Goal: Contribute content: Contribute content

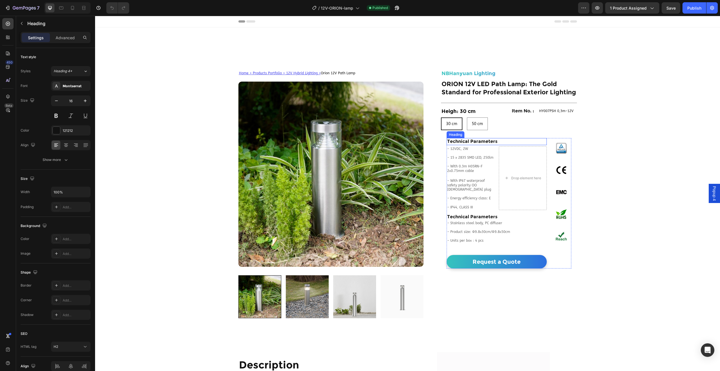
click at [510, 138] on h2 "Technical Parameters" at bounding box center [497, 141] width 100 height 7
click at [505, 142] on h2 "Technical Parameters" at bounding box center [497, 141] width 100 height 7
drag, startPoint x: 505, startPoint y: 142, endPoint x: 438, endPoint y: 141, distance: 66.3
click at [438, 141] on div "Home > Products Portfolio > 12V Hybrid Lighting > Orion 12V Path Lamp Text Bloc…" at bounding box center [408, 194] width 350 height 248
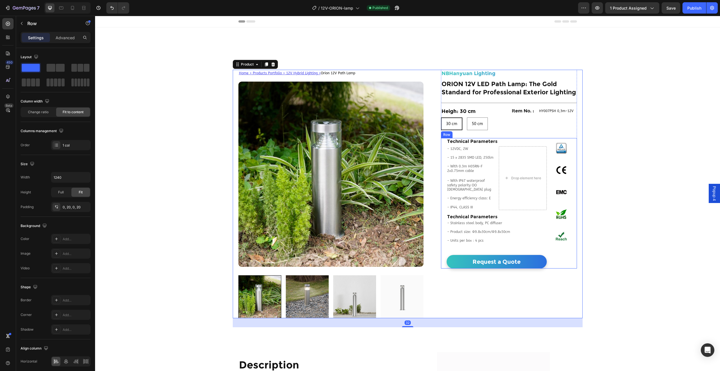
click at [444, 143] on div "Technical Parameters Heading - 12VDC, 2W - 15 x 2835 SMD LED, 250lm - With 0.3m…" at bounding box center [509, 203] width 136 height 130
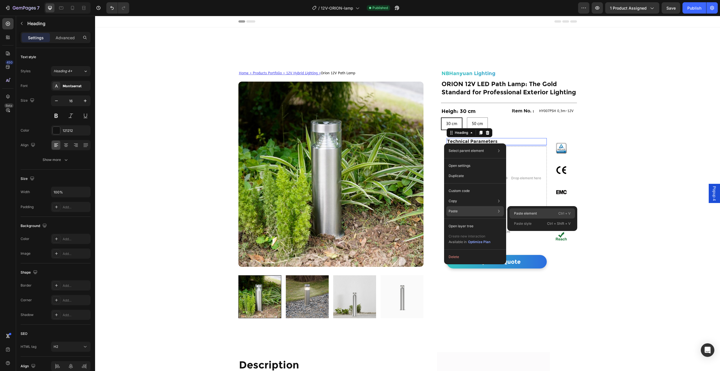
click at [538, 216] on div "Paste element Ctrl + V" at bounding box center [542, 213] width 65 height 10
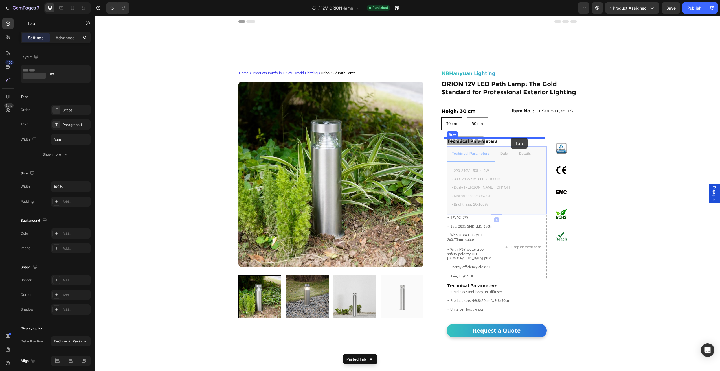
drag, startPoint x: 510, startPoint y: 148, endPoint x: 511, endPoint y: 138, distance: 10.2
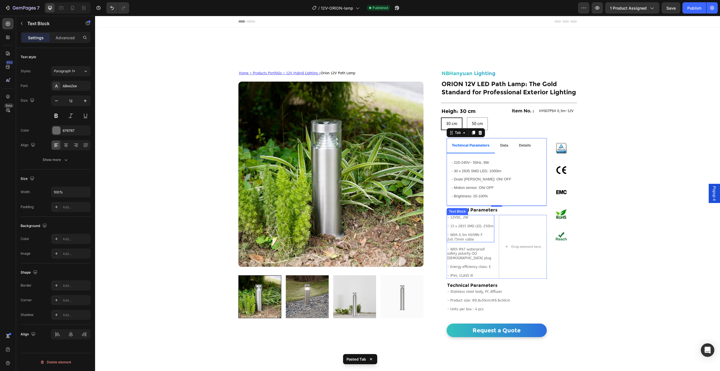
click at [470, 241] on div "- 12VDC, 2W - 15 x 2835 SMD LED, 250lm - With 0.3m H05RN-F 2x0.75mm cable Text …" at bounding box center [471, 229] width 48 height 28
click at [470, 241] on div at bounding box center [470, 241] width 11 height 1
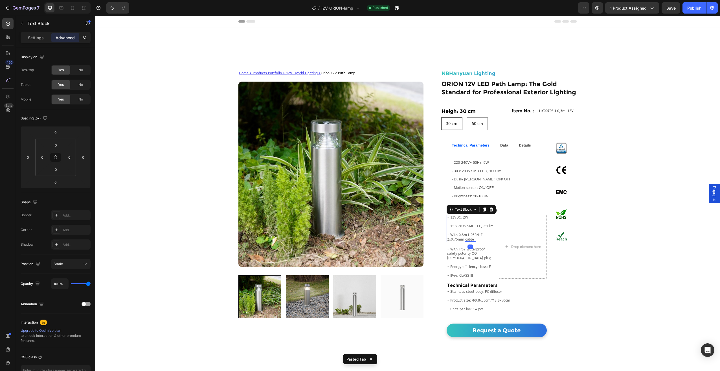
click at [475, 238] on p "- With 0.3m H05RN-F 2x0.75mm cable" at bounding box center [470, 234] width 47 height 13
drag, startPoint x: 473, startPoint y: 238, endPoint x: 482, endPoint y: 239, distance: 8.8
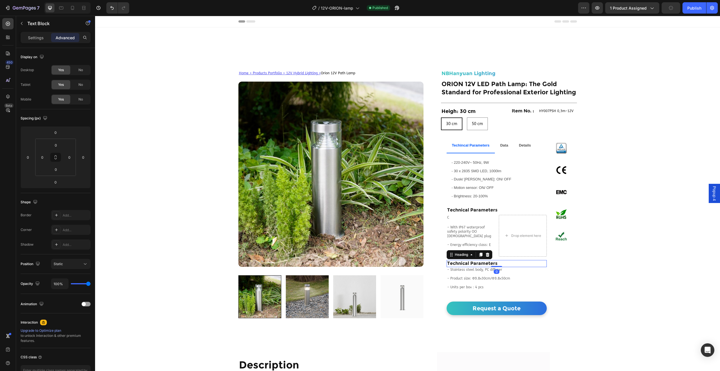
click at [509, 267] on h2 "Technical Parameters" at bounding box center [497, 263] width 100 height 7
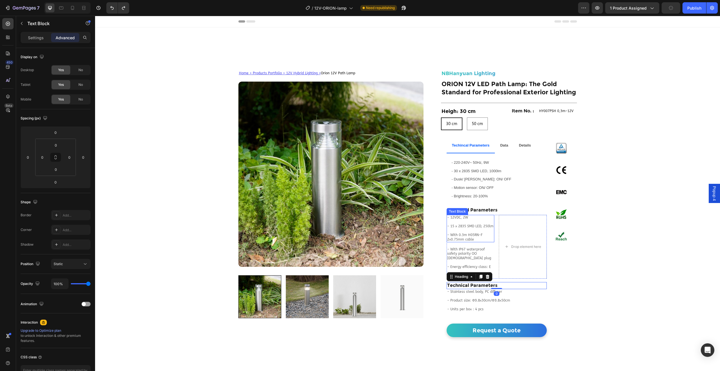
click at [482, 242] on p "- With 0.3m H05RN-F 2x0.75mm cable" at bounding box center [470, 234] width 47 height 13
drag, startPoint x: 472, startPoint y: 239, endPoint x: 435, endPoint y: 216, distance: 44.1
click at [435, 216] on div "Home > Products Portfolio > 12V Hybrid Lighting > Orion 12V Path Lamp Text Bloc…" at bounding box center [408, 203] width 350 height 267
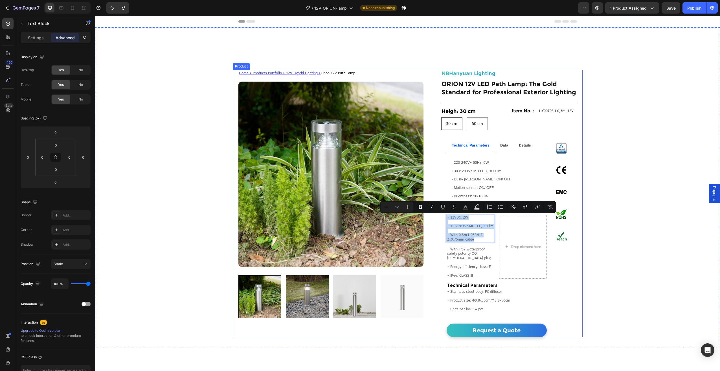
copy div "- 12VDC, 2W - 15 x 2835 SMD LED, 250lm - With 0.3m H05RN-F 2x0.75mm cable"
click at [483, 186] on span "- Motion sensor: ON/ OFF" at bounding box center [473, 187] width 42 height 4
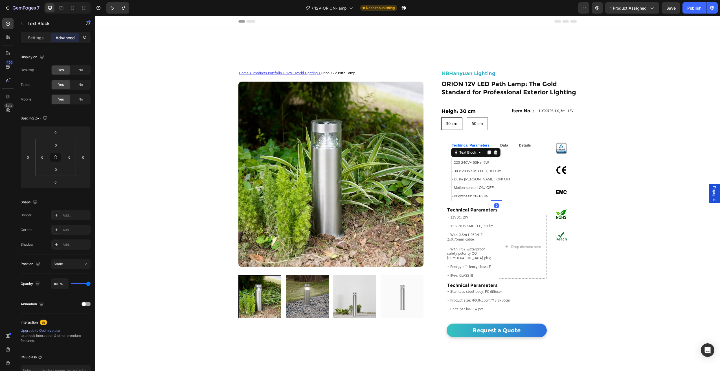
click at [483, 186] on span "- Motion sensor: ON/ OFF" at bounding box center [473, 187] width 42 height 4
click at [489, 195] on p "- 220-240V~ 50Hz, 9W - 30 x 2835 SMD LED, 1000lm - Dusk/ [PERSON_NAME] senosr: …" at bounding box center [497, 179] width 90 height 42
drag, startPoint x: 489, startPoint y: 196, endPoint x: 448, endPoint y: 166, distance: 50.7
click at [492, 177] on span "- Dusk/ [PERSON_NAME]: ON/ OFF" at bounding box center [482, 179] width 60 height 4
drag, startPoint x: 488, startPoint y: 196, endPoint x: 449, endPoint y: 162, distance: 50.8
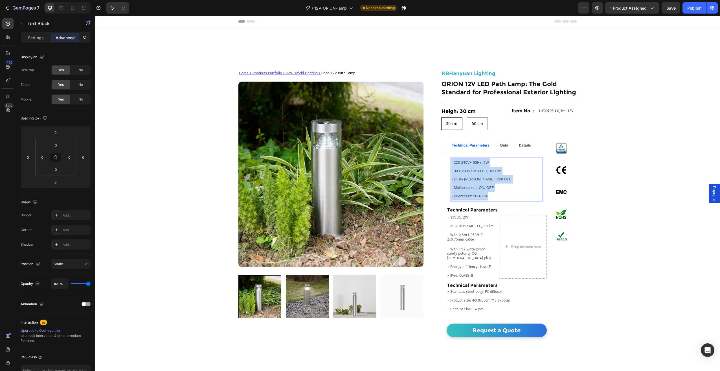
click at [452, 162] on p "- 220-240V~ 50Hz, 9W - 30 x 2835 SMD LED, 1000lm - Dusk/ [PERSON_NAME] senosr: …" at bounding box center [497, 179] width 90 height 42
click at [500, 185] on p "- 220-240V~ 50Hz, 9W - 30 x 2835 SMD LED, 1000lm - Dusk/ [PERSON_NAME] senosr: …" at bounding box center [497, 179] width 90 height 42
drag, startPoint x: 488, startPoint y: 197, endPoint x: 449, endPoint y: 164, distance: 51.4
click at [451, 164] on div "- 220-240V~ 50Hz, 9W - 30 x 2835 SMD LED, 1000lm - Dusk/ [PERSON_NAME] senosr: …" at bounding box center [496, 179] width 91 height 43
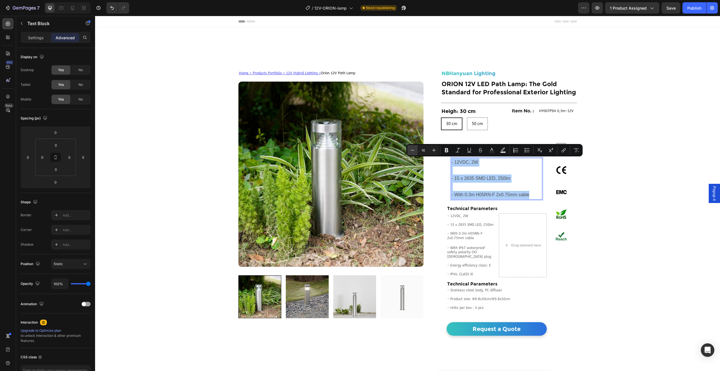
click at [412, 147] on button "Minus" at bounding box center [412, 150] width 10 height 10
type input "13"
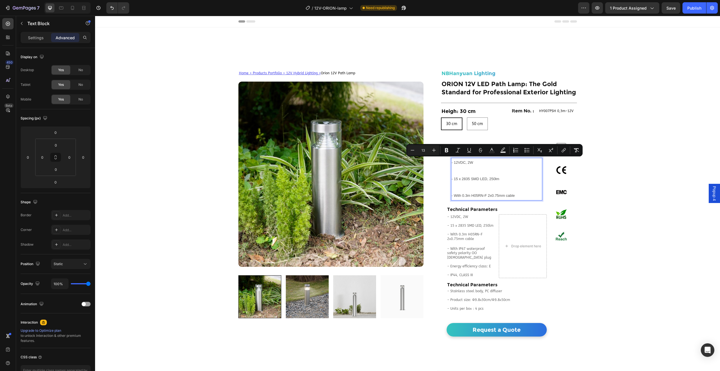
click at [452, 172] on p "- 15 x 2835 SMD LED, 250lm" at bounding box center [497, 175] width 90 height 17
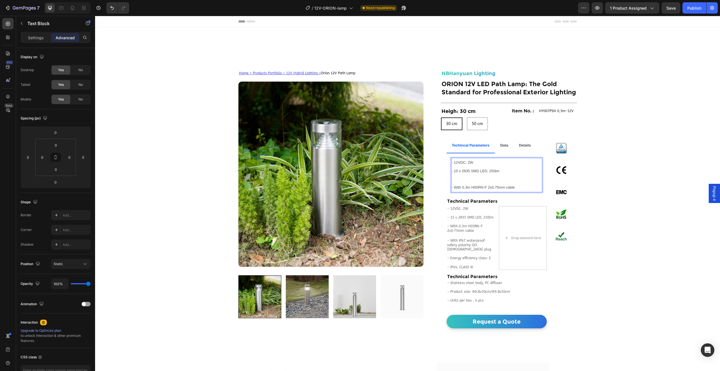
click at [459, 180] on p "- With 0.3m H05RN-F 2x0.75mm cable" at bounding box center [497, 183] width 90 height 17
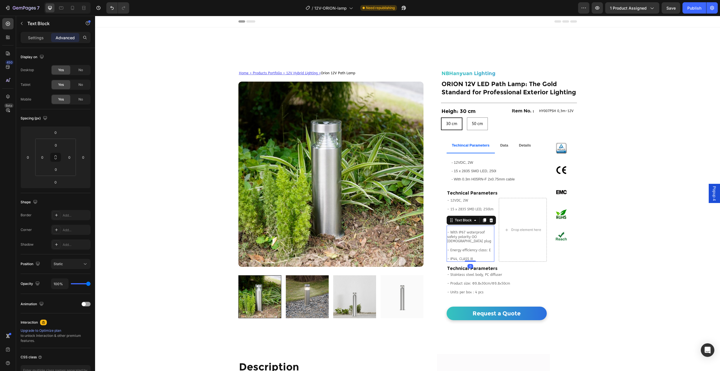
click at [462, 243] on p "- With IP67 waterproof safety polarity OO male plug" at bounding box center [470, 236] width 47 height 13
click at [471, 254] on p at bounding box center [470, 254] width 47 height 5
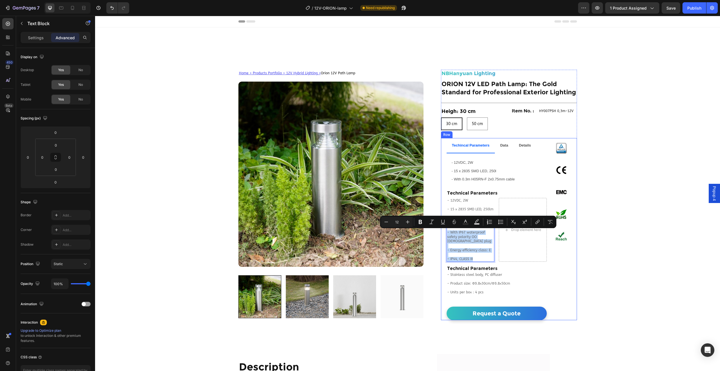
drag, startPoint x: 471, startPoint y: 258, endPoint x: 444, endPoint y: 231, distance: 39.1
click at [444, 231] on div "Techincal Parameters Data Details - 12VDC, 2W - 15 x 2835 SMD LED, 250l - With …" at bounding box center [509, 229] width 136 height 182
copy div "- With IP67 waterproof safety polarity OO male plug - Energy efficiency class: …"
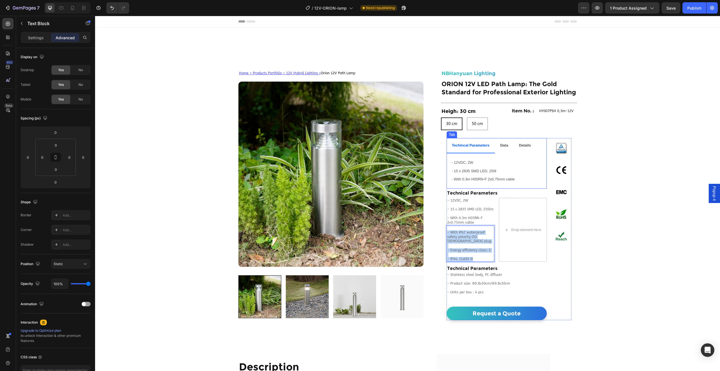
click at [480, 179] on span "- With 0.3m H05RN-F 2x0.75mm cable" at bounding box center [483, 179] width 63 height 4
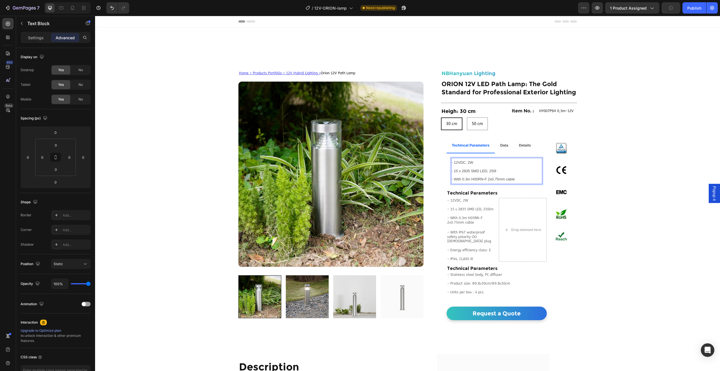
click at [514, 179] on p "- 12VDC, 2W - 15 x 2835 SMD LED, 250l - With 0.3m H05RN-F 2x0.75mm cable" at bounding box center [497, 170] width 90 height 25
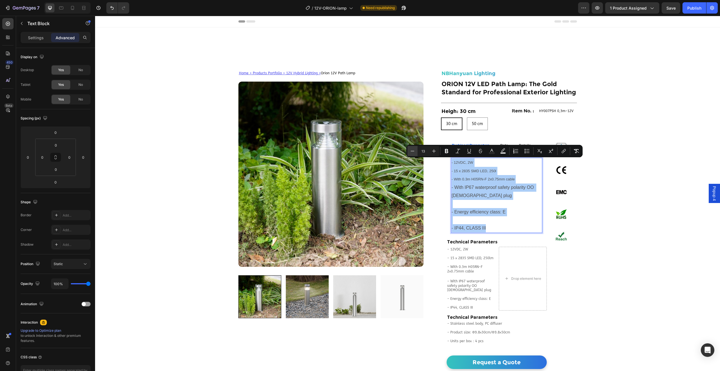
click at [410, 147] on button "Minus" at bounding box center [412, 151] width 10 height 10
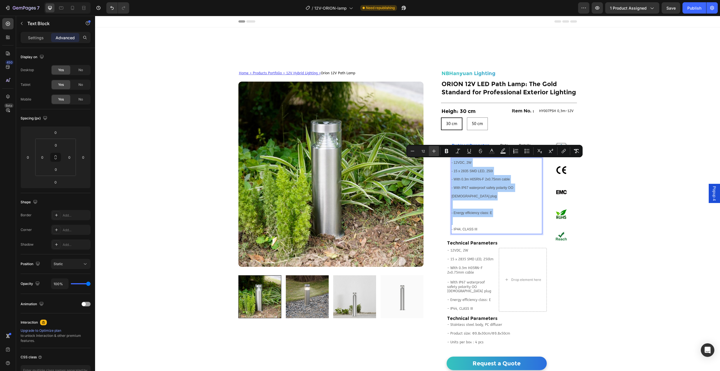
click at [438, 151] on button "Plus" at bounding box center [434, 151] width 10 height 10
type input "13"
click at [460, 192] on p "- With IP67 waterproof safety polarity OO male plug" at bounding box center [497, 191] width 90 height 17
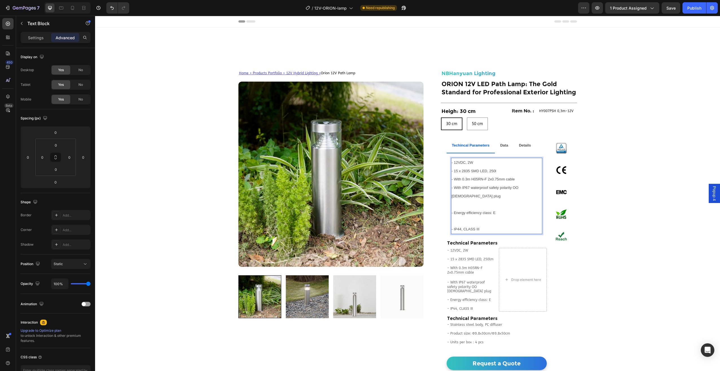
click at [461, 200] on p "- Energy efficiency class: E" at bounding box center [497, 208] width 90 height 17
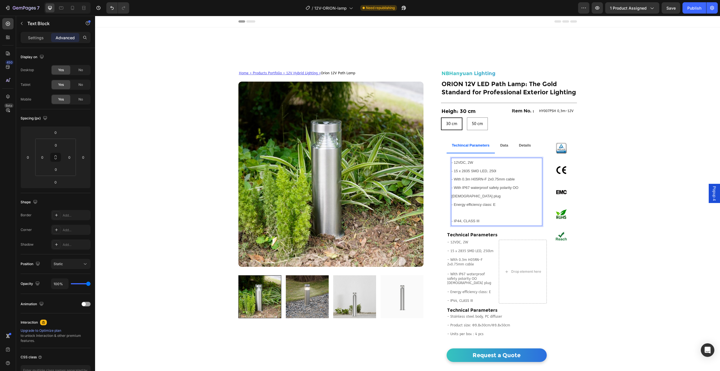
click at [461, 209] on p "Rich Text Editor. Editing area: main" at bounding box center [497, 213] width 90 height 8
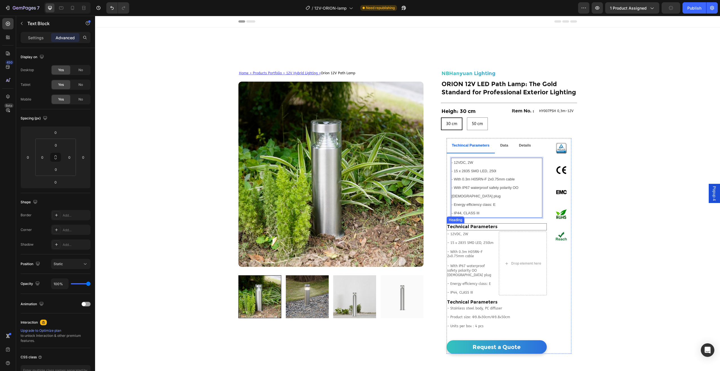
click at [481, 224] on p "Technical Parameters" at bounding box center [496, 227] width 99 height 6
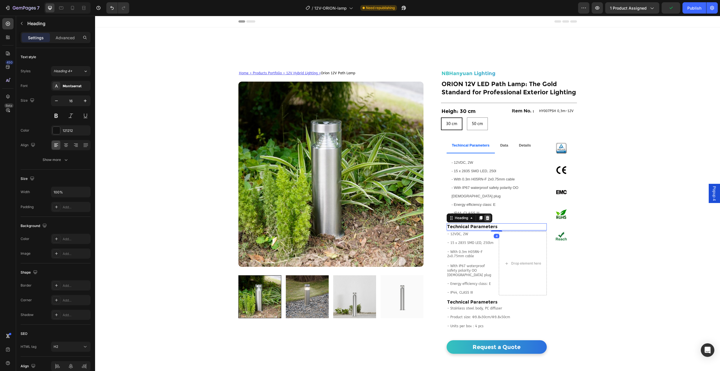
click at [486, 216] on icon at bounding box center [488, 218] width 4 height 4
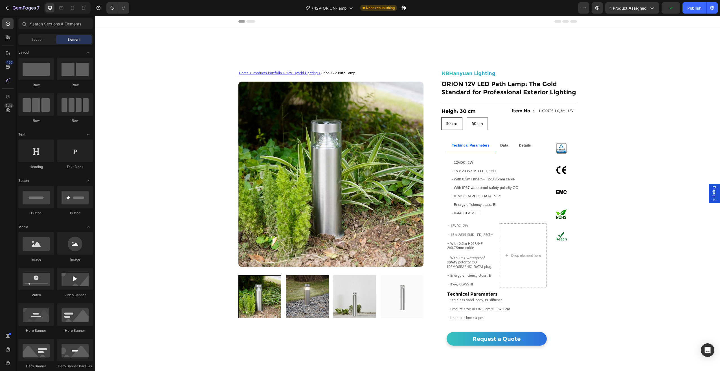
click at [473, 237] on p "- With 0.3m H05RN-F 2x0.75mm cable" at bounding box center [470, 243] width 47 height 13
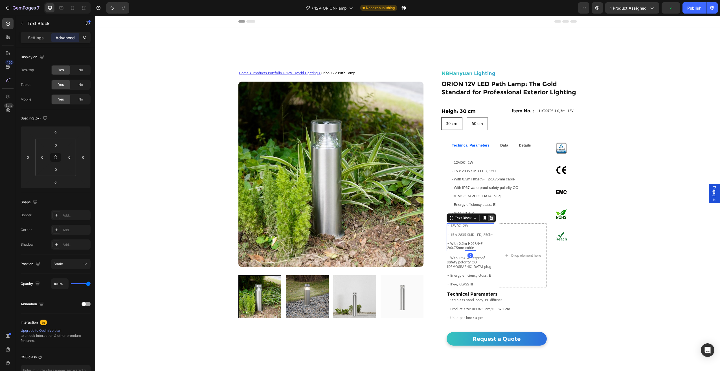
click at [490, 214] on div at bounding box center [491, 217] width 7 height 7
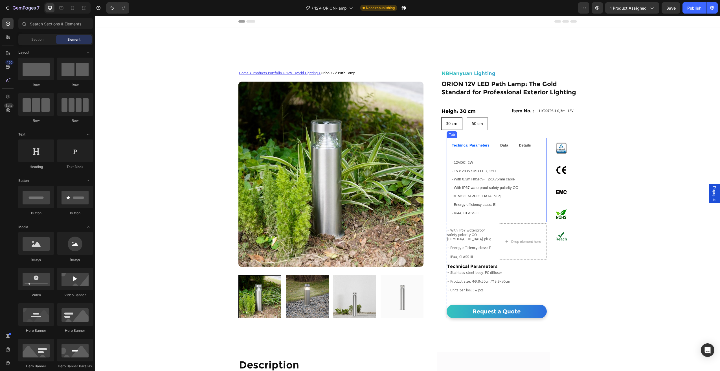
click at [474, 228] on p "- With IP67 waterproof safety polarity OO male plug" at bounding box center [470, 234] width 47 height 13
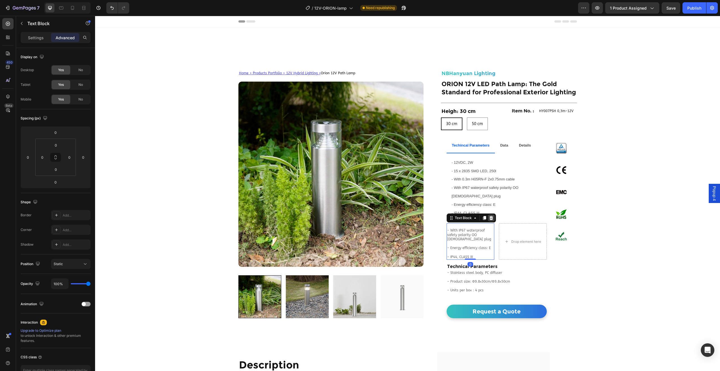
click at [489, 216] on icon at bounding box center [491, 218] width 4 height 4
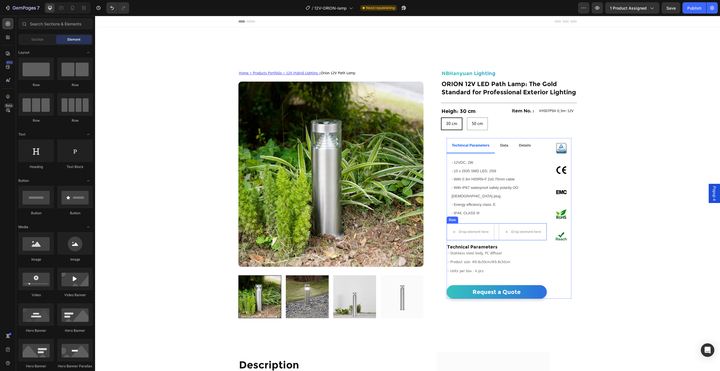
click at [495, 223] on div "Drop element here Drop element here Row" at bounding box center [497, 231] width 100 height 17
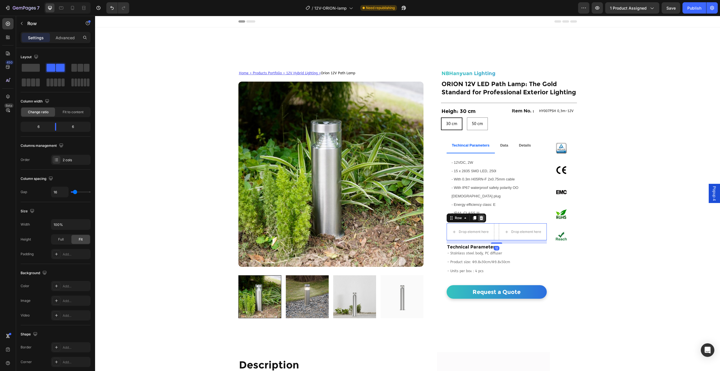
click at [479, 216] on icon at bounding box center [481, 218] width 4 height 4
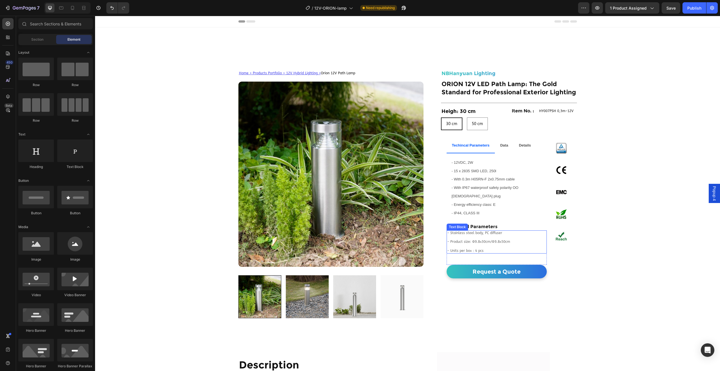
click at [463, 240] on p "- Product size: Φ9.8x30cm/Φ9.8x50cm" at bounding box center [496, 242] width 99 height 5
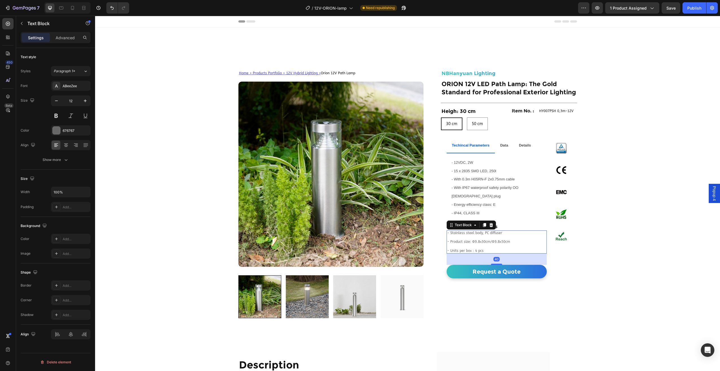
click at [484, 249] on p "- Units per box：4 pcs" at bounding box center [496, 251] width 99 height 5
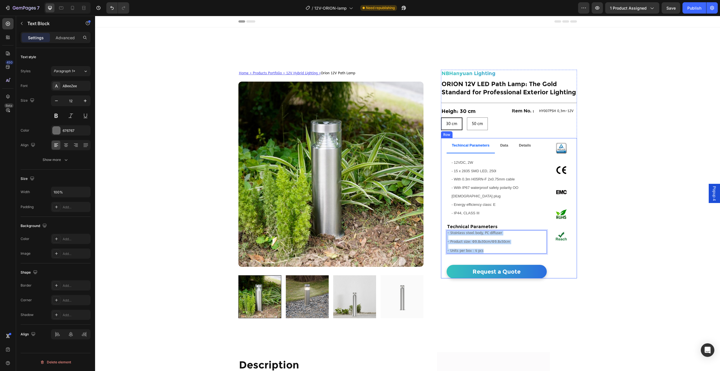
drag, startPoint x: 483, startPoint y: 242, endPoint x: 444, endPoint y: 222, distance: 43.4
click at [444, 222] on div "Techincal Parameters Data Details - 12VDC, 2W - 15 x 2835 SMD LED, 250l - With …" at bounding box center [509, 208] width 136 height 140
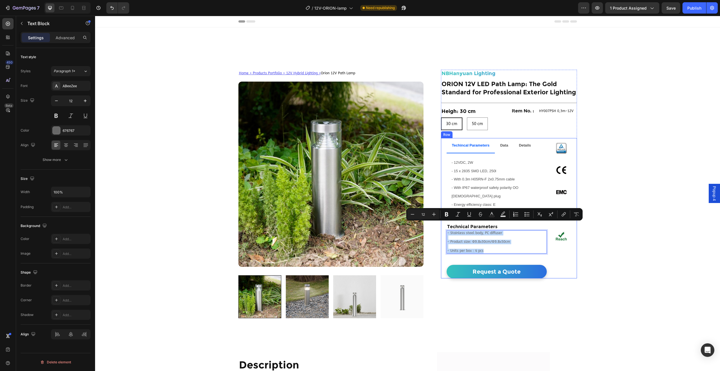
copy div "- Stainless steel body, PC diffuser - Product size: Φ9.8x30cm/Φ9.8x50cm - Units…"
click at [507, 146] on strong "Data" at bounding box center [504, 145] width 8 height 4
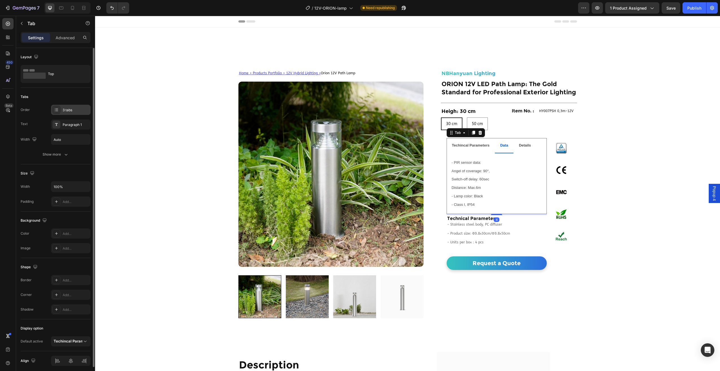
click at [82, 110] on div "3 tabs" at bounding box center [76, 110] width 27 height 5
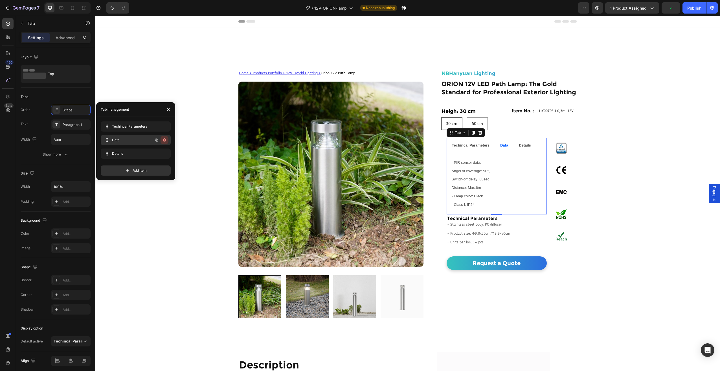
click at [162, 140] on icon "button" at bounding box center [164, 140] width 5 height 5
click at [162, 140] on div "Delete" at bounding box center [160, 139] width 10 height 5
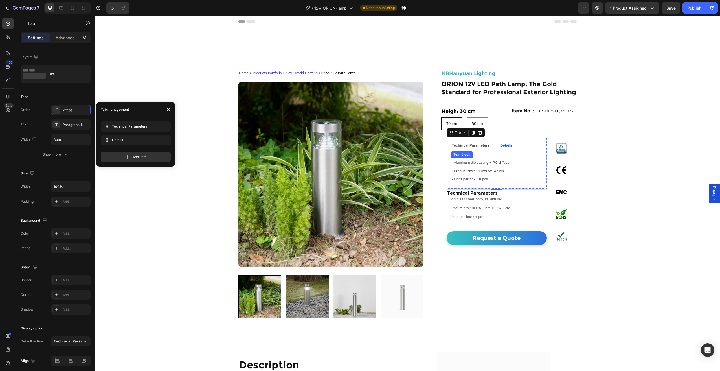
click at [482, 179] on span "- Units per box：8 pcs" at bounding box center [470, 179] width 36 height 4
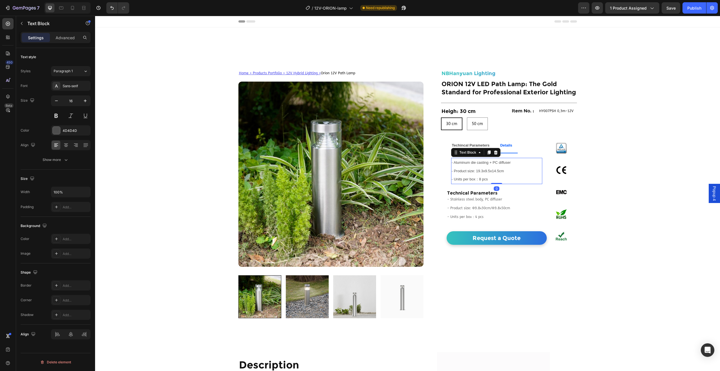
click at [491, 179] on p "- Units per box：8 pcs" at bounding box center [497, 179] width 90 height 8
drag, startPoint x: 487, startPoint y: 181, endPoint x: 449, endPoint y: 157, distance: 44.6
click at [449, 157] on div "- 12VDC, 2W - 15 x 2835 SMD LED, 250l - With 0.3m H05RN-F 2x0.75mm cable - With…" at bounding box center [497, 170] width 100 height 35
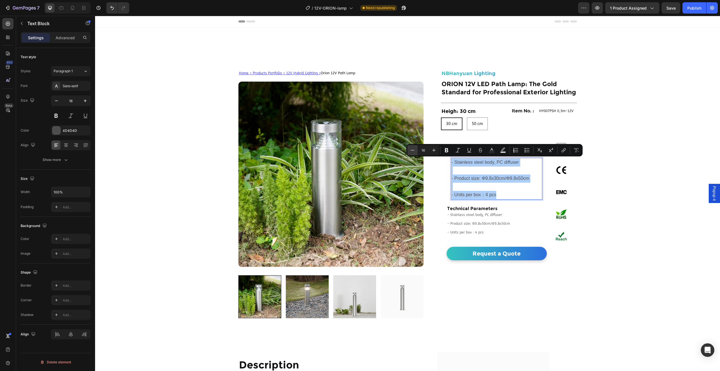
click at [417, 152] on button "Minus" at bounding box center [412, 150] width 10 height 10
type input "13"
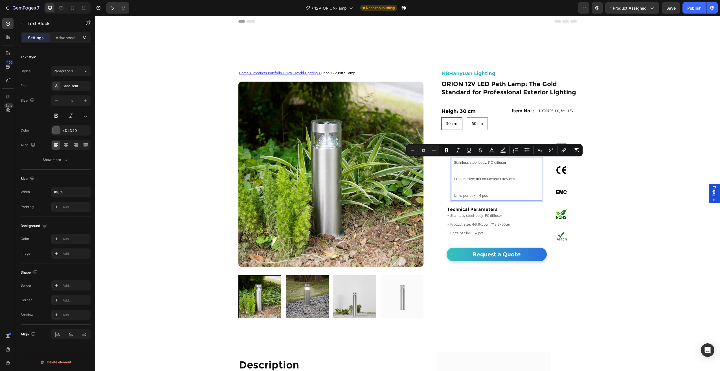
click at [458, 167] on p "Rich Text Editor. Editing area: main" at bounding box center [497, 171] width 90 height 8
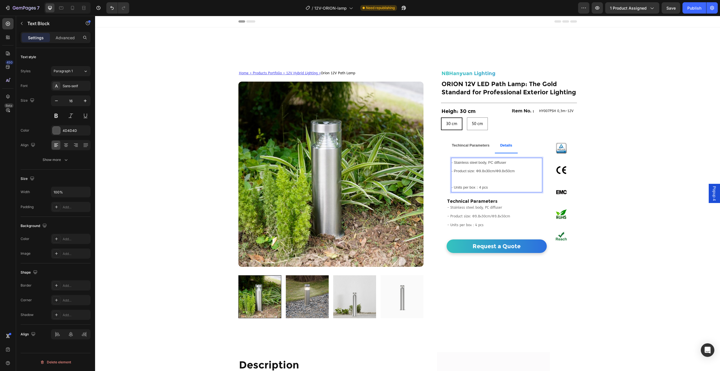
click at [464, 182] on p "Rich Text Editor. Editing area: main" at bounding box center [497, 179] width 90 height 8
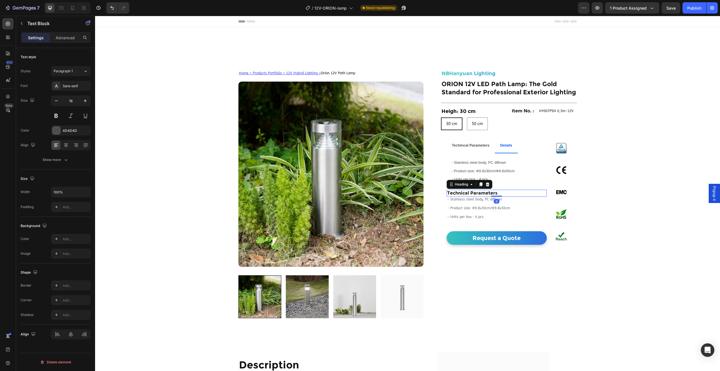
click at [464, 195] on h2 "Technical Parameters" at bounding box center [497, 193] width 100 height 7
click at [487, 182] on icon at bounding box center [487, 184] width 5 height 5
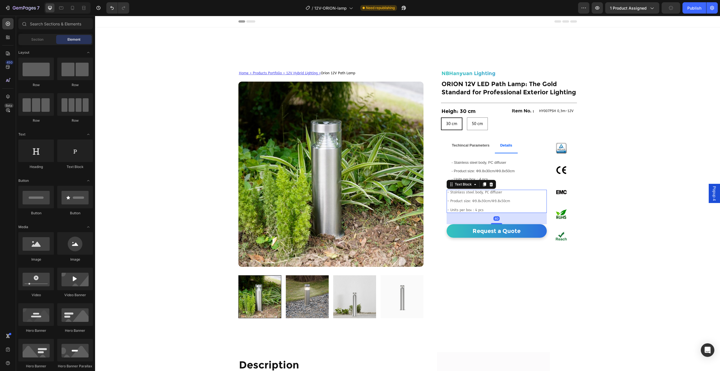
click at [486, 190] on p "- Stainless steel body, PC diffuser" at bounding box center [496, 192] width 99 height 5
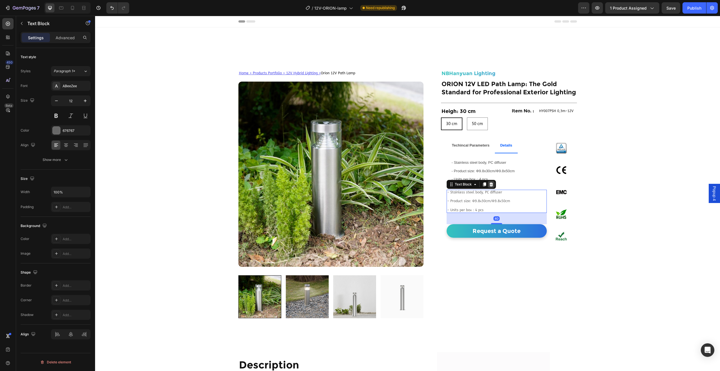
click at [491, 185] on div at bounding box center [491, 184] width 7 height 7
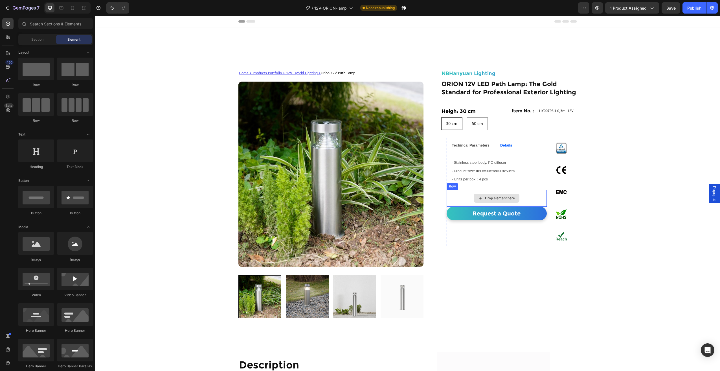
click at [488, 193] on div "Drop element here" at bounding box center [497, 198] width 100 height 17
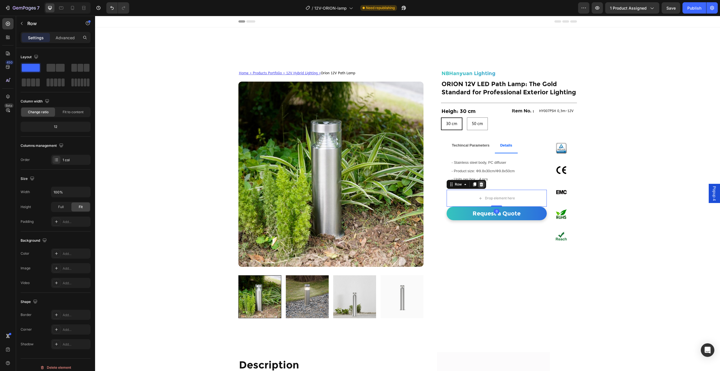
click at [481, 185] on div at bounding box center [481, 184] width 7 height 7
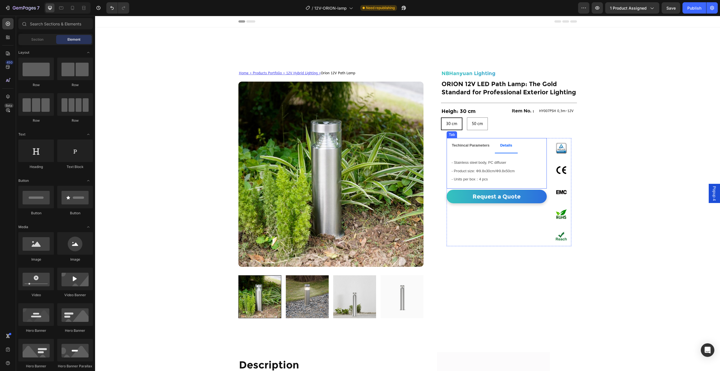
click at [458, 146] on strong "Techincal Parameters" at bounding box center [471, 145] width 38 height 4
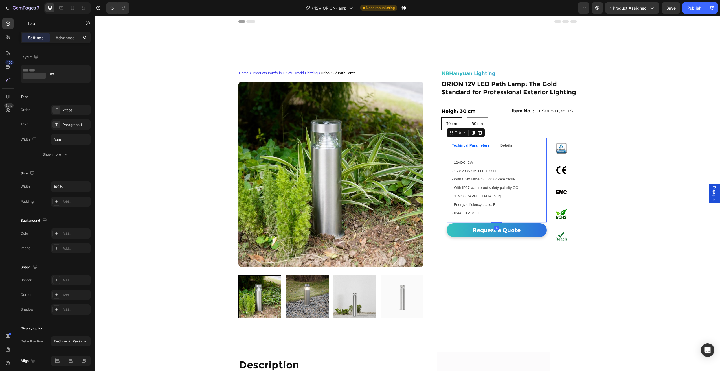
click at [501, 148] on p "Details" at bounding box center [506, 145] width 12 height 8
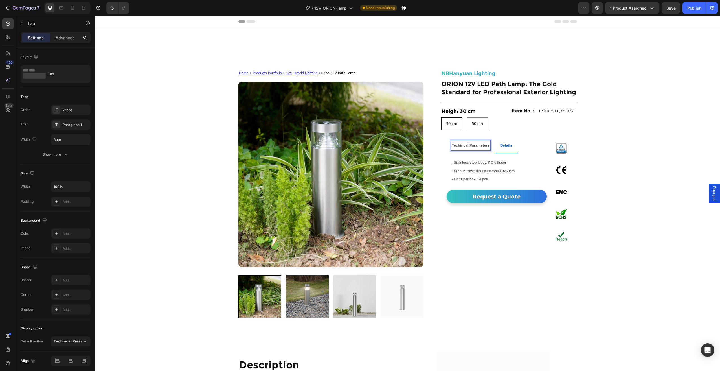
click at [472, 149] on p "Techincal Parameters" at bounding box center [471, 145] width 38 height 8
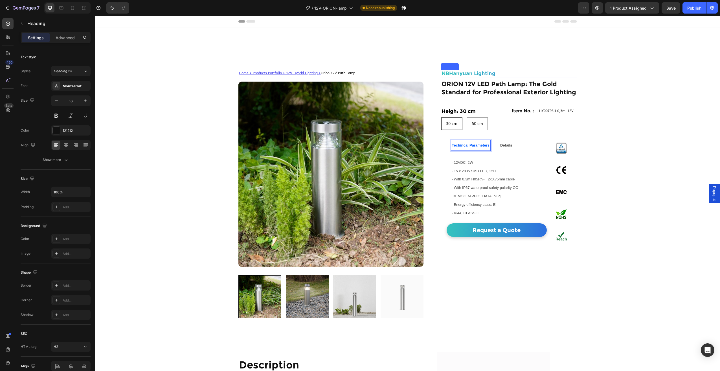
click at [473, 73] on h2 "NBHanyuan Lighting" at bounding box center [509, 74] width 136 height 8
click at [64, 39] on p "Advanced" at bounding box center [65, 38] width 19 height 6
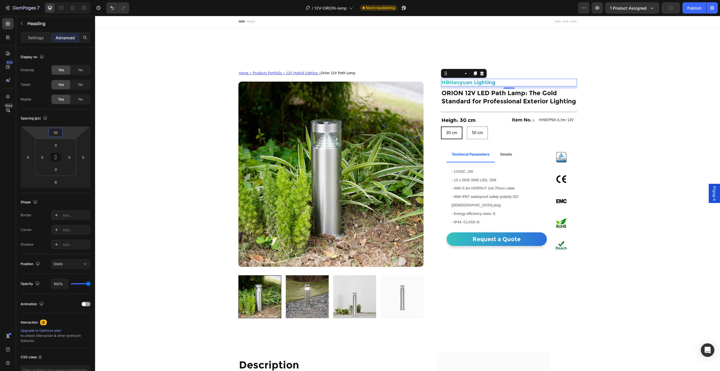
type input "38"
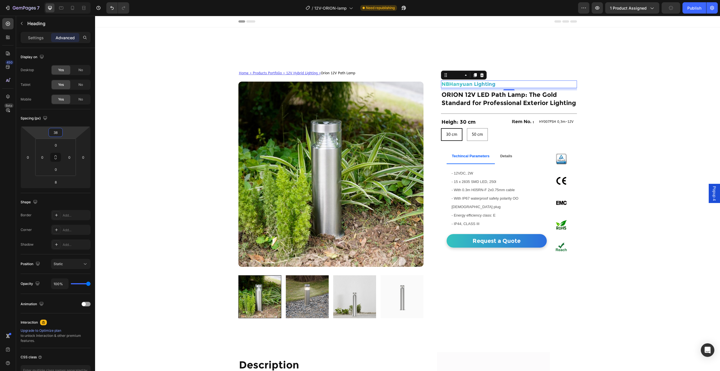
drag, startPoint x: 71, startPoint y: 130, endPoint x: 73, endPoint y: 125, distance: 5.5
click at [73, 0] on html "7 Version history / 12V-ORION-lamp Need republishing Preview 1 product assigned…" at bounding box center [360, 0] width 720 height 0
click at [661, 135] on div "Home > Products Portfolio > 12V Hybrid Lighting > Orion 12V Path Lamp Text Bloc…" at bounding box center [407, 177] width 625 height 300
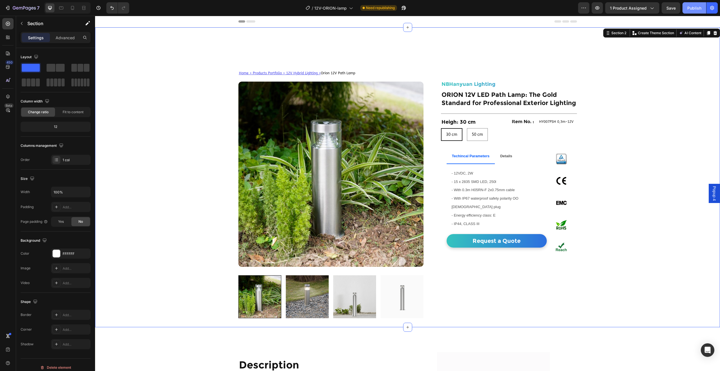
click at [696, 6] on div "Publish" at bounding box center [694, 8] width 14 height 6
click at [473, 130] on div "50 cm" at bounding box center [477, 135] width 20 height 12
click at [467, 128] on input "50 cm 50 cm 50 cm" at bounding box center [467, 128] width 0 height 0
radio input "true"
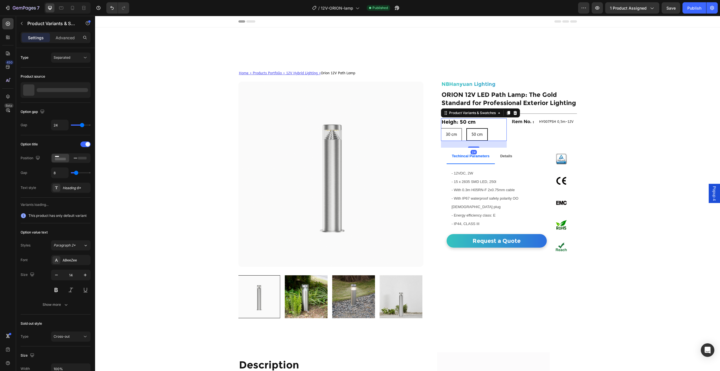
click at [458, 137] on div "30 cm" at bounding box center [451, 135] width 20 height 12
click at [441, 128] on input "30 cm 30 cm 30 cm" at bounding box center [441, 128] width 0 height 0
radio input "true"
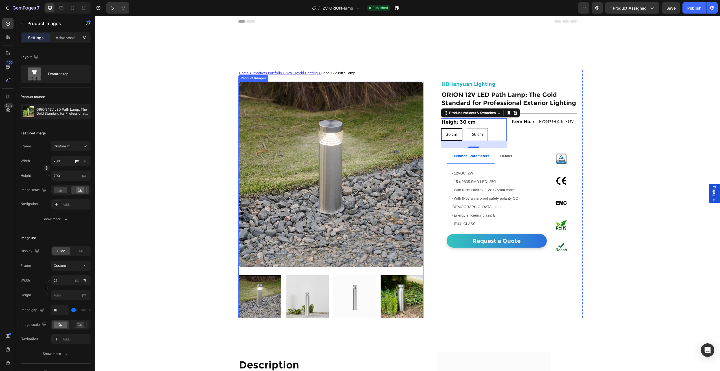
click at [396, 295] on img at bounding box center [402, 296] width 43 height 43
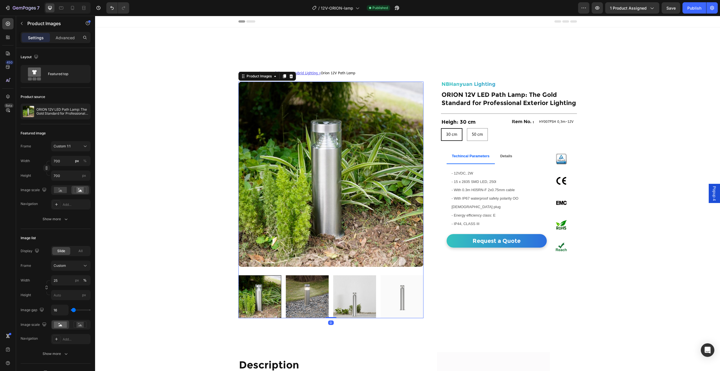
click at [371, 295] on img at bounding box center [354, 296] width 43 height 43
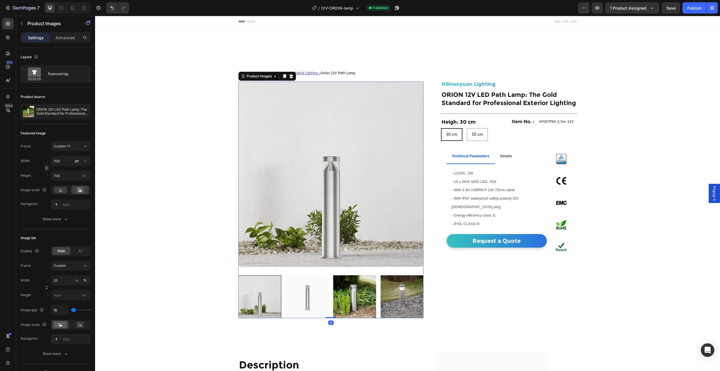
click at [327, 296] on div at bounding box center [330, 296] width 185 height 43
click at [355, 297] on img at bounding box center [354, 296] width 43 height 43
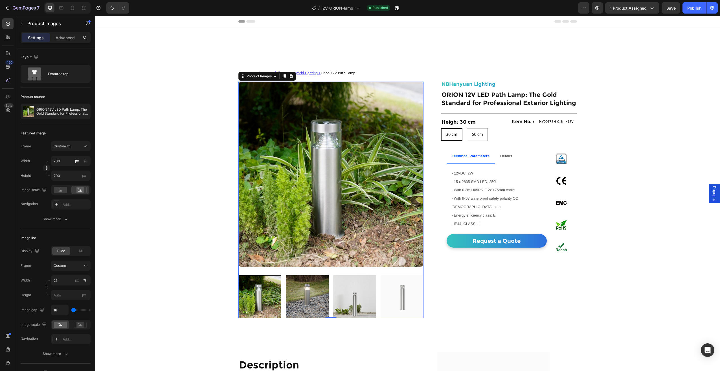
click at [381, 298] on img at bounding box center [402, 296] width 43 height 43
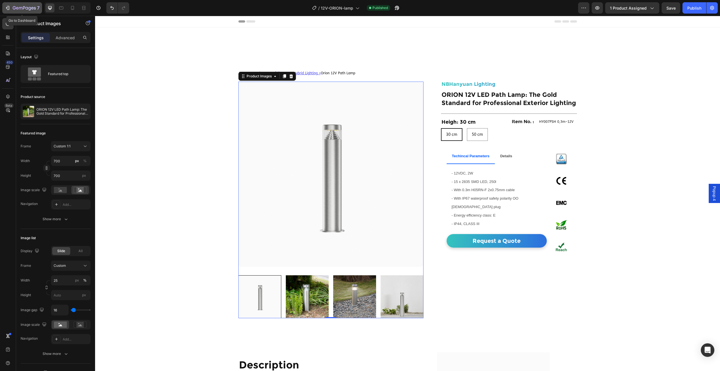
click at [32, 8] on icon "button" at bounding box center [32, 8] width 3 height 3
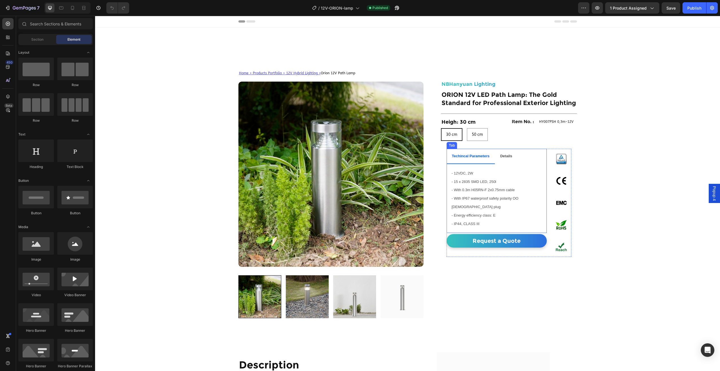
click at [505, 158] on strong "Details" at bounding box center [506, 156] width 12 height 4
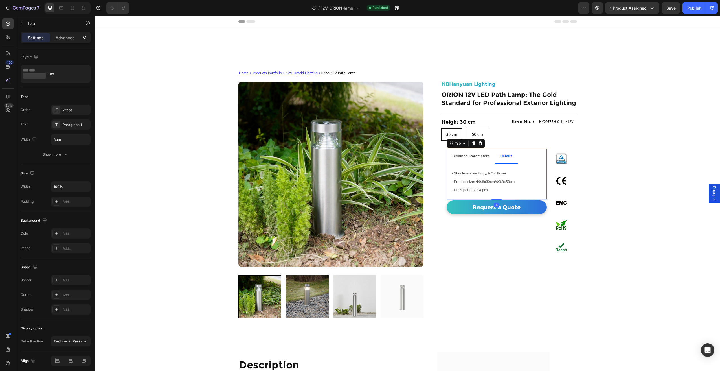
click at [477, 157] on strong "Techincal Parameters" at bounding box center [471, 156] width 38 height 4
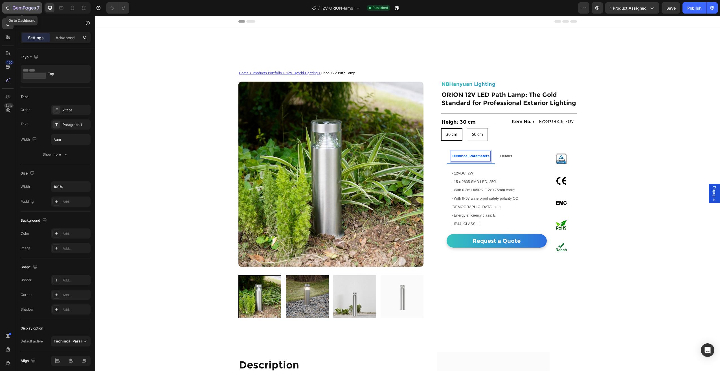
click at [11, 6] on div "7" at bounding box center [22, 8] width 35 height 7
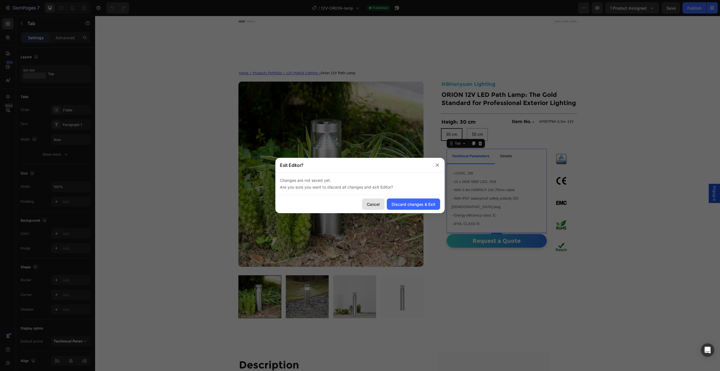
click at [378, 207] on button "Cancel" at bounding box center [373, 203] width 23 height 11
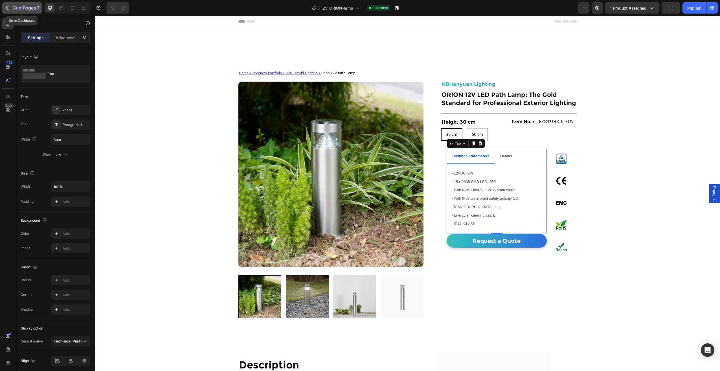
click at [29, 10] on icon "button" at bounding box center [24, 8] width 23 height 5
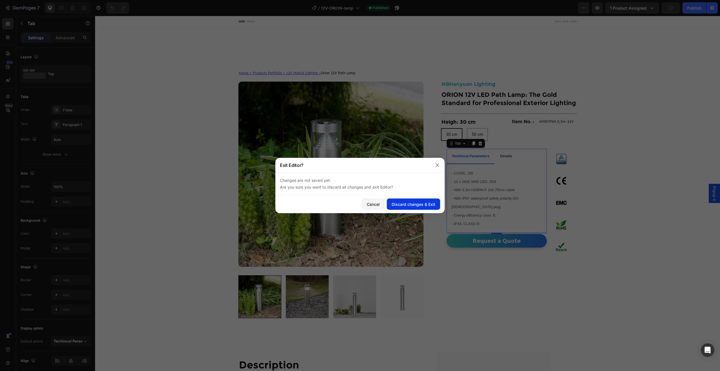
click at [407, 205] on div "Discard changes & Exit" at bounding box center [414, 204] width 44 height 6
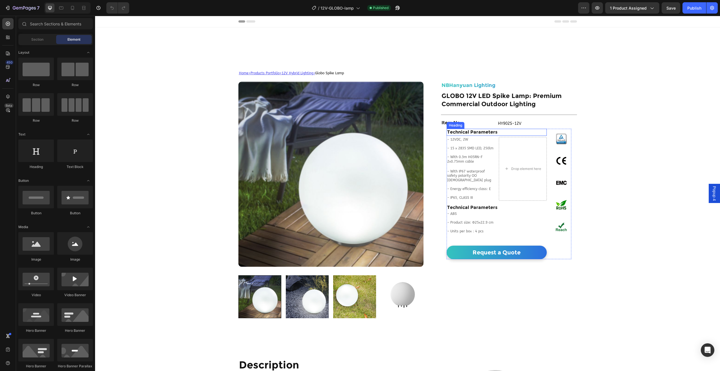
click at [511, 131] on h2 "Technical Parameters" at bounding box center [497, 132] width 100 height 7
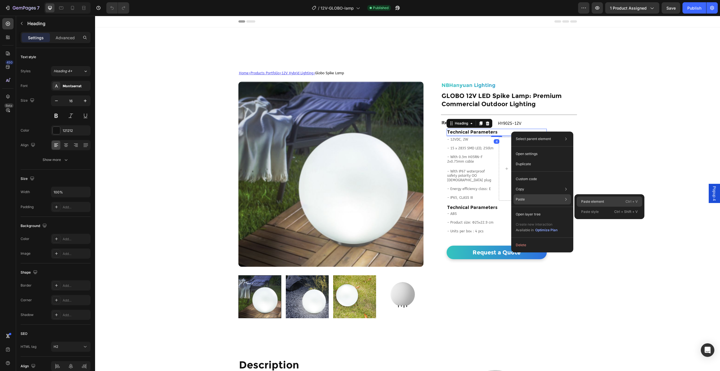
click at [586, 202] on p "Paste element" at bounding box center [592, 201] width 23 height 5
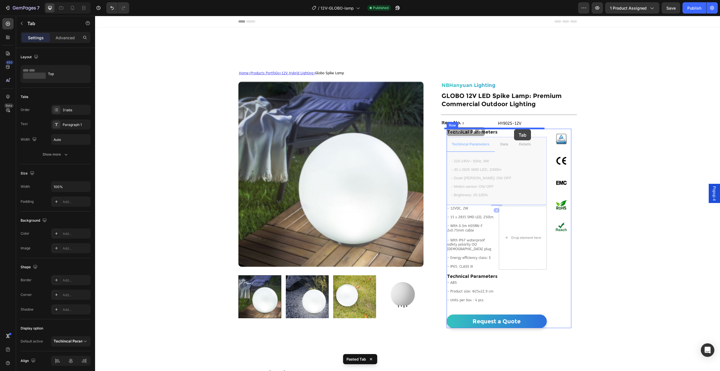
drag, startPoint x: 511, startPoint y: 137, endPoint x: 514, endPoint y: 130, distance: 8.3
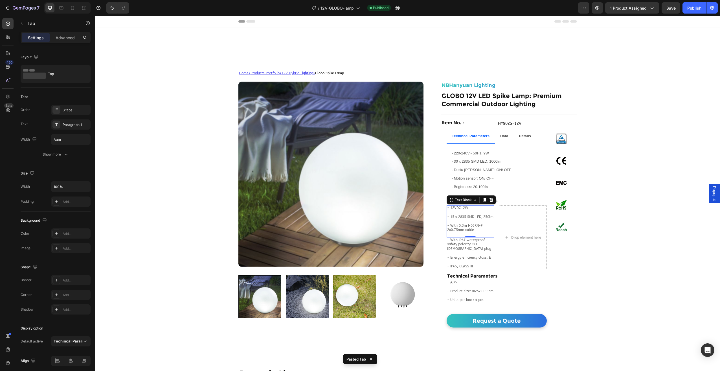
click at [459, 217] on p "- 15 x 2835 SMD LED, 250lm" at bounding box center [470, 214] width 47 height 9
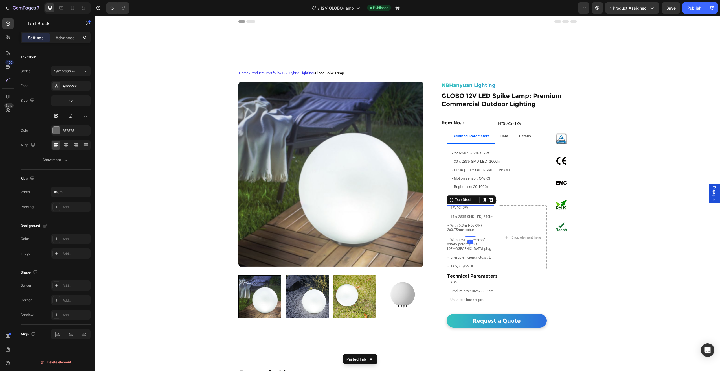
click at [462, 223] on p "- With 0.3m H05RN-F 2x0.75mm cable" at bounding box center [470, 225] width 47 height 13
click at [472, 230] on p "⁠⁠⁠⁠⁠⁠⁠ - With 0.3m H05RN-F 2x0.75mm cable" at bounding box center [470, 225] width 47 height 13
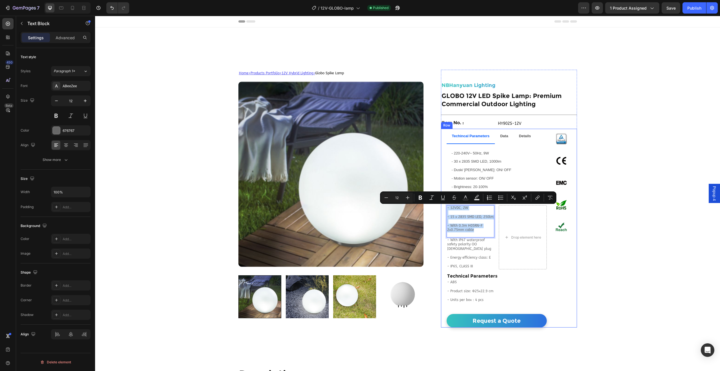
drag, startPoint x: 474, startPoint y: 231, endPoint x: 444, endPoint y: 207, distance: 38.9
click at [444, 207] on div "Techincal Parameters Data Details - 220-240V~ 50Hz, 9W - 30 x 2835 SMD LED, 100…" at bounding box center [509, 228] width 136 height 199
copy div "- 12VDC, 2W - 15 x 2835 SMD LED, 250lm - With 0.3m H05RN-F 2x0.75mm cable"
click at [467, 176] on p "- 220-240V~ 50Hz, 9W - 30 x 2835 SMD LED, 1000lm - Dusk/ [PERSON_NAME] senosr: …" at bounding box center [497, 170] width 90 height 42
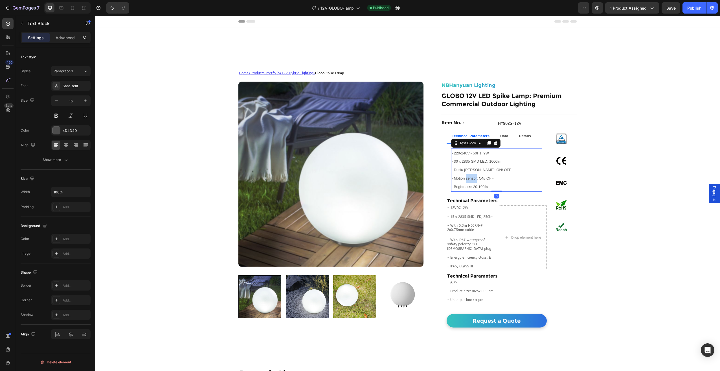
click at [467, 176] on p "- 220-240V~ 50Hz, 9W - 30 x 2835 SMD LED, 1000lm - Dusk/ [PERSON_NAME] senosr: …" at bounding box center [497, 170] width 90 height 42
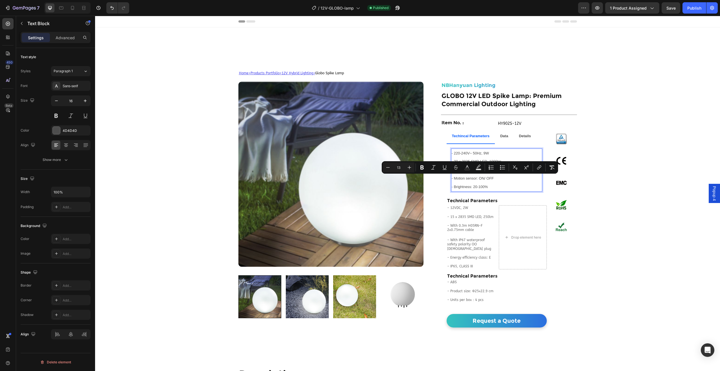
click at [488, 187] on p "- 220-240V~ 50Hz, 9W - 30 x 2835 SMD LED, 1000lm - Dusk/ [PERSON_NAME] senosr: …" at bounding box center [497, 170] width 90 height 42
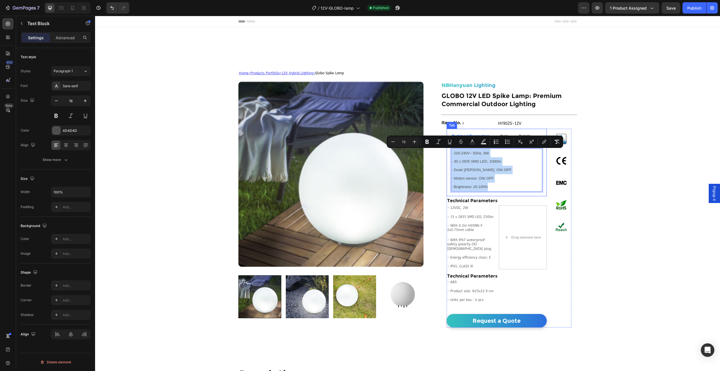
drag, startPoint x: 485, startPoint y: 186, endPoint x: 446, endPoint y: 157, distance: 48.3
click at [447, 157] on div "- 220-240V~ 50Hz, 9W - 30 x 2835 SMD LED, 1000lm - Dusk/ [PERSON_NAME] senosr: …" at bounding box center [497, 170] width 100 height 52
type input "16"
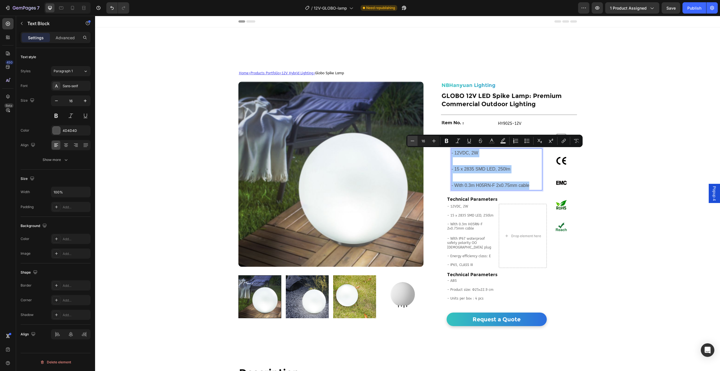
click at [410, 142] on icon "Editor contextual toolbar" at bounding box center [413, 141] width 6 height 6
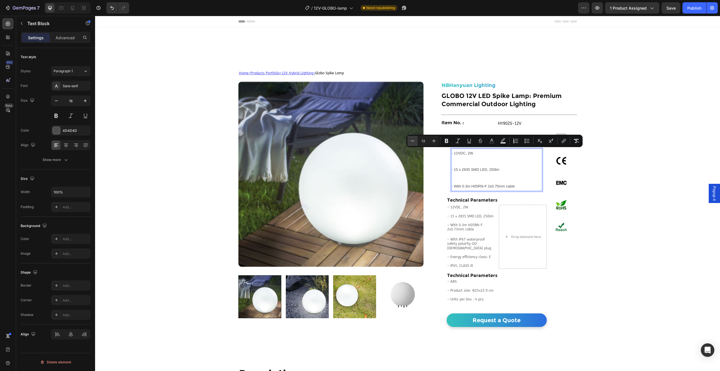
click at [410, 142] on icon "Editor contextual toolbar" at bounding box center [413, 141] width 6 height 6
click at [430, 141] on button "Plus" at bounding box center [434, 141] width 10 height 10
type input "13"
click at [459, 157] on p "- 12VDC, 2W" at bounding box center [497, 153] width 90 height 8
click at [461, 166] on p "- 15 x 2835 SMD LED, 250lm" at bounding box center [497, 165] width 90 height 17
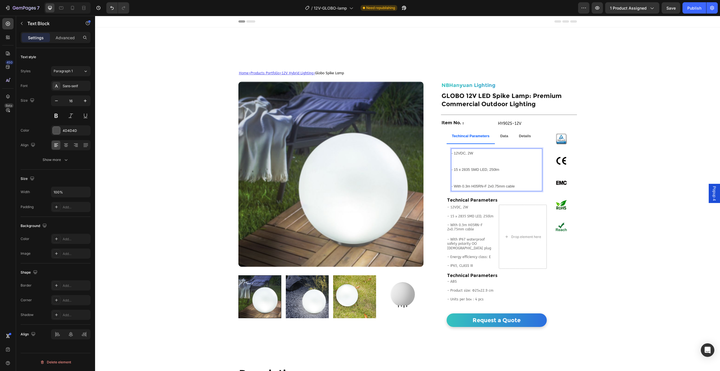
click at [459, 164] on p "- 15 x 2835 SMD LED, 250lm" at bounding box center [497, 165] width 90 height 17
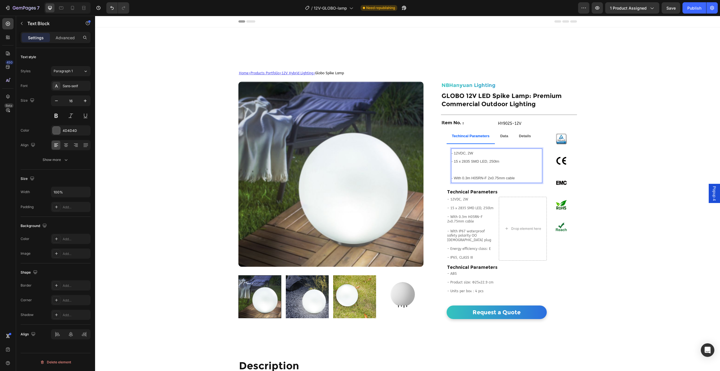
click at [454, 171] on p "- With 0.3m H05RN-F 2x0.75mm cable" at bounding box center [497, 174] width 90 height 17
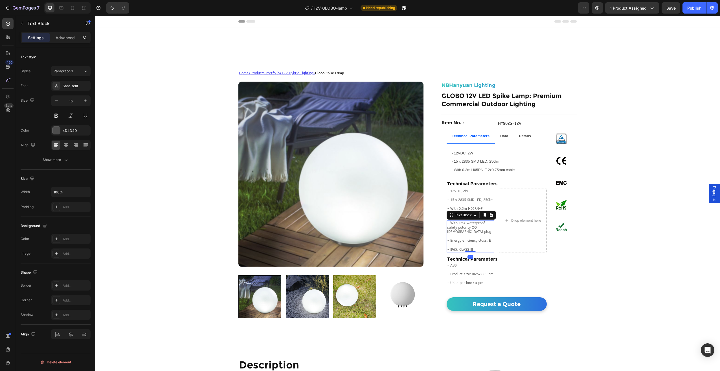
click at [468, 235] on p "- Energy efficiency class: E" at bounding box center [470, 238] width 47 height 9
click at [471, 247] on p "- IP65, CLASS III" at bounding box center [470, 249] width 47 height 5
drag, startPoint x: 471, startPoint y: 249, endPoint x: 445, endPoint y: 223, distance: 36.7
click at [447, 223] on div "- With IP67 waterproof safety polarity OO male plug - Energy efficiency class: …" at bounding box center [471, 236] width 48 height 32
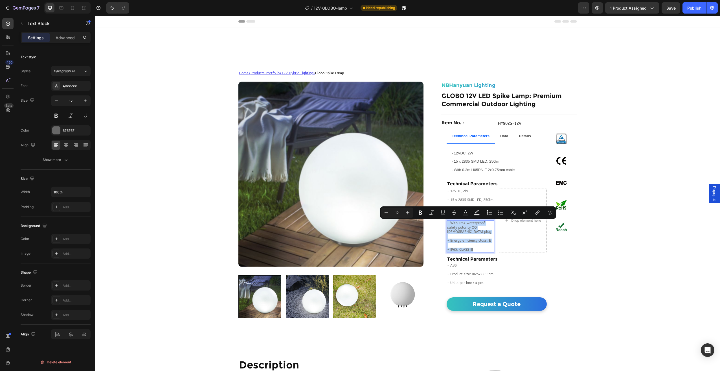
copy div "- With IP67 waterproof safety polarity OO male plug - Energy efficiency class: …"
click at [483, 169] on span "- With 0.3m H05RN-F 2x0.75mm cable" at bounding box center [483, 170] width 63 height 4
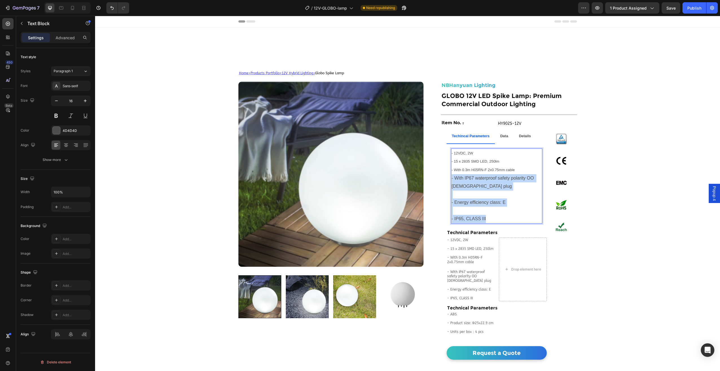
drag, startPoint x: 450, startPoint y: 179, endPoint x: 499, endPoint y: 221, distance: 65.0
click at [499, 221] on div "- 12VDC, 2W - 15 x 2835 SMD LED, 250lm - With 0.3m H05RN-F 2x0.75mm cable - Wit…" at bounding box center [496, 185] width 91 height 75
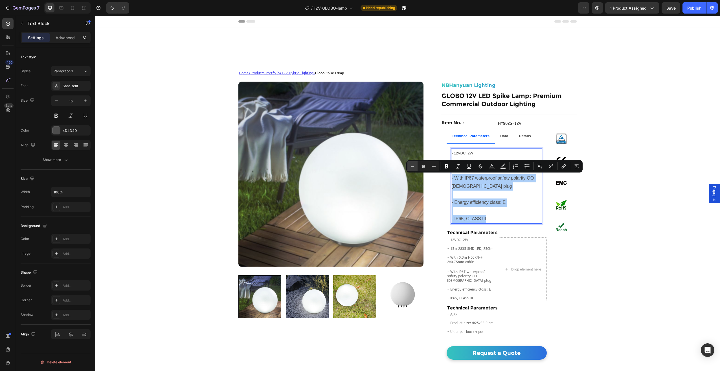
click at [416, 166] on button "Minus" at bounding box center [412, 166] width 10 height 10
type input "13"
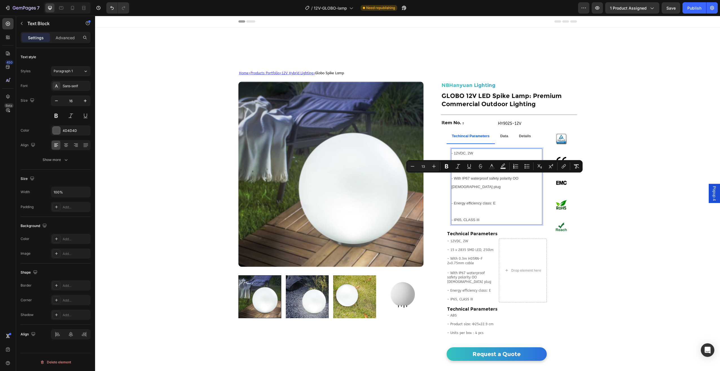
click at [466, 191] on p "- Energy efficiency class: E" at bounding box center [497, 199] width 90 height 17
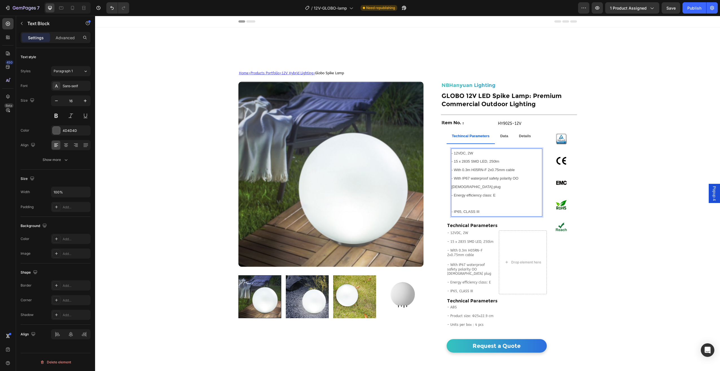
click at [459, 199] on p "Rich Text Editor. Editing area: main" at bounding box center [497, 203] width 90 height 8
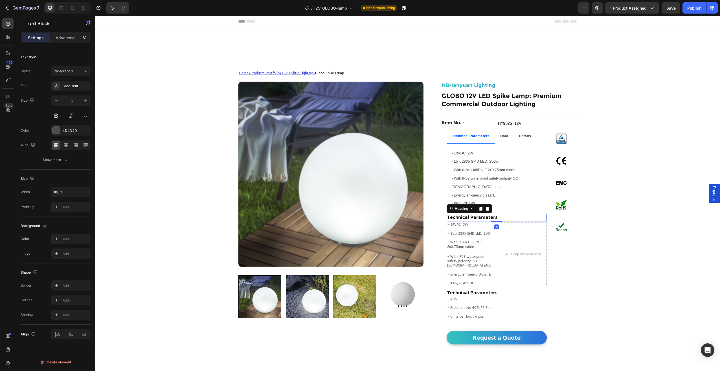
click at [466, 214] on h2 "Technical Parameters" at bounding box center [497, 217] width 100 height 7
click at [488, 205] on div at bounding box center [487, 208] width 7 height 7
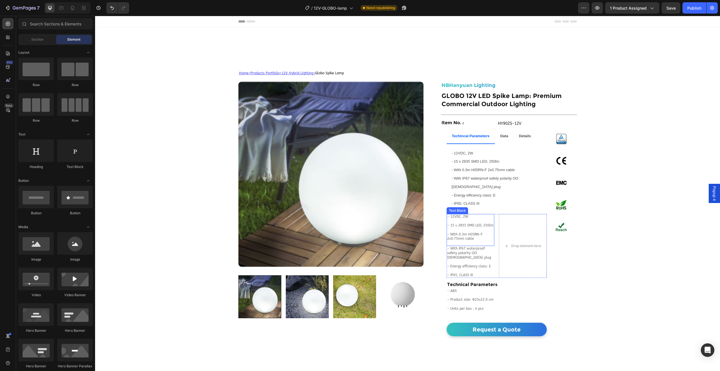
click at [478, 219] on p "- 15 x 2835 SMD LED, 250lm" at bounding box center [470, 223] width 47 height 9
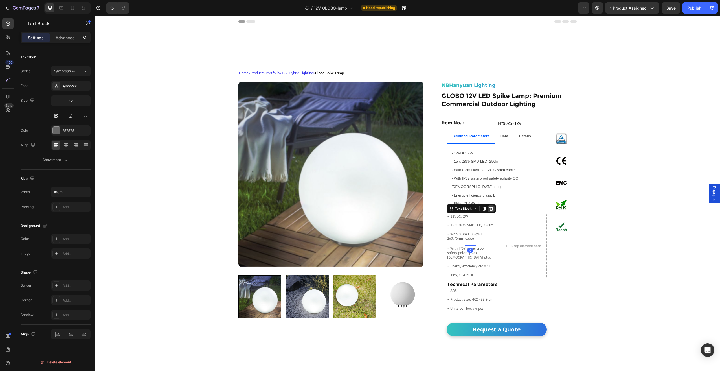
click at [489, 206] on icon at bounding box center [491, 208] width 5 height 5
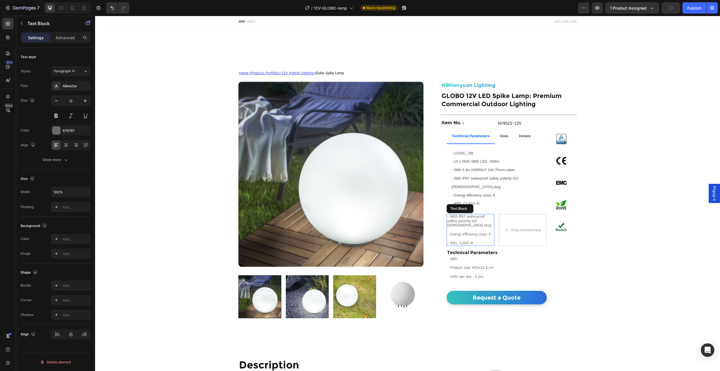
click at [479, 228] on p "- Energy efficiency class: E" at bounding box center [470, 232] width 47 height 9
click at [489, 207] on icon at bounding box center [491, 209] width 4 height 4
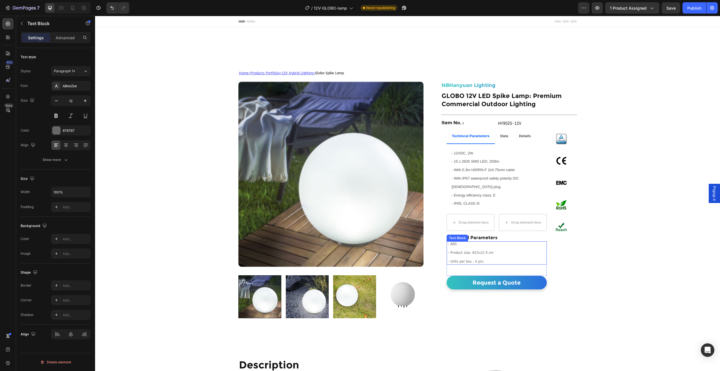
click at [458, 251] on p "- Product size: Φ25x22.9 cm" at bounding box center [496, 253] width 99 height 5
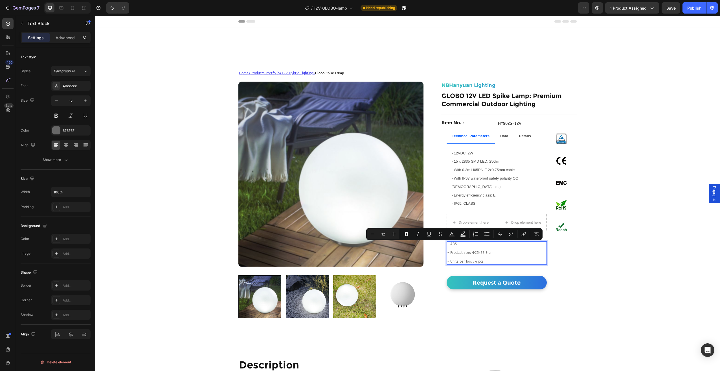
click at [484, 259] on p "- Units per box：4 pcs" at bounding box center [496, 261] width 99 height 5
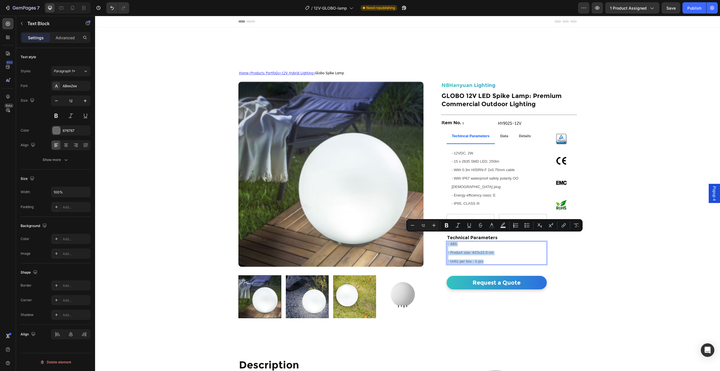
drag, startPoint x: 484, startPoint y: 254, endPoint x: 445, endPoint y: 235, distance: 43.0
click at [447, 241] on div "- ABS - Product size: Φ25x22.9 cm - Units per box：4 pcs" at bounding box center [497, 252] width 100 height 23
copy div "- ABS - Product size: Φ25x22.9 cm - Units per box：4 pcs"
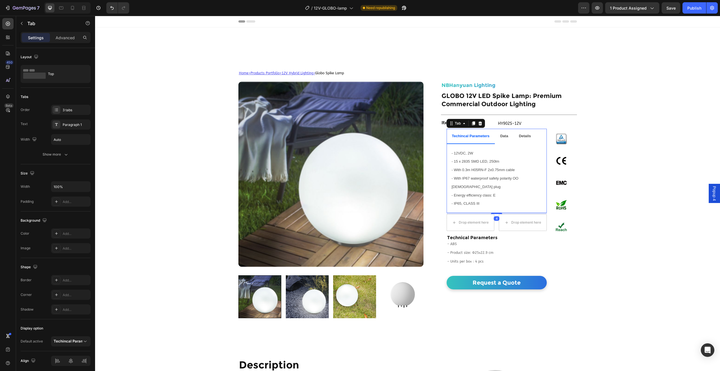
click at [510, 134] on li "Data" at bounding box center [504, 136] width 19 height 15
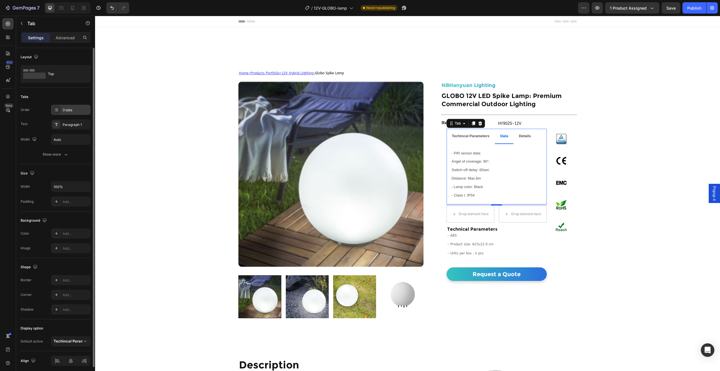
click at [86, 108] on div "3 tabs" at bounding box center [76, 110] width 27 height 5
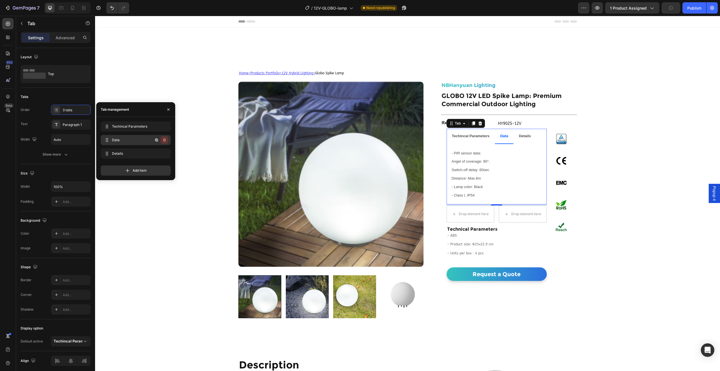
click at [166, 141] on icon "button" at bounding box center [164, 140] width 5 height 5
click at [164, 138] on div "Delete" at bounding box center [160, 139] width 10 height 5
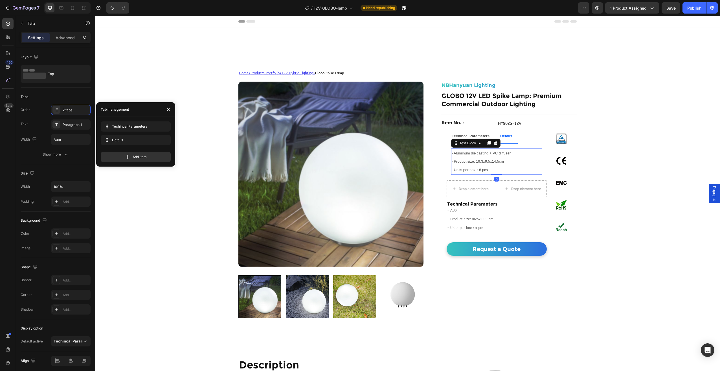
click at [477, 168] on span "- Units per box：8 pcs" at bounding box center [470, 170] width 36 height 4
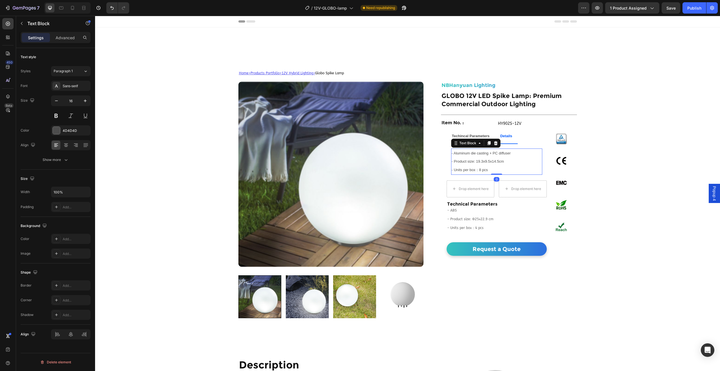
click at [477, 168] on span "- Units per box：8 pcs" at bounding box center [470, 170] width 36 height 4
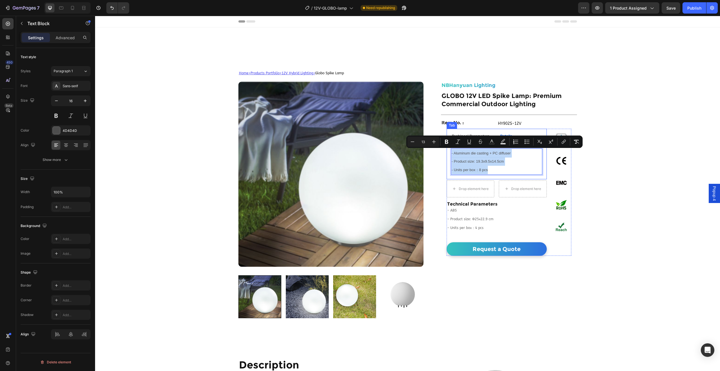
drag, startPoint x: 486, startPoint y: 170, endPoint x: 447, endPoint y: 151, distance: 43.9
click at [447, 151] on div "- 12VDC, 2W - 15 x 2835 SMD LED, 250lm - With 0.3m H05RN-F 2x0.75mm cable - Wit…" at bounding box center [497, 161] width 100 height 35
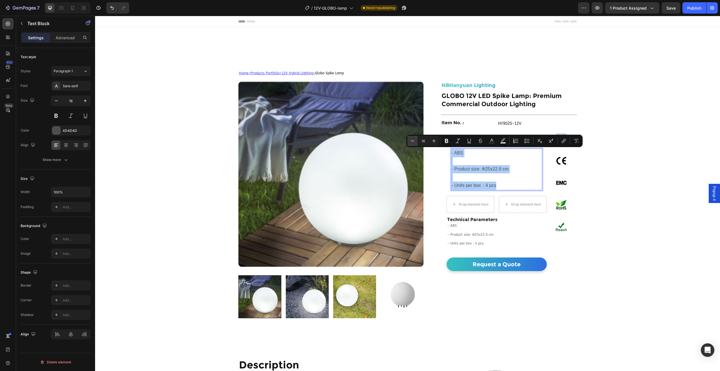
click at [411, 138] on icon "Editor contextual toolbar" at bounding box center [413, 141] width 6 height 6
type input "13"
click at [457, 163] on p "Rich Text Editor. Editing area: main" at bounding box center [497, 161] width 90 height 8
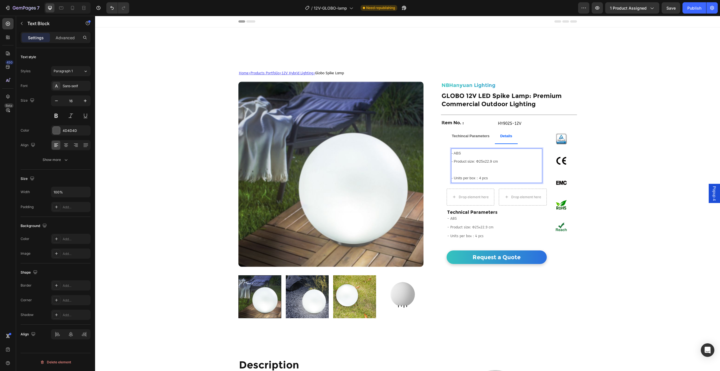
click at [453, 170] on p "Rich Text Editor. Editing area: main" at bounding box center [497, 170] width 90 height 8
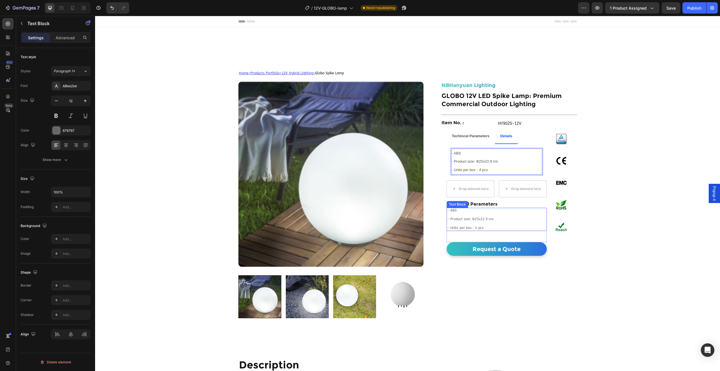
click at [486, 230] on p "- Units per box：4 pcs" at bounding box center [496, 228] width 99 height 5
click at [491, 201] on div at bounding box center [491, 202] width 7 height 7
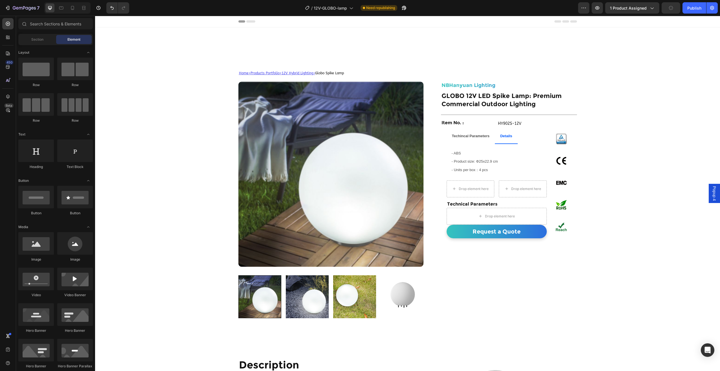
click at [491, 201] on h2 "Technical Parameters" at bounding box center [497, 204] width 100 height 7
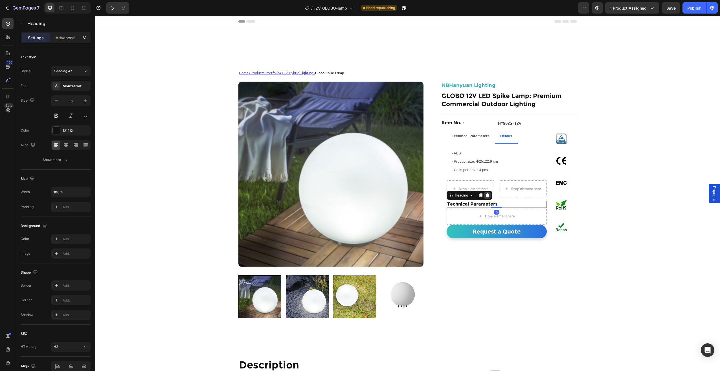
click at [486, 194] on icon at bounding box center [487, 195] width 5 height 5
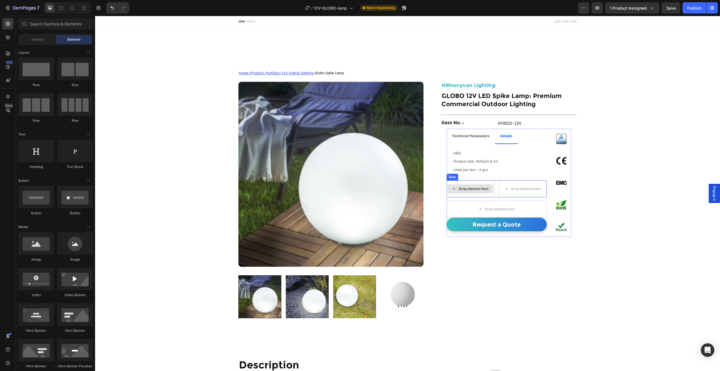
click at [487, 190] on div "Drop element here" at bounding box center [471, 188] width 46 height 9
click at [486, 184] on div "Drop element here" at bounding box center [471, 188] width 46 height 9
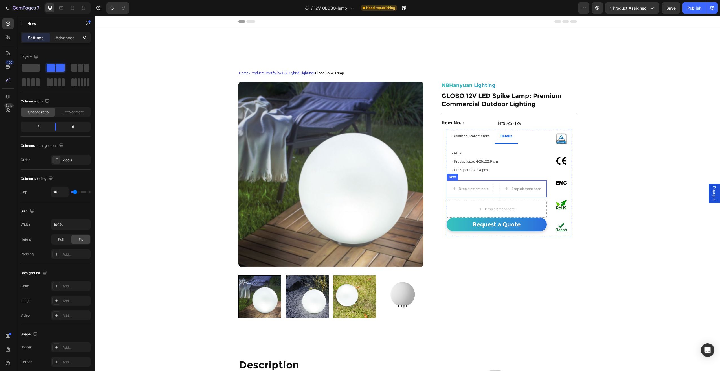
click at [494, 182] on div "Drop element here Drop element here Row" at bounding box center [497, 188] width 100 height 17
click at [481, 174] on icon at bounding box center [481, 175] width 5 height 5
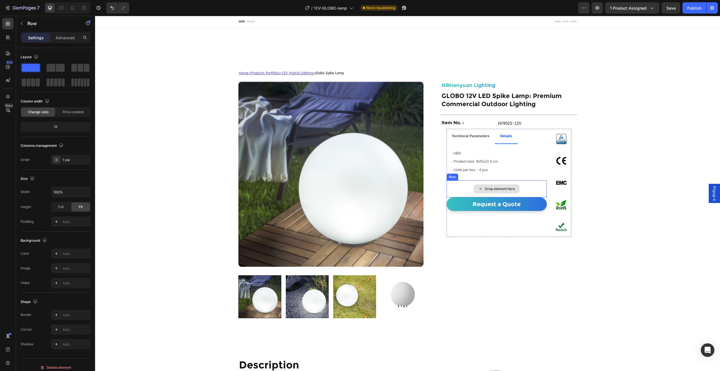
click at [479, 181] on div "Drop element here" at bounding box center [497, 188] width 100 height 17
click at [479, 174] on icon at bounding box center [481, 175] width 4 height 4
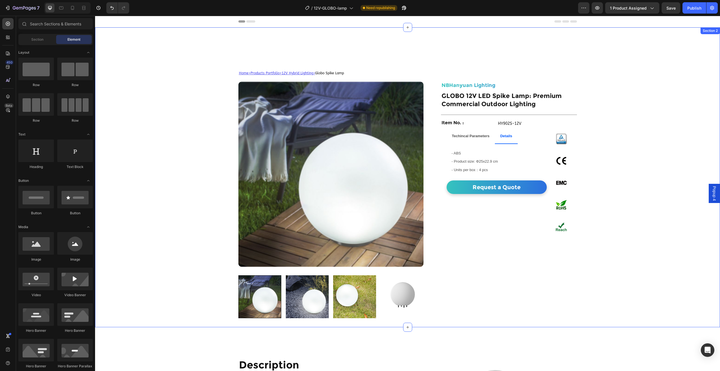
click at [668, 241] on div "Home > Products Portfolio > 12V Hybrid Lighting > Globo Spike Lamp Text Block P…" at bounding box center [407, 177] width 625 height 300
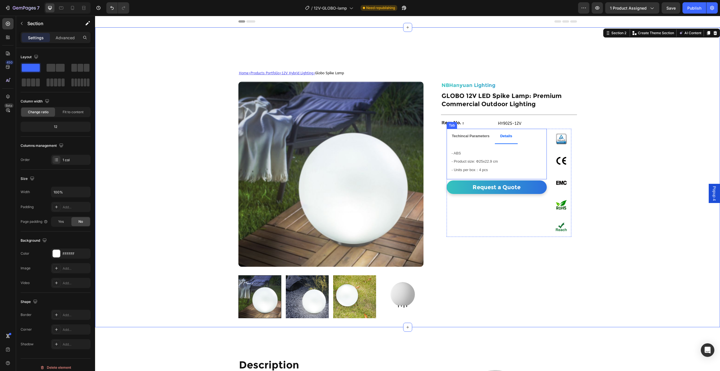
click at [470, 140] on div "Techincal Parameters" at bounding box center [470, 136] width 39 height 10
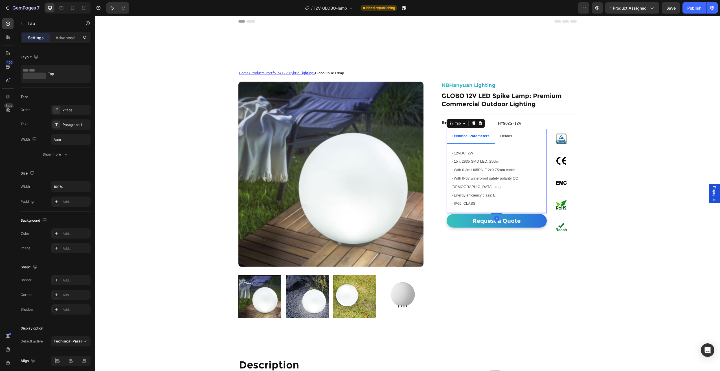
click at [511, 139] on p "Details" at bounding box center [506, 136] width 12 height 8
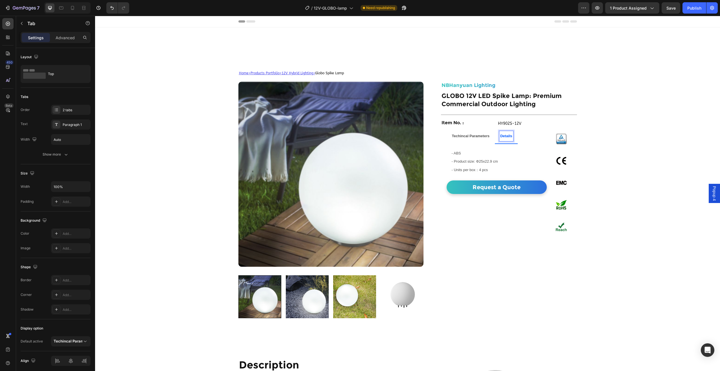
click at [470, 132] on p "Techincal Parameters" at bounding box center [471, 136] width 38 height 8
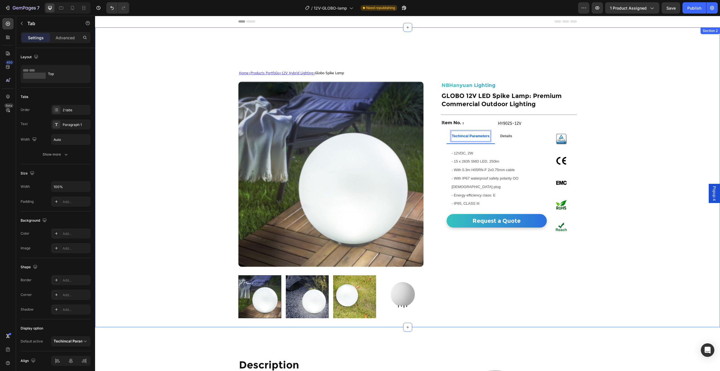
click at [656, 209] on div "Home > Products Portfolio > 12V Hybrid Lighting > Globo Spike Lamp Text Block P…" at bounding box center [407, 177] width 625 height 300
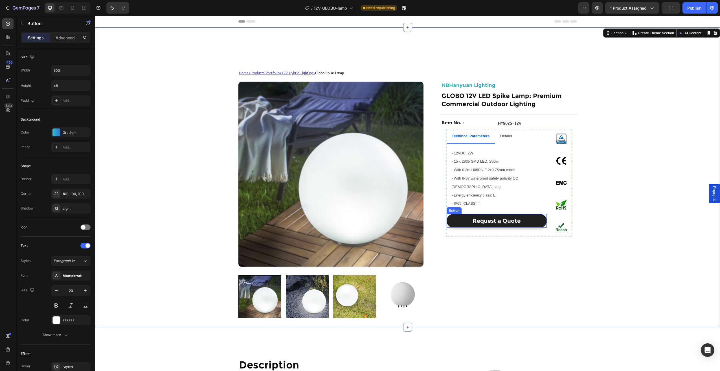
click at [521, 214] on link "Request a Quote" at bounding box center [497, 221] width 100 height 14
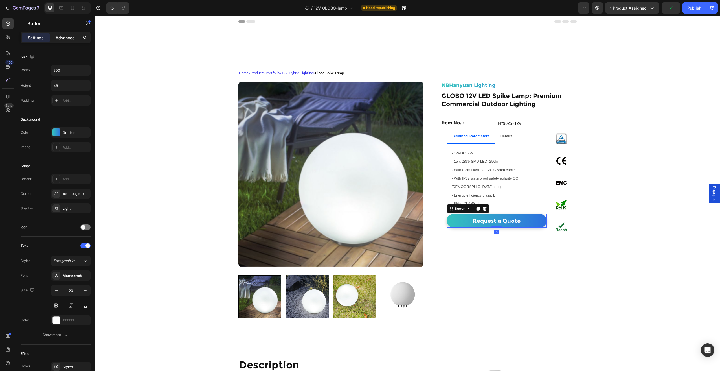
click at [65, 34] on div "Advanced" at bounding box center [65, 37] width 28 height 9
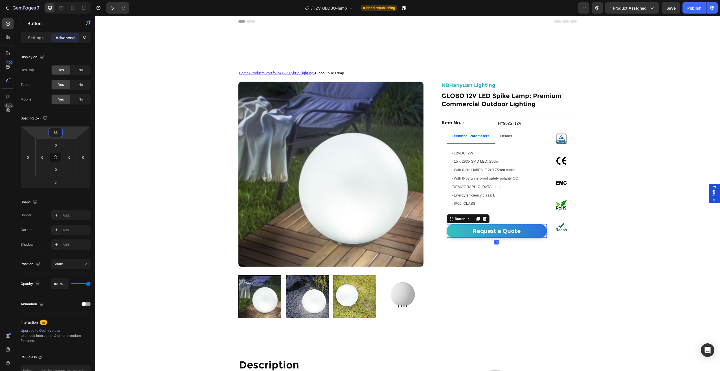
type input "40"
drag, startPoint x: 71, startPoint y: 131, endPoint x: 29, endPoint y: 108, distance: 48.0
click at [72, 0] on html "7 Version history / 12V-GLOBO-lamp Need republishing Preview 1 product assigned…" at bounding box center [360, 0] width 720 height 0
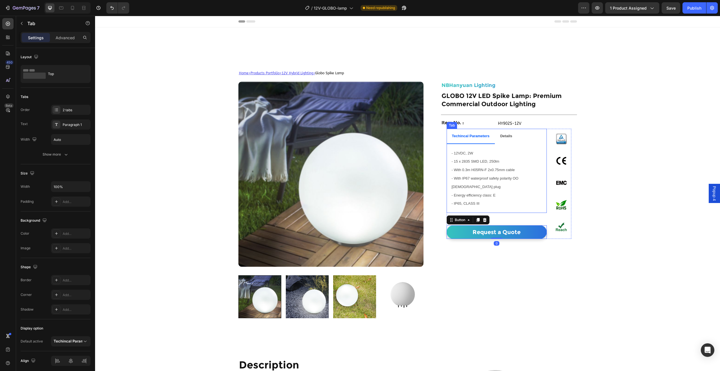
click at [508, 136] on strong "Details" at bounding box center [506, 136] width 12 height 4
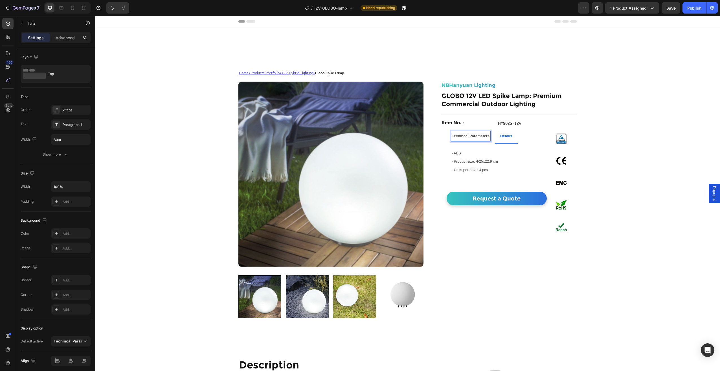
click at [472, 136] on strong "Techincal Parameters" at bounding box center [471, 136] width 38 height 4
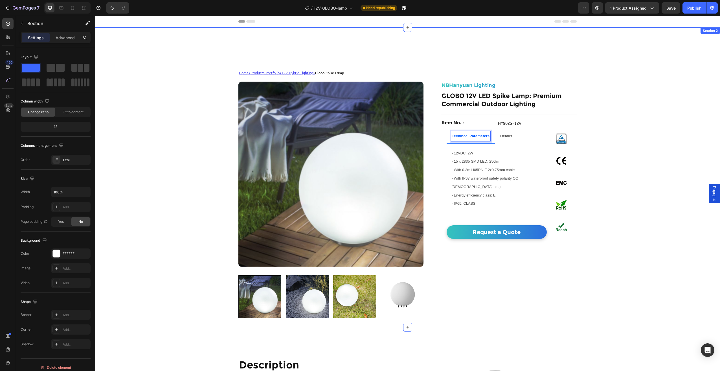
click at [644, 205] on div "Home > Products Portfolio > 12V Hybrid Lighting > Globo Spike Lamp Text Block P…" at bounding box center [407, 177] width 625 height 300
click at [696, 8] on div "Publish" at bounding box center [694, 8] width 14 height 6
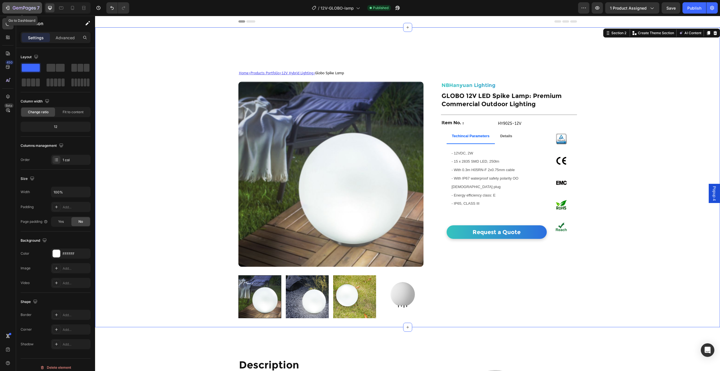
click at [16, 8] on icon "button" at bounding box center [17, 8] width 3 height 3
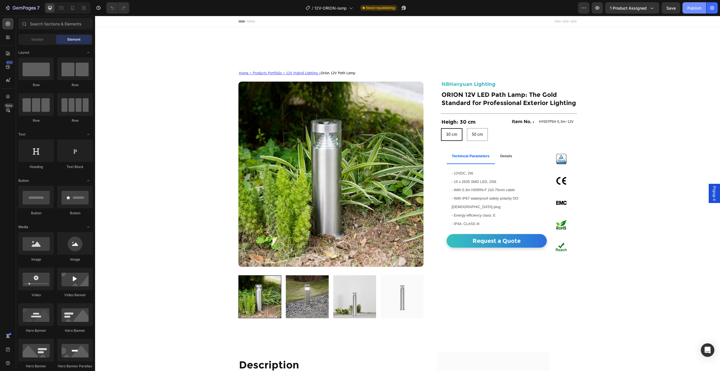
click at [689, 7] on div "Publish" at bounding box center [694, 8] width 14 height 6
click at [25, 6] on icon "button" at bounding box center [24, 8] width 23 height 5
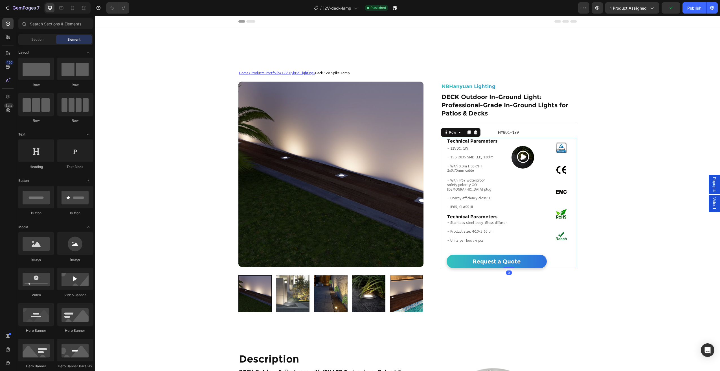
click at [442, 144] on div "Technical Parameters Heading - 12VDC, 1W - 15 x 2835 SMD LED, 120lm - With 0.3m…" at bounding box center [509, 203] width 136 height 130
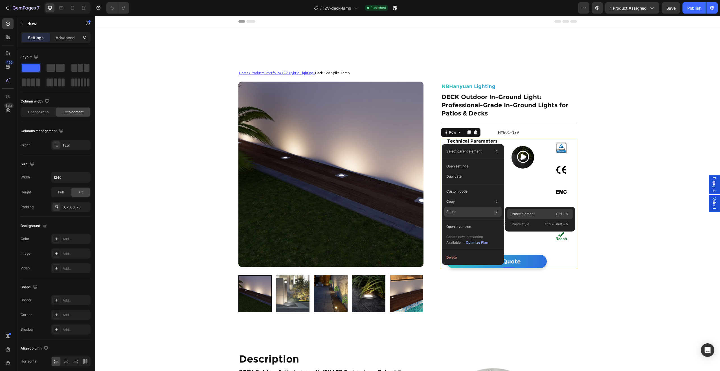
click at [515, 215] on p "Paste element" at bounding box center [523, 213] width 23 height 5
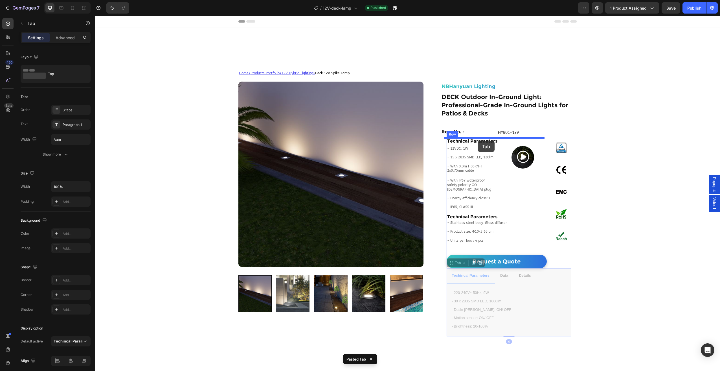
drag, startPoint x: 547, startPoint y: 269, endPoint x: 478, endPoint y: 141, distance: 146.0
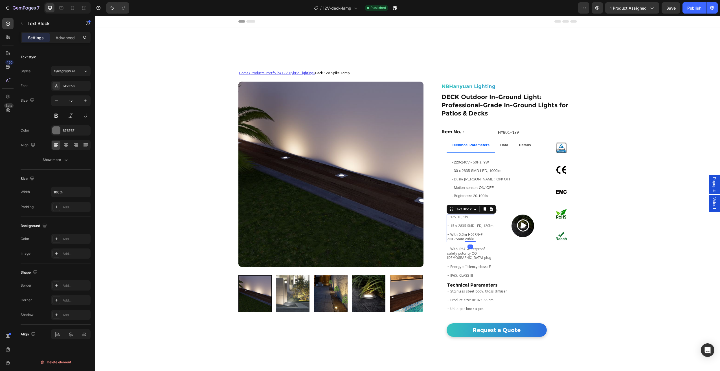
click at [466, 218] on p "- 12VDC, 1W" at bounding box center [470, 217] width 47 height 5
click at [473, 234] on p "- With 0.3m H05RN-F 2x0.75mm cable" at bounding box center [470, 234] width 47 height 13
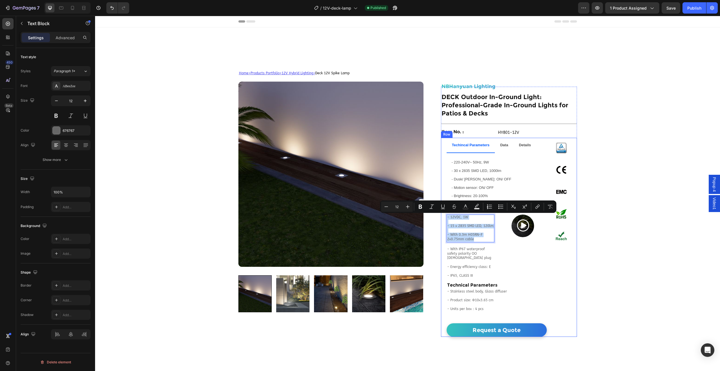
drag, startPoint x: 474, startPoint y: 239, endPoint x: 443, endPoint y: 218, distance: 37.3
click at [443, 218] on div "Techincal Parameters Data Details - 220-240V~ 50Hz, 9W - 30 x 2835 SMD LED, 100…" at bounding box center [509, 237] width 136 height 199
copy div "- 12VDC, 1W - 15 x 2835 SMD LED, 120lm - With 0.3m H05RN-F 2x0.75mm cable"
click at [484, 185] on span "- Motion sensor: ON/ OFF" at bounding box center [473, 187] width 42 height 4
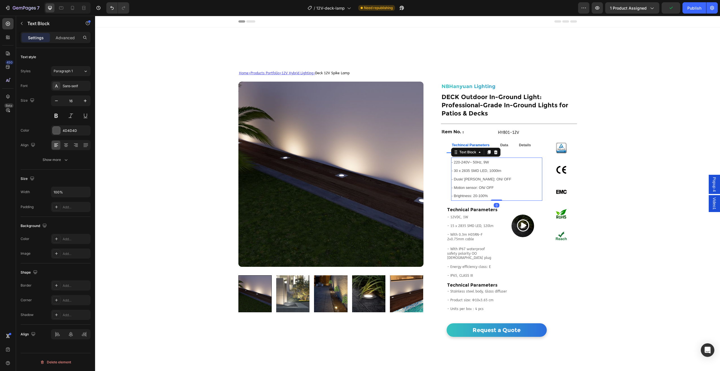
click at [484, 185] on span "- Motion sensor: ON/ OFF" at bounding box center [473, 187] width 42 height 4
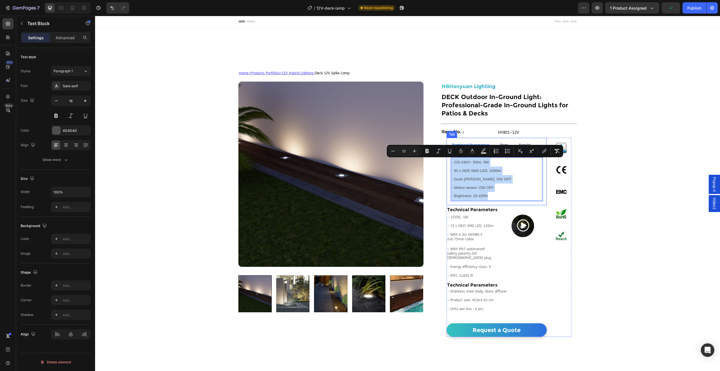
drag, startPoint x: 488, startPoint y: 193, endPoint x: 448, endPoint y: 160, distance: 51.5
click at [448, 160] on div "- 220-240V~ 50Hz, 9W - 30 x 2835 SMD LED, 1000lm - Dusk/ [PERSON_NAME] senosr: …" at bounding box center [497, 179] width 100 height 52
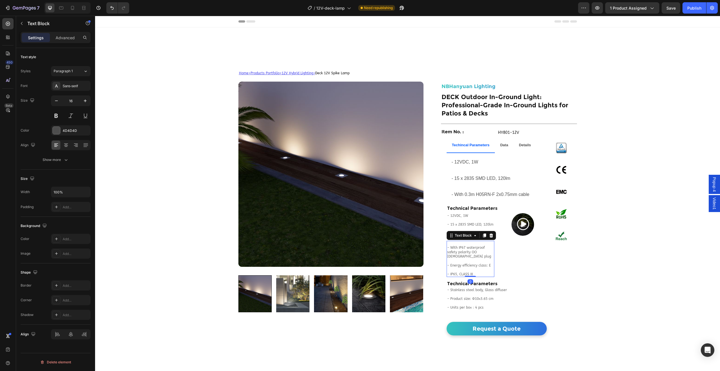
click at [472, 257] on p "- With IP67 waterproof safety polarity OO [DEMOGRAPHIC_DATA] plug" at bounding box center [470, 251] width 47 height 13
click at [468, 274] on p "- IP65, CLASS III" at bounding box center [470, 274] width 47 height 5
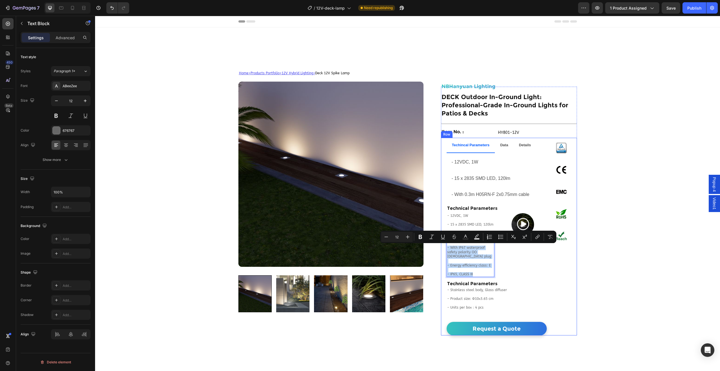
drag, startPoint x: 472, startPoint y: 274, endPoint x: 443, endPoint y: 247, distance: 39.7
click at [443, 247] on div "Techincal Parameters Data Details - 12VDC, 1W - 15 x 2835 SMD LED, 120lm - With…" at bounding box center [509, 237] width 136 height 198
copy div "- With IP67 waterproof safety polarity OO male plug - Energy efficiency class: …"
click at [492, 197] on p "- With 0.3m H05RN-F 2x0.75mm cable" at bounding box center [497, 191] width 90 height 16
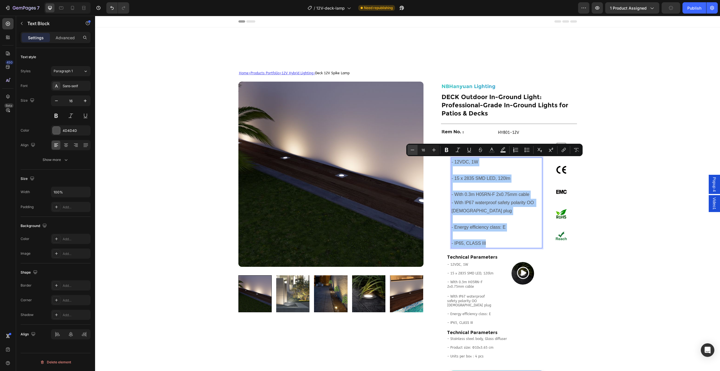
click at [415, 149] on icon "Editor contextual toolbar" at bounding box center [413, 150] width 6 height 6
click at [414, 149] on icon "Editor contextual toolbar" at bounding box center [413, 150] width 6 height 6
type input "13"
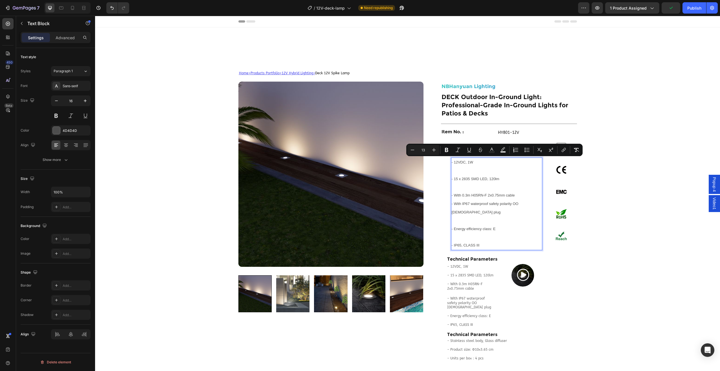
click at [462, 171] on p "- 15 x 2835 SMD LED, 120lm" at bounding box center [497, 174] width 90 height 17
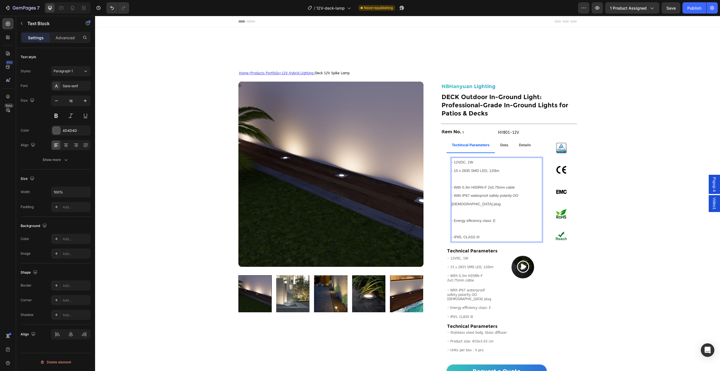
click at [456, 181] on p "- With 0.3m H05RN-F 2x0.75mm cable" at bounding box center [497, 183] width 90 height 17
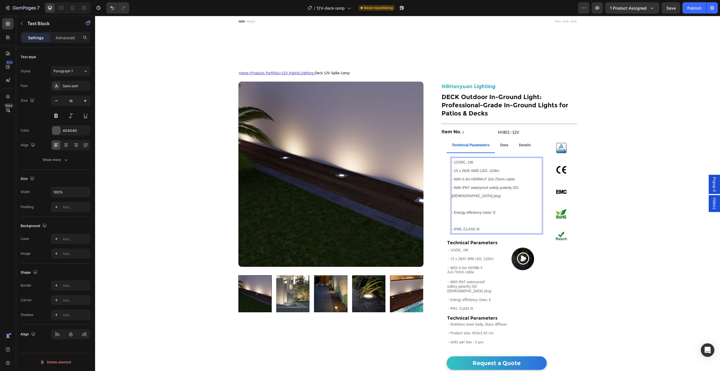
click at [459, 200] on p "- Energy efficiency class: E" at bounding box center [497, 208] width 90 height 17
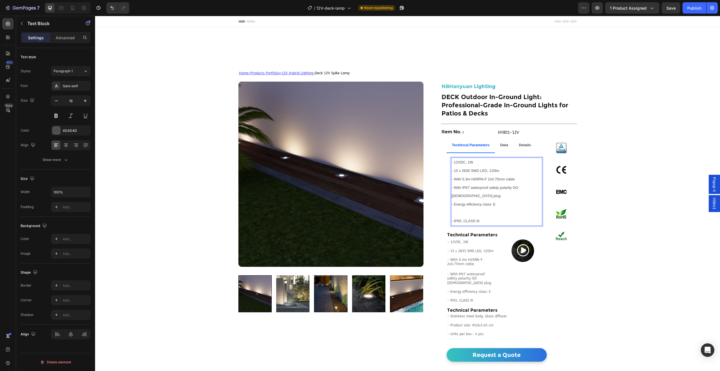
click at [462, 209] on p "Rich Text Editor. Editing area: main" at bounding box center [497, 213] width 90 height 8
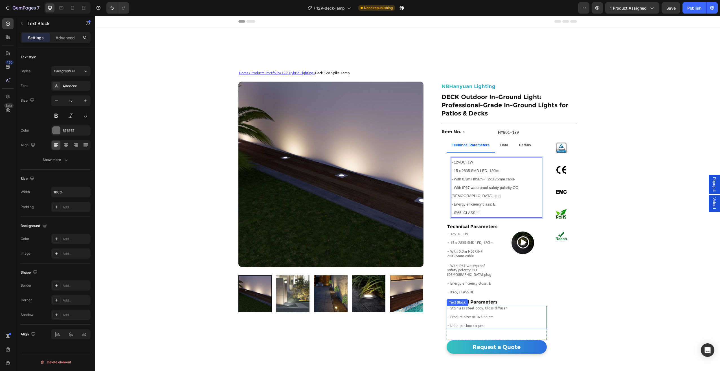
click at [465, 310] on p at bounding box center [496, 312] width 99 height 5
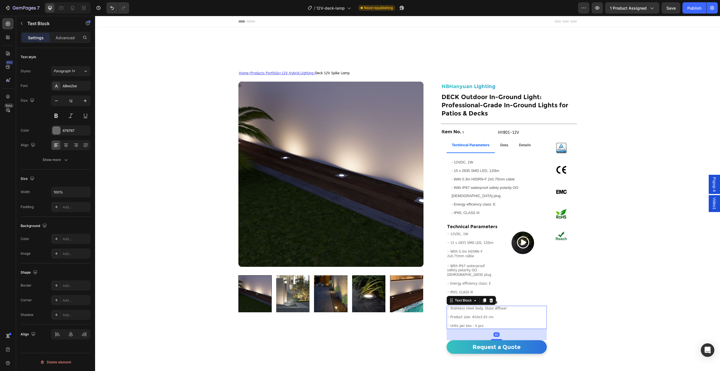
click at [479, 324] on p "- Units per box：4 pcs" at bounding box center [496, 326] width 99 height 5
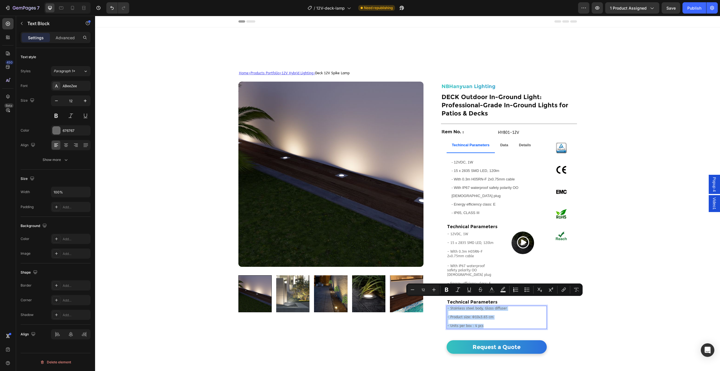
drag, startPoint x: 487, startPoint y: 319, endPoint x: 446, endPoint y: 301, distance: 44.9
click at [447, 306] on div "- Stainless steel body, Glass diffuser - Product size: Φ10x3.65 cm - Units per …" at bounding box center [497, 317] width 100 height 23
copy div "- Stainless steel body, Glass diffuser - Product size: Φ10x3.65 cm - Units per …"
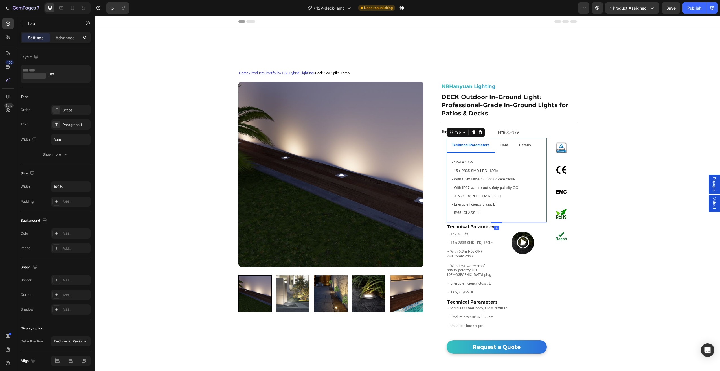
click at [514, 143] on li "Details" at bounding box center [525, 145] width 23 height 15
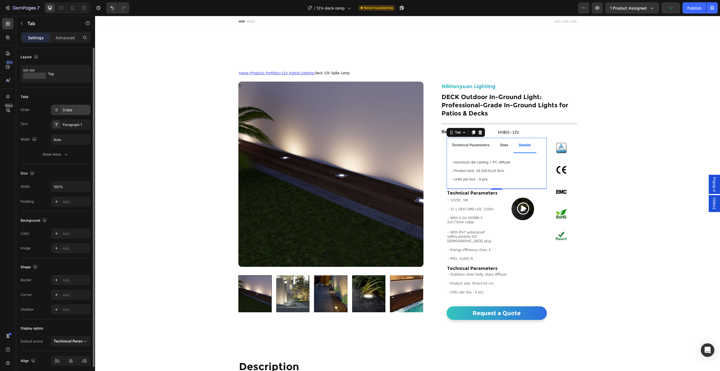
click at [83, 108] on div "3 tabs" at bounding box center [76, 110] width 27 height 5
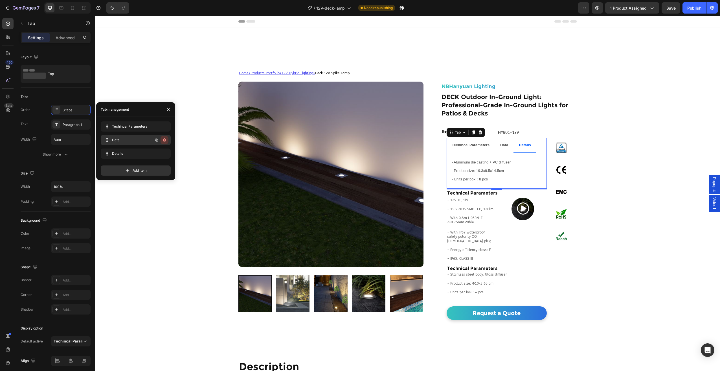
click at [163, 140] on icon "button" at bounding box center [164, 140] width 5 height 5
click at [165, 140] on div "Delete" at bounding box center [160, 139] width 10 height 5
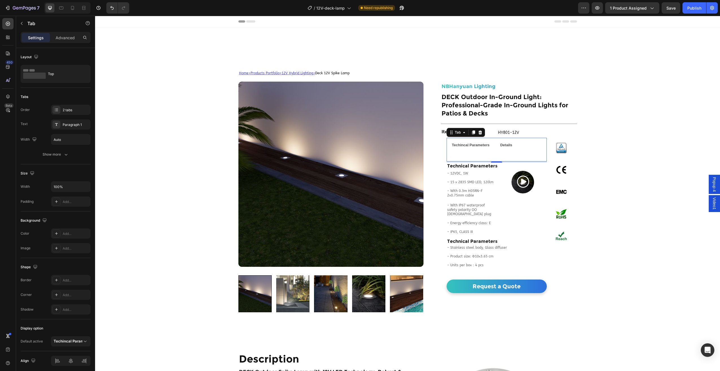
click at [495, 139] on li "Details" at bounding box center [506, 145] width 23 height 15
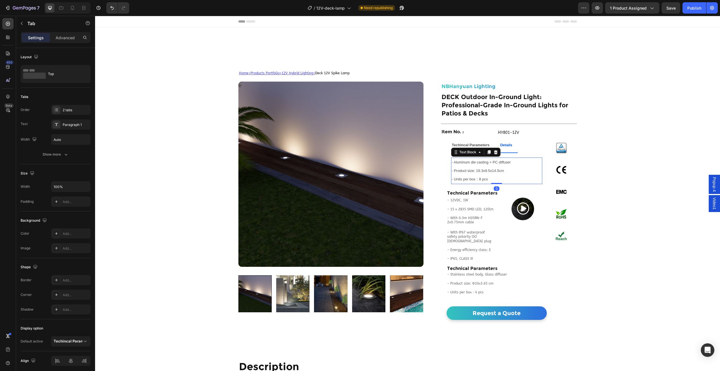
click at [486, 177] on span "- Units per box：8 pcs" at bounding box center [470, 179] width 36 height 4
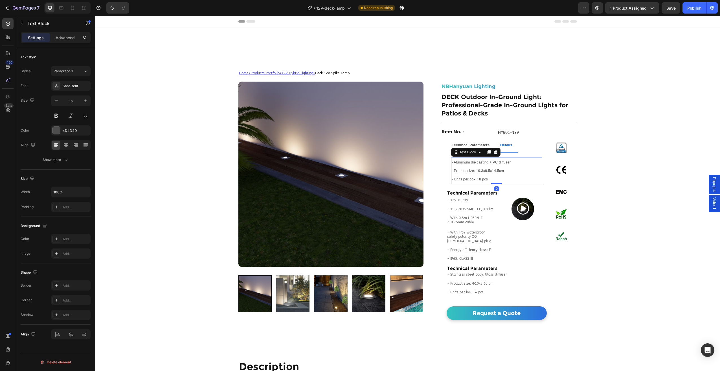
click at [490, 179] on p "- Units per box：8 pcs" at bounding box center [497, 179] width 90 height 8
drag, startPoint x: 488, startPoint y: 179, endPoint x: 450, endPoint y: 159, distance: 43.6
click at [451, 159] on div "- Aluminum die casting + PC diffuser - Product size: 19.3x9.5x14.5cm - Units pe…" at bounding box center [496, 170] width 91 height 26
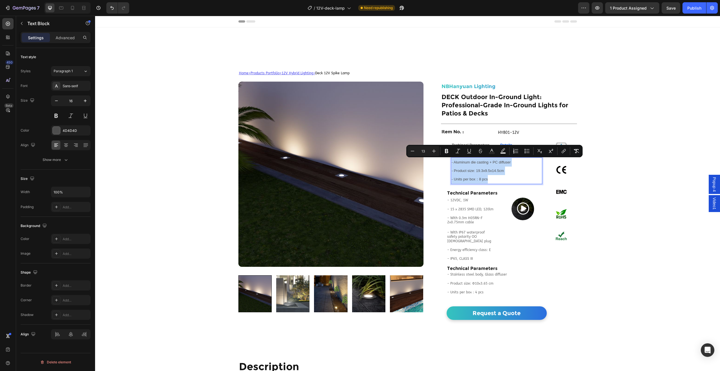
type input "16"
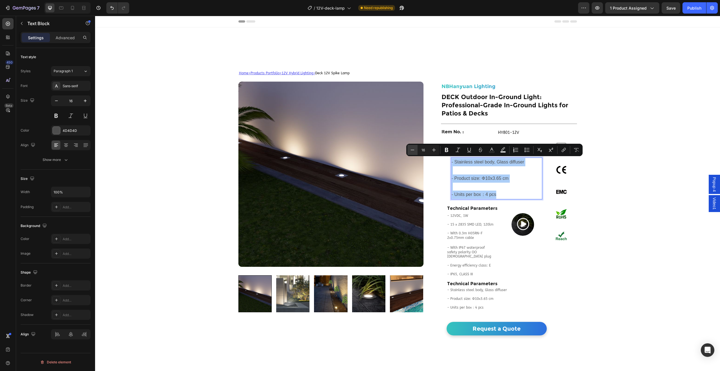
click at [410, 147] on icon "Editor contextual toolbar" at bounding box center [413, 150] width 6 height 6
type input "13"
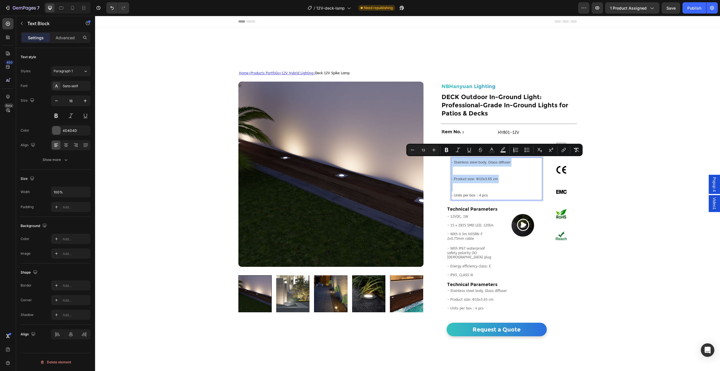
click at [463, 175] on p "- Product size: Φ10x3.65 cm" at bounding box center [497, 179] width 90 height 8
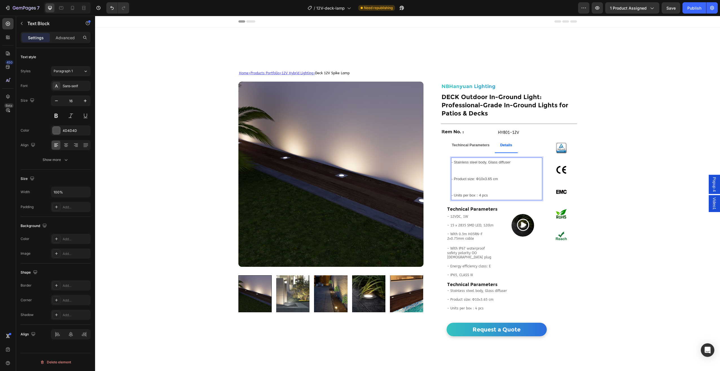
click at [462, 171] on p "Rich Text Editor. Editing area: main" at bounding box center [497, 170] width 90 height 8
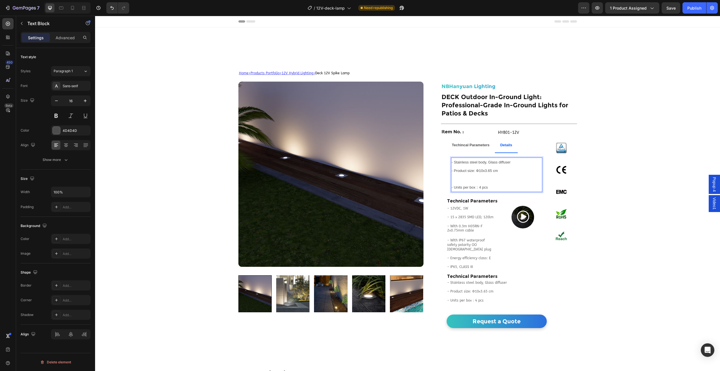
click at [459, 185] on span "- Units per box：4 pcs" at bounding box center [470, 187] width 36 height 4
click at [459, 182] on p "Rich Text Editor. Editing area: main" at bounding box center [497, 179] width 90 height 8
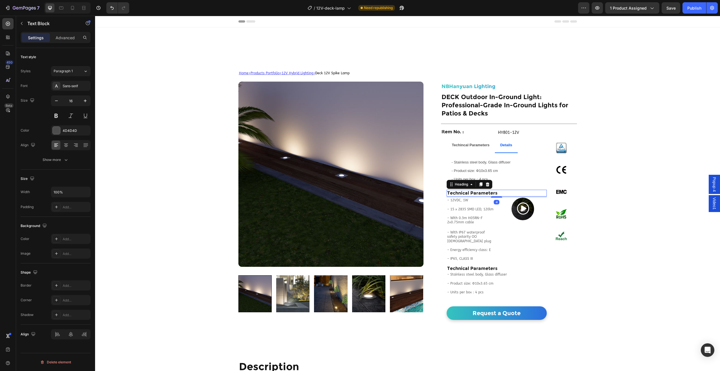
click at [470, 190] on h2 "Technical Parameters" at bounding box center [497, 193] width 100 height 7
click at [488, 183] on div at bounding box center [487, 184] width 7 height 7
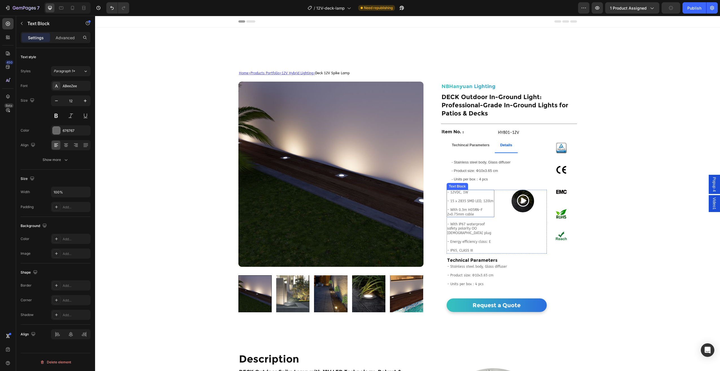
click at [475, 195] on p "- 15 x 2835 SMD LED, 120lm" at bounding box center [470, 198] width 47 height 9
click at [491, 186] on div at bounding box center [491, 184] width 7 height 7
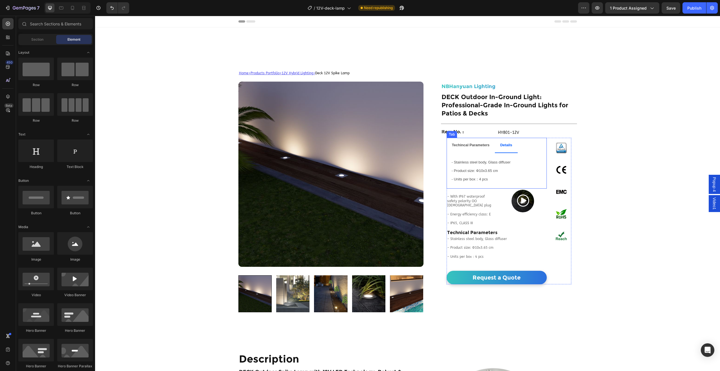
click at [474, 198] on p "- With IP67 waterproof safety polarity OO [DEMOGRAPHIC_DATA] plug" at bounding box center [470, 200] width 47 height 13
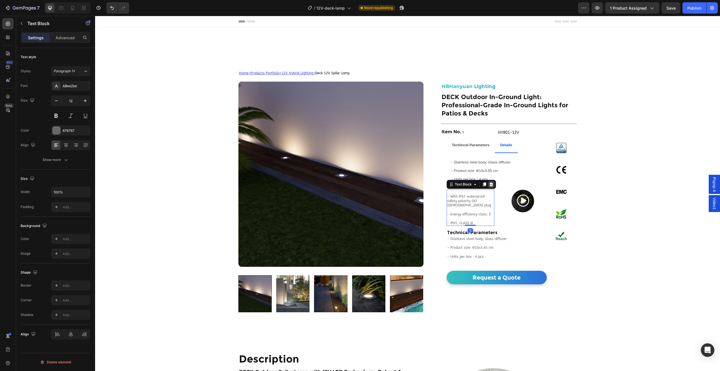
click at [489, 185] on icon at bounding box center [491, 184] width 4 height 4
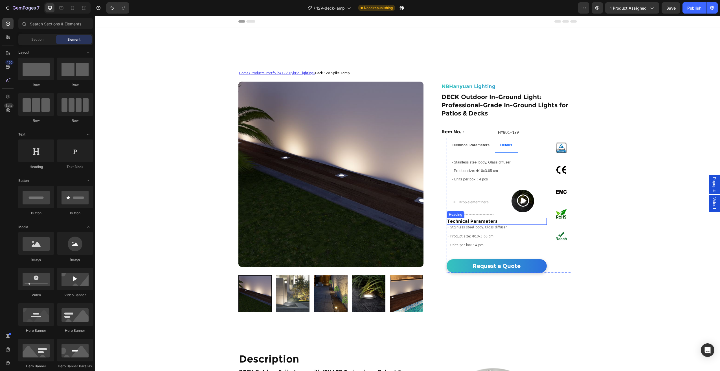
click at [464, 220] on h2 "Technical Parameters" at bounding box center [497, 221] width 100 height 7
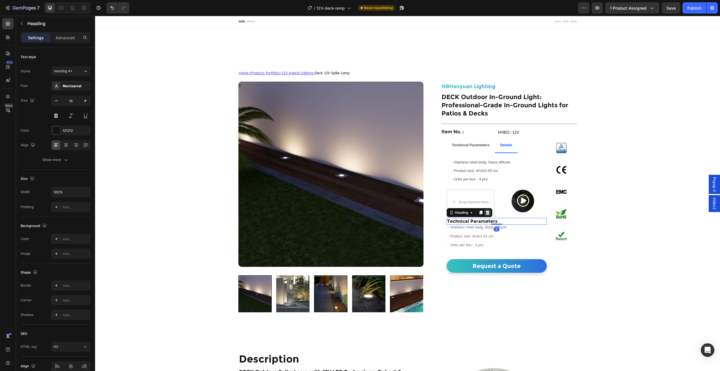
click at [486, 213] on icon at bounding box center [488, 212] width 4 height 4
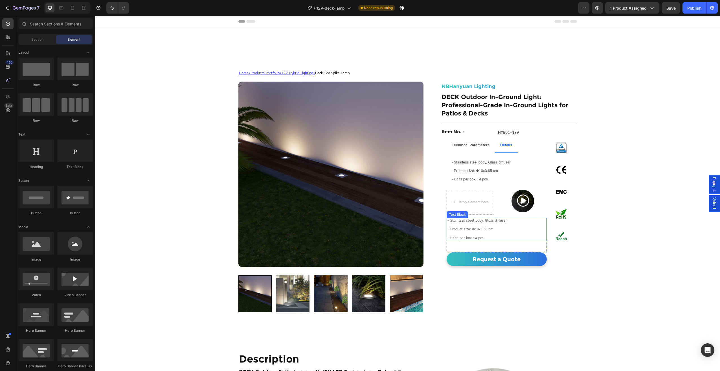
click at [475, 226] on p "Rich Text Editor. Editing area: main" at bounding box center [496, 225] width 99 height 5
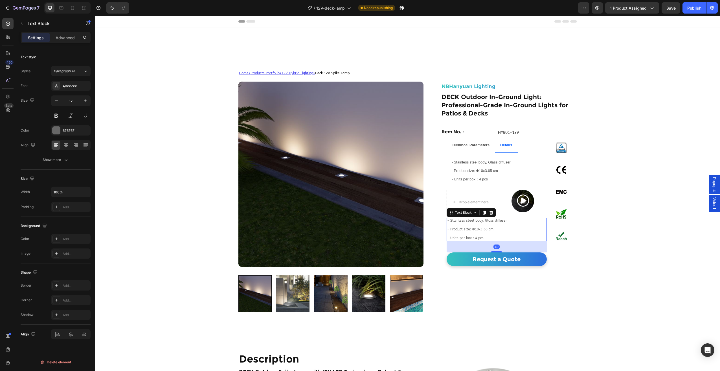
click at [492, 210] on div "Text Block" at bounding box center [471, 212] width 49 height 9
click at [491, 211] on icon at bounding box center [491, 212] width 5 height 5
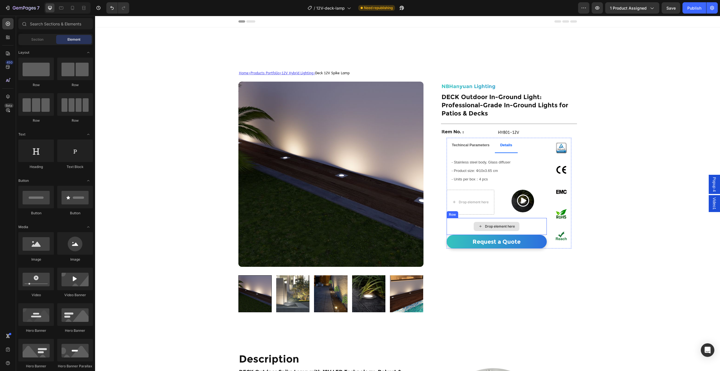
click at [486, 223] on div "Drop element here" at bounding box center [497, 226] width 46 height 9
click at [458, 224] on div "Drop element here" at bounding box center [497, 226] width 100 height 17
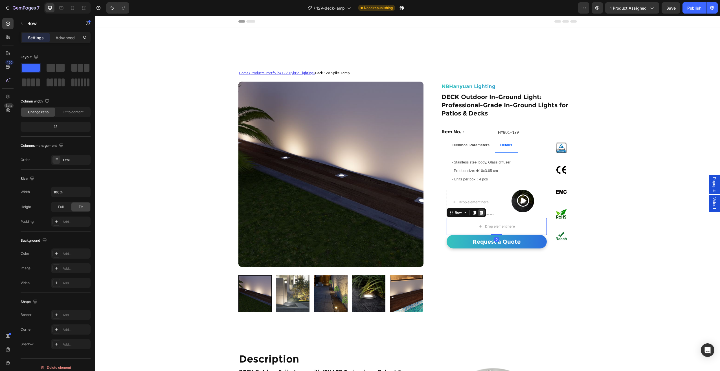
click at [480, 212] on icon at bounding box center [481, 212] width 4 height 4
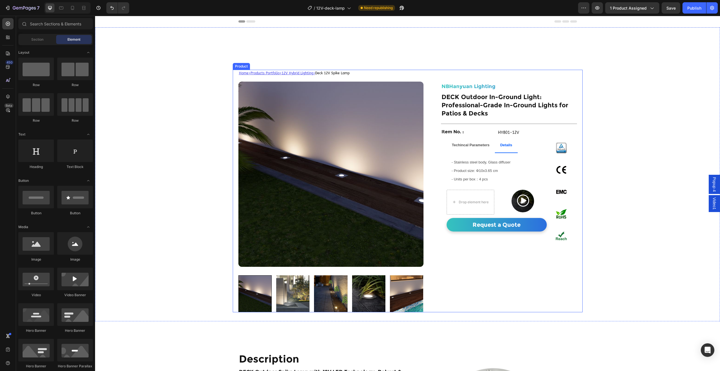
click at [543, 280] on div "NBHanyuan Lighting Heading DECK Outdoor In-Ground Light: Professional-Grade In-…" at bounding box center [509, 191] width 136 height 242
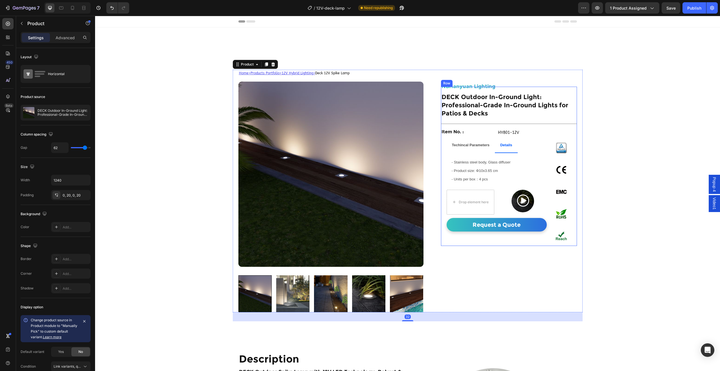
click at [464, 144] on strong "Techincal Parameters" at bounding box center [471, 145] width 38 height 4
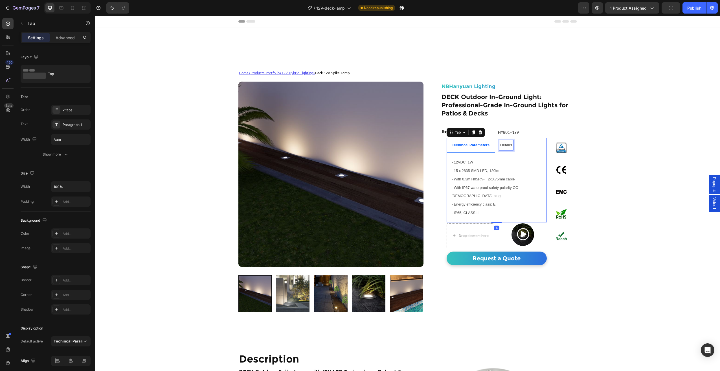
click at [508, 148] on p "Details" at bounding box center [506, 145] width 12 height 8
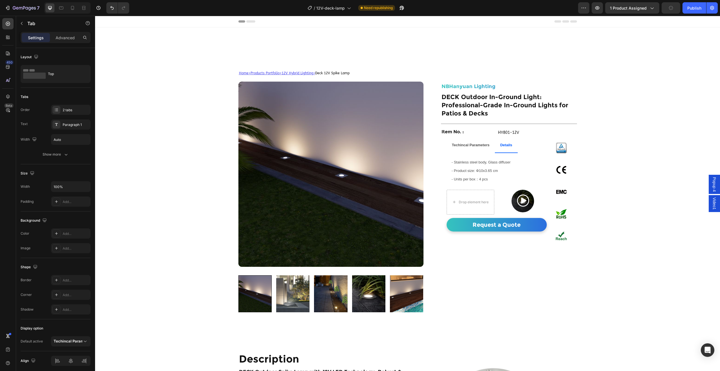
click at [486, 151] on li "Techincal Parameters" at bounding box center [471, 145] width 48 height 15
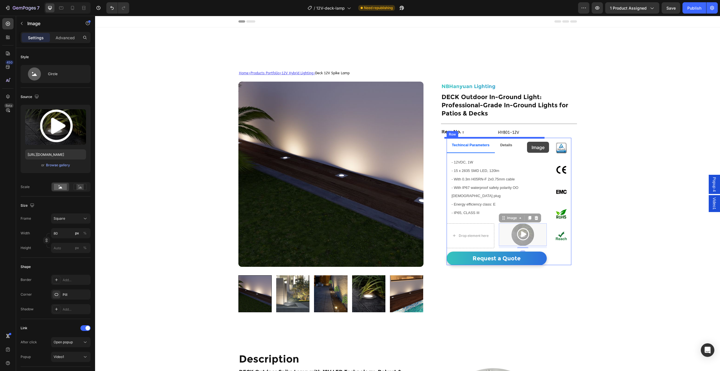
drag, startPoint x: 541, startPoint y: 229, endPoint x: 527, endPoint y: 142, distance: 88.0
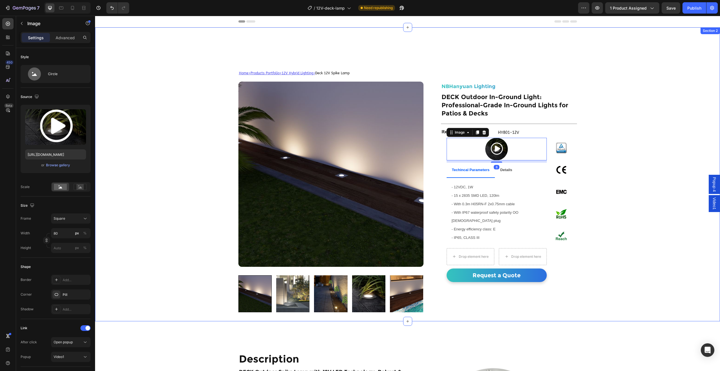
click at [660, 215] on div "Home > Products Portfolio > 12V Hybrid Lighting > Deck 12V Spike Lamp Text Bloc…" at bounding box center [407, 174] width 625 height 294
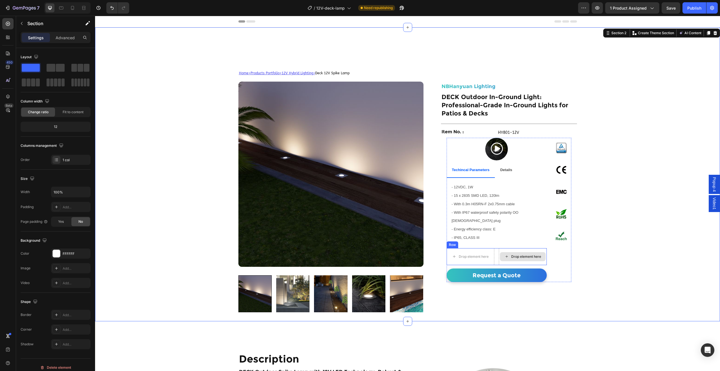
click at [507, 252] on div "Drop element here" at bounding box center [523, 256] width 46 height 9
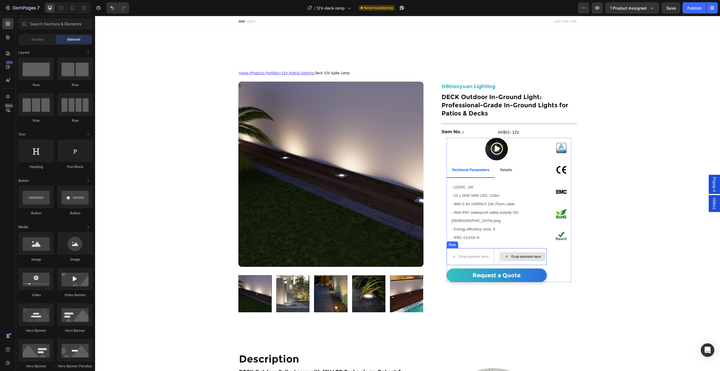
click at [524, 254] on div "Drop element here" at bounding box center [526, 256] width 30 height 5
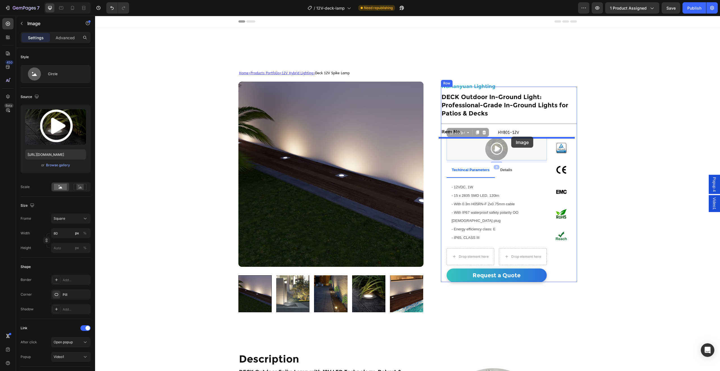
drag, startPoint x: 516, startPoint y: 149, endPoint x: 511, endPoint y: 137, distance: 12.9
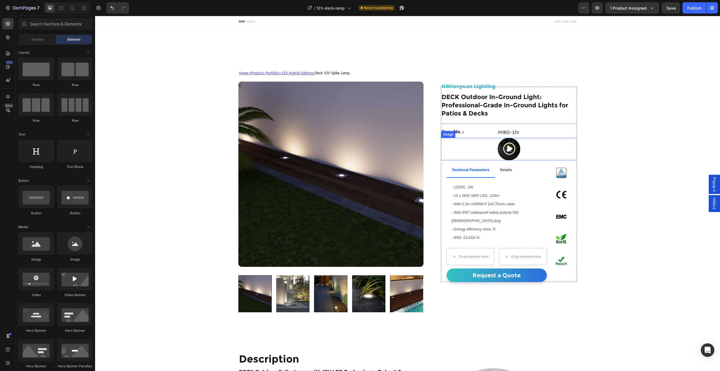
drag, startPoint x: 503, startPoint y: 249, endPoint x: 486, endPoint y: 155, distance: 95.6
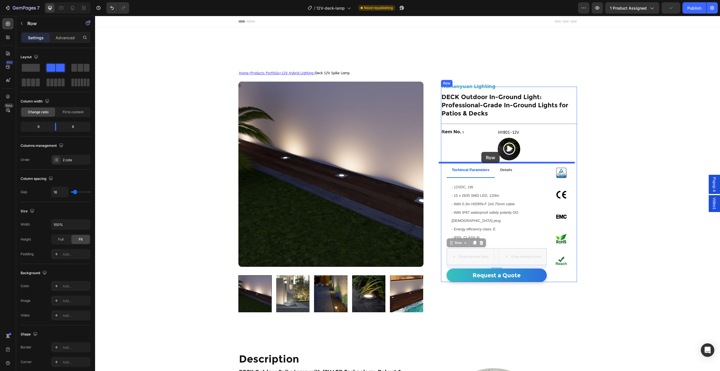
drag, startPoint x: 493, startPoint y: 249, endPoint x: 481, endPoint y: 152, distance: 98.3
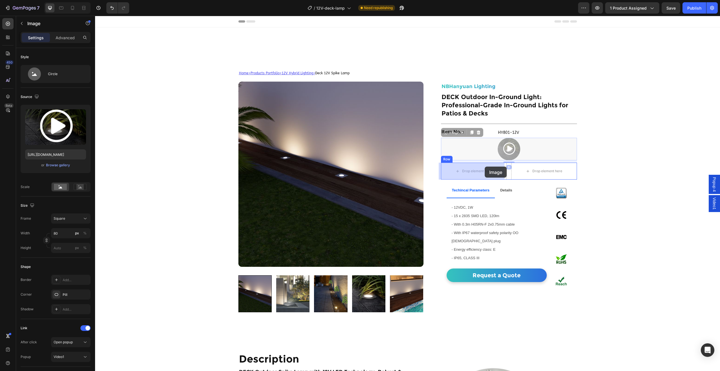
drag, startPoint x: 507, startPoint y: 148, endPoint x: 485, endPoint y: 166, distance: 28.3
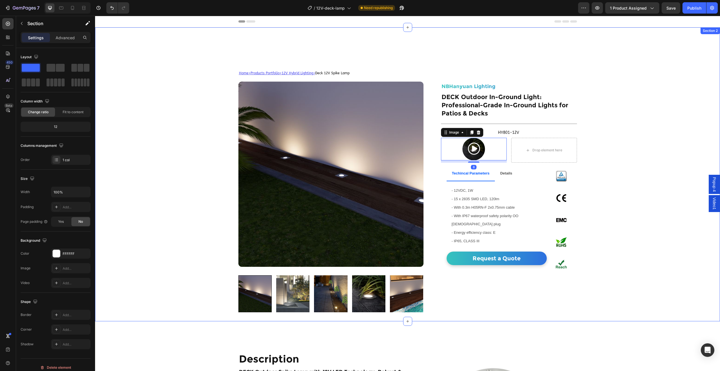
click at [650, 214] on div "Home > Products Portfolio > 12V Hybrid Lighting > Deck 12V Spike Lamp Text Bloc…" at bounding box center [407, 174] width 625 height 294
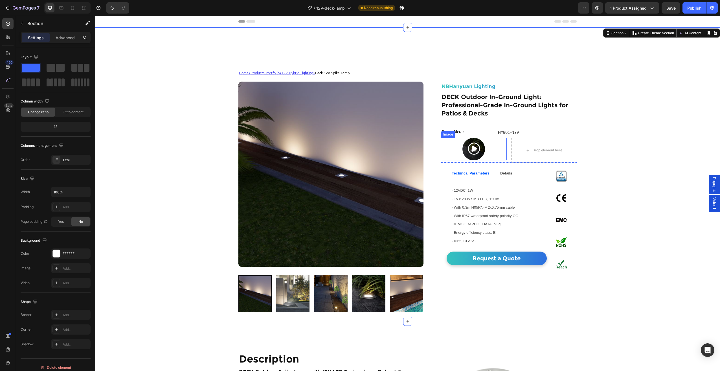
click at [486, 138] on link at bounding box center [474, 149] width 66 height 23
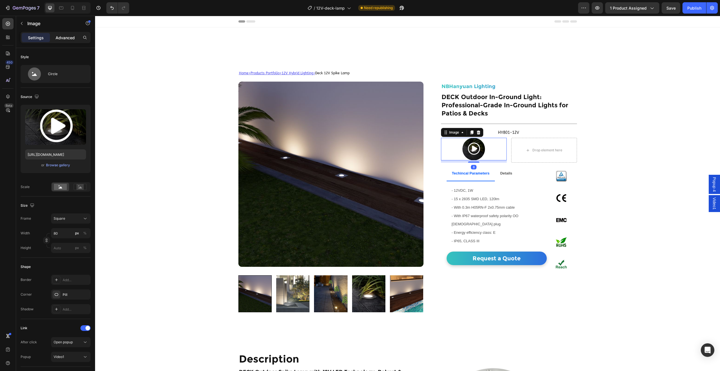
click at [68, 37] on p "Advanced" at bounding box center [65, 38] width 19 height 6
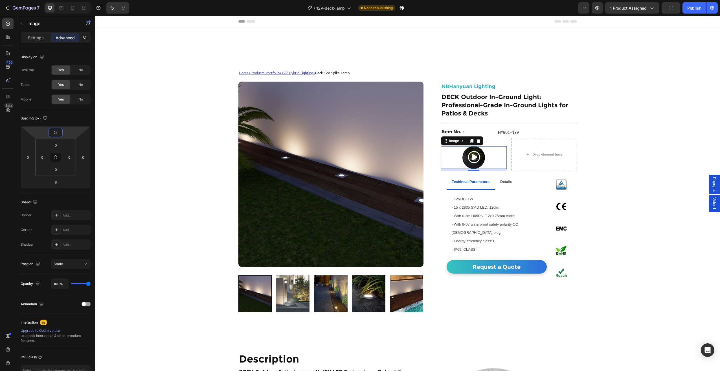
type input "22"
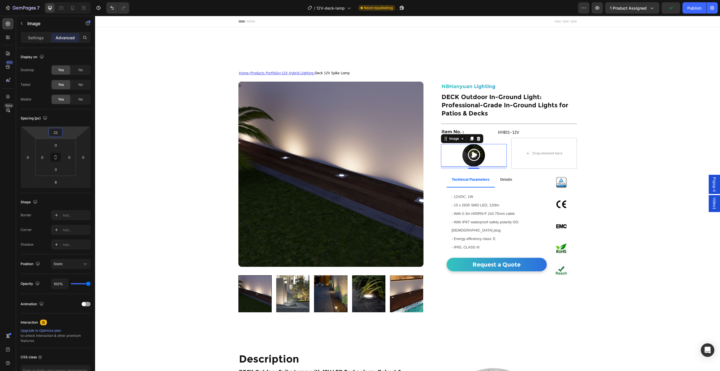
drag, startPoint x: 68, startPoint y: 137, endPoint x: 68, endPoint y: 133, distance: 3.1
click at [68, 0] on html "7 Version history / 12V-deck-lamp Need republishing Preview 1 product assigned …" at bounding box center [360, 0] width 720 height 0
click at [533, 193] on p "- 12VDC, 1W - 15 x 2835 SMD LED, 120lm - With 0.3m H05RN-F 2x0.75mm cable" at bounding box center [497, 204] width 90 height 25
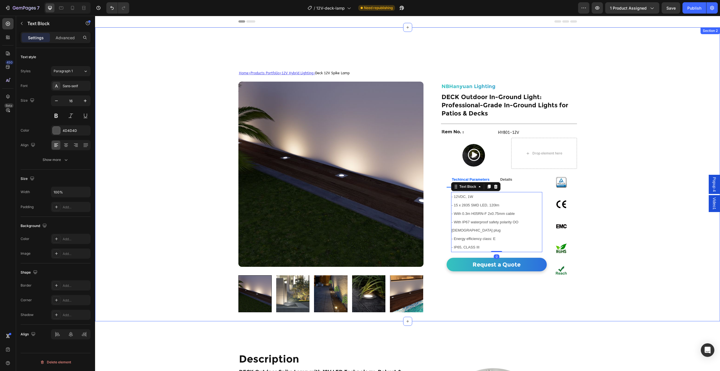
click at [639, 180] on div "Home > Products Portfolio > 12V Hybrid Lighting > Deck 12V Spike Lamp Text Bloc…" at bounding box center [407, 174] width 625 height 294
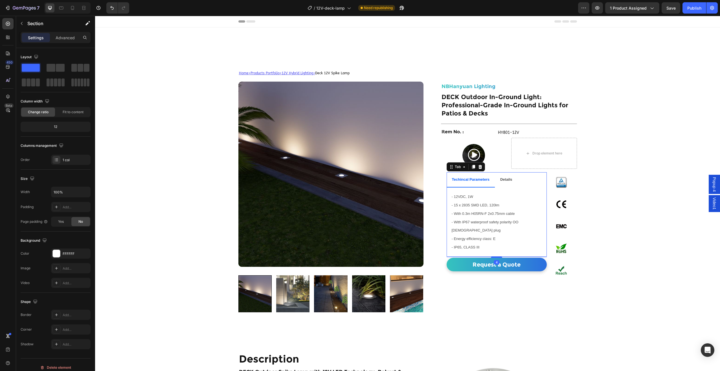
click at [500, 181] on strong "Details" at bounding box center [506, 179] width 12 height 4
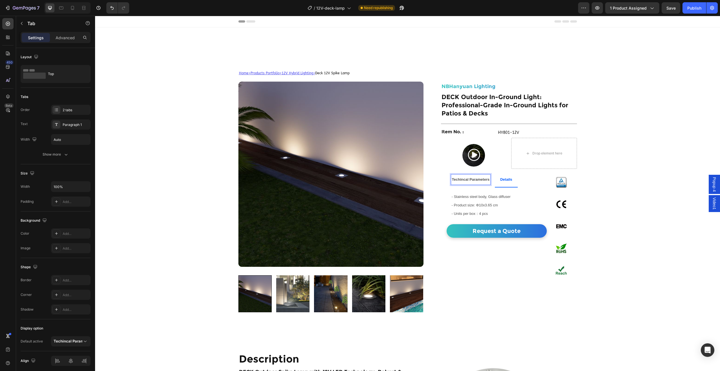
click at [468, 184] on div "Techincal Parameters" at bounding box center [470, 179] width 39 height 10
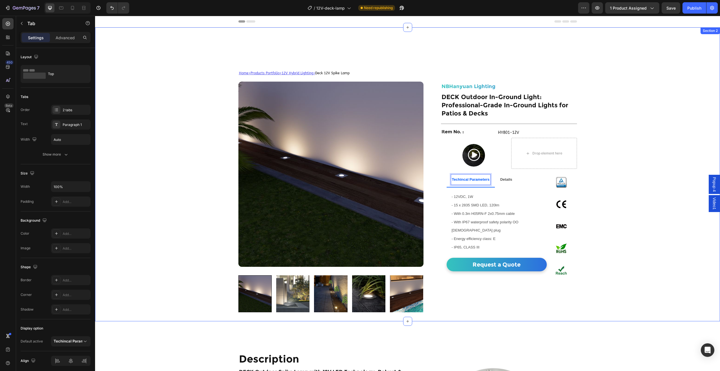
click at [647, 276] on div "Home > Products Portfolio > 12V Hybrid Lighting > Deck 12V Spike Lamp Text Bloc…" at bounding box center [407, 174] width 625 height 294
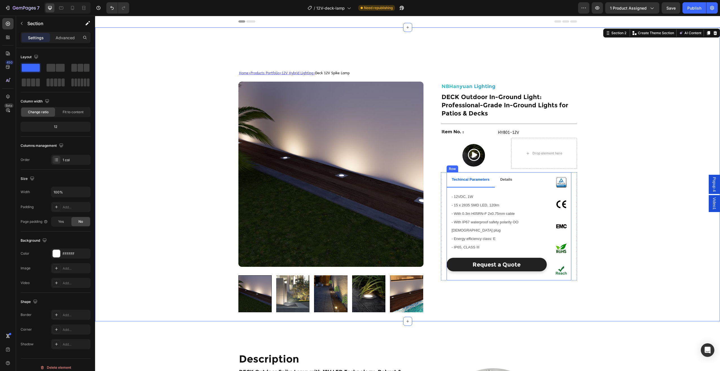
click at [535, 258] on link "Request a Quote" at bounding box center [497, 265] width 100 height 14
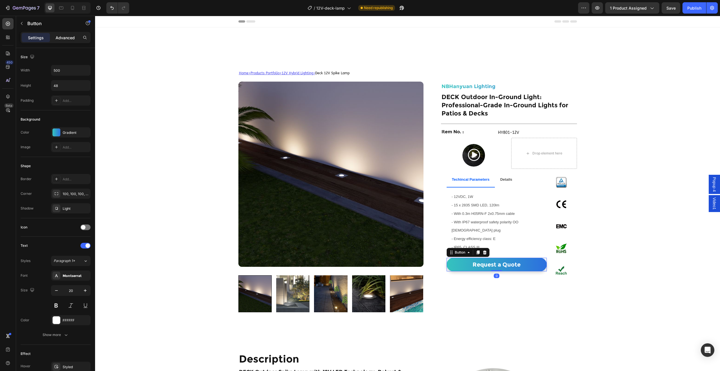
click at [67, 36] on p "Advanced" at bounding box center [65, 38] width 19 height 6
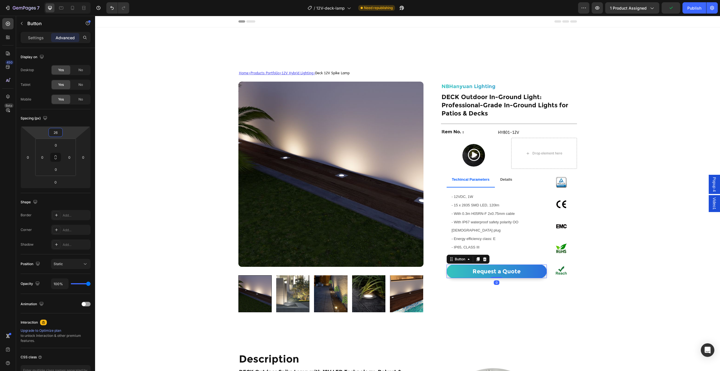
type input "28"
drag, startPoint x: 65, startPoint y: 132, endPoint x: 252, endPoint y: 164, distance: 190.3
click at [63, 0] on html "7 Version history / 12V-deck-lamp Need republishing Preview 1 product assigned …" at bounding box center [360, 0] width 720 height 0
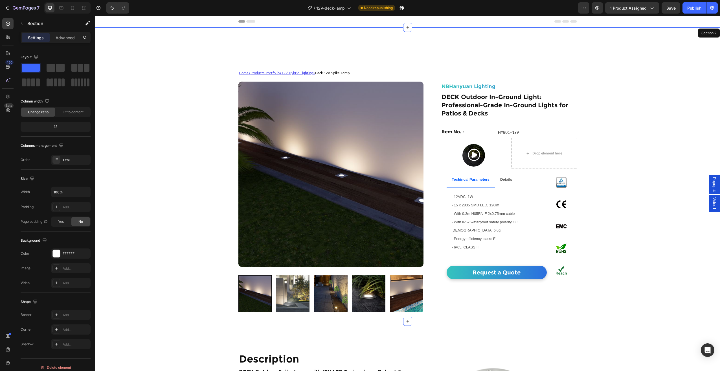
click at [644, 252] on div "Home > Products Portfolio > 12V Hybrid Lighting > Deck 12V Spike Lamp Text Bloc…" at bounding box center [407, 174] width 625 height 294
click at [695, 12] on button "Publish" at bounding box center [695, 7] width 24 height 11
click at [366, 301] on img at bounding box center [368, 293] width 33 height 37
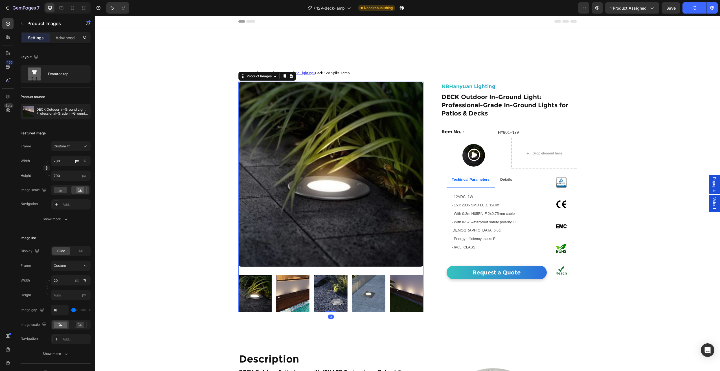
click at [338, 298] on img at bounding box center [330, 293] width 33 height 37
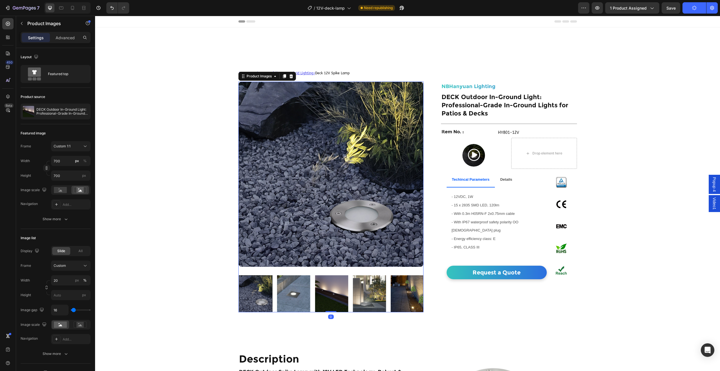
click at [380, 301] on div at bounding box center [330, 293] width 185 height 37
click at [390, 301] on img at bounding box center [406, 293] width 33 height 37
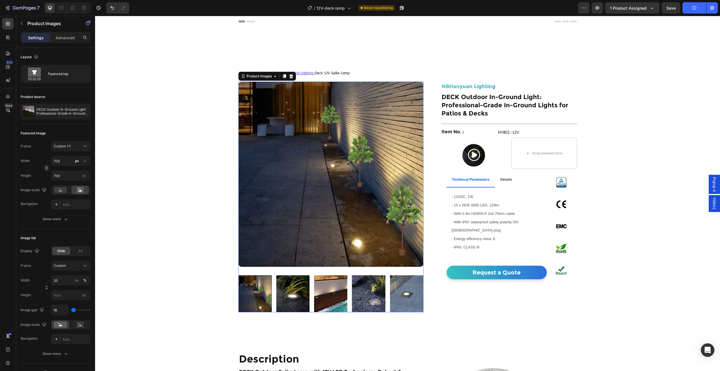
click at [360, 297] on img at bounding box center [368, 293] width 33 height 37
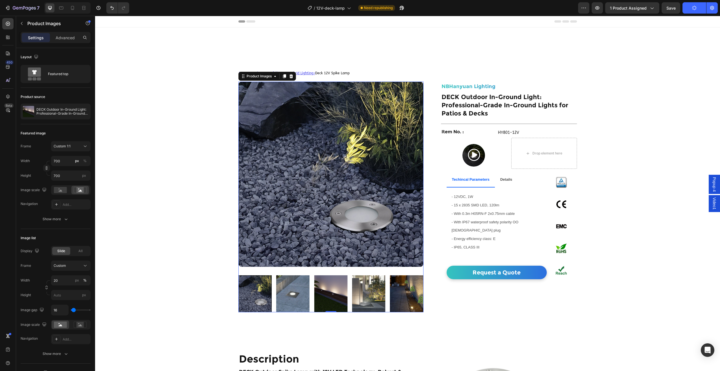
click at [332, 297] on img at bounding box center [330, 293] width 33 height 37
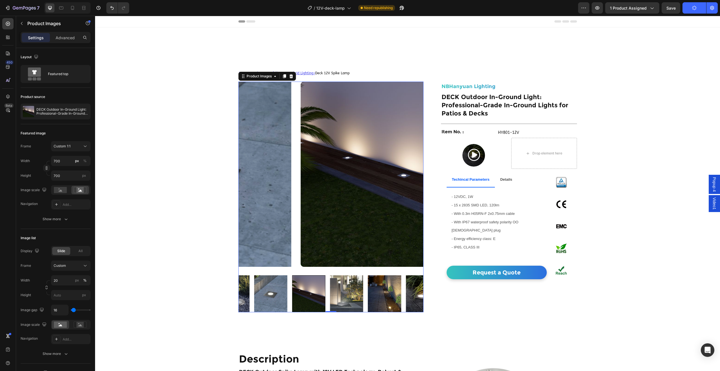
click at [330, 297] on img at bounding box center [346, 293] width 33 height 37
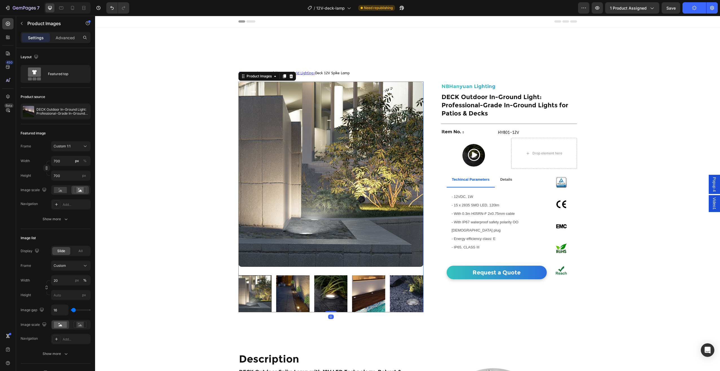
click at [413, 301] on img at bounding box center [406, 293] width 33 height 37
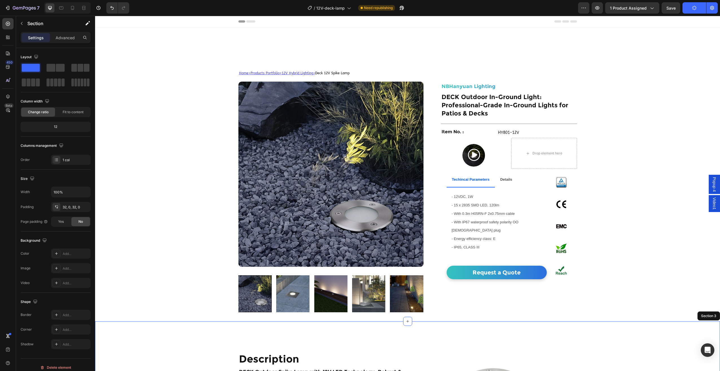
click at [512, 183] on div "Details" at bounding box center [506, 179] width 14 height 10
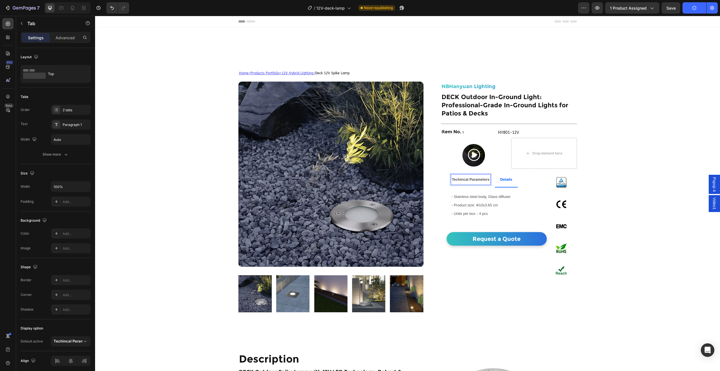
click at [481, 181] on strong "Techincal Parameters" at bounding box center [471, 179] width 38 height 4
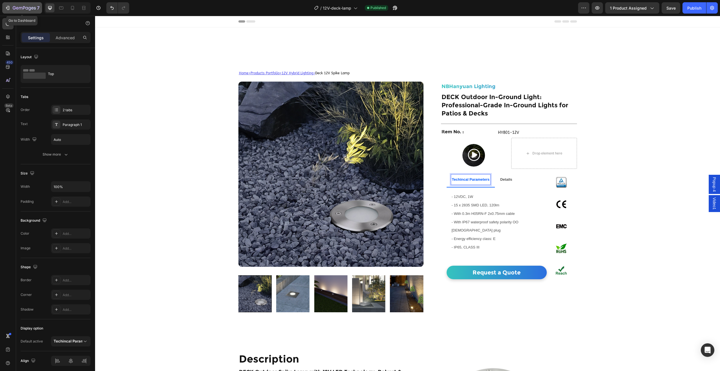
click at [21, 7] on icon "button" at bounding box center [24, 8] width 23 height 5
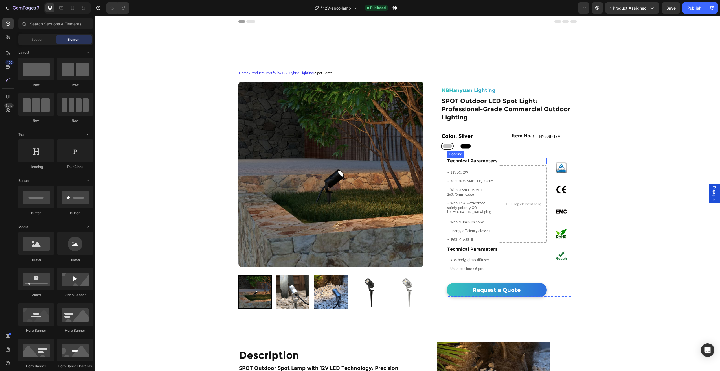
click at [512, 157] on div "NBHanyuan Lighting Heading SPOT Outdoor LED Spot Light: Professional-Grade Comm…" at bounding box center [509, 192] width 136 height 210
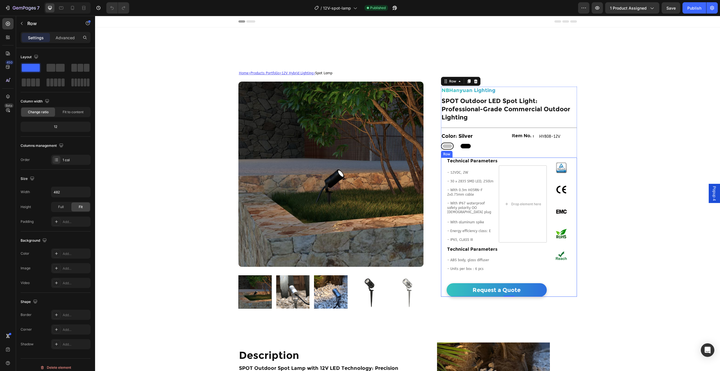
click at [442, 163] on div "Technical Parameters Heading - 12VDC, 2W - 30 x 2835 SMD LED, 250lm - With 0.3m…" at bounding box center [509, 226] width 136 height 139
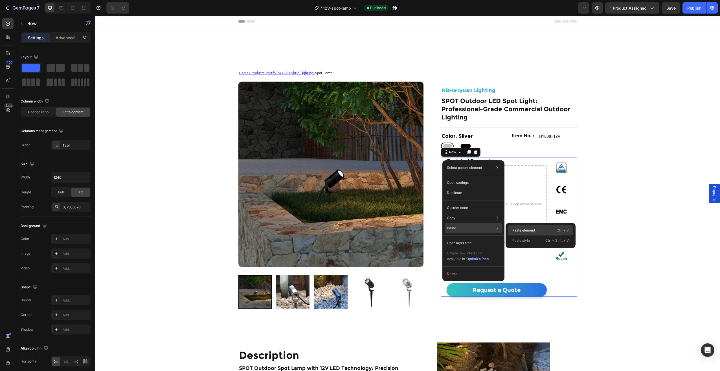
click at [515, 229] on p "Paste element" at bounding box center [523, 230] width 23 height 5
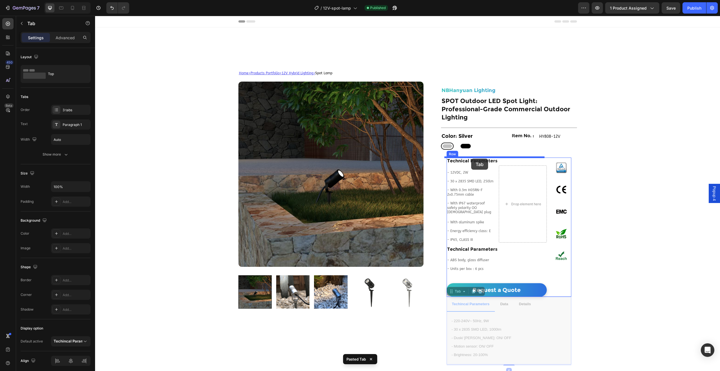
drag, startPoint x: 491, startPoint y: 300, endPoint x: 471, endPoint y: 159, distance: 143.0
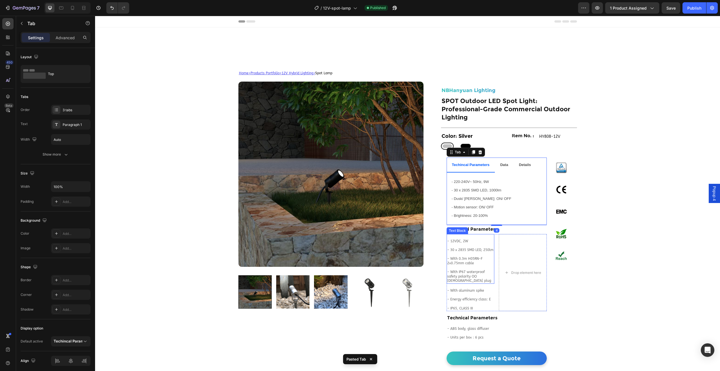
click at [461, 247] on p "- 12VDC, 2W" at bounding box center [470, 243] width 47 height 9
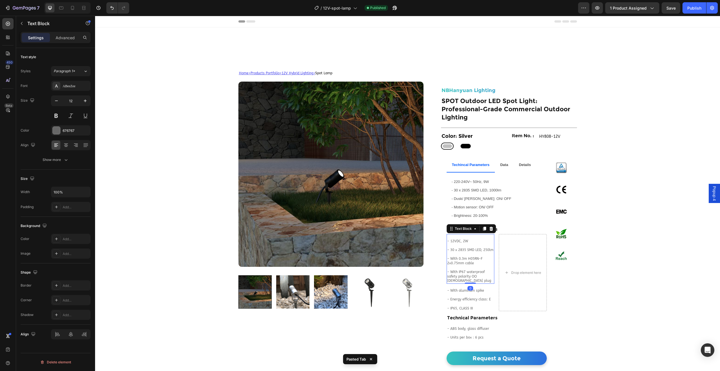
click at [486, 277] on p "- With IP67 waterproof safety polarity OO [DEMOGRAPHIC_DATA] plug" at bounding box center [470, 276] width 47 height 13
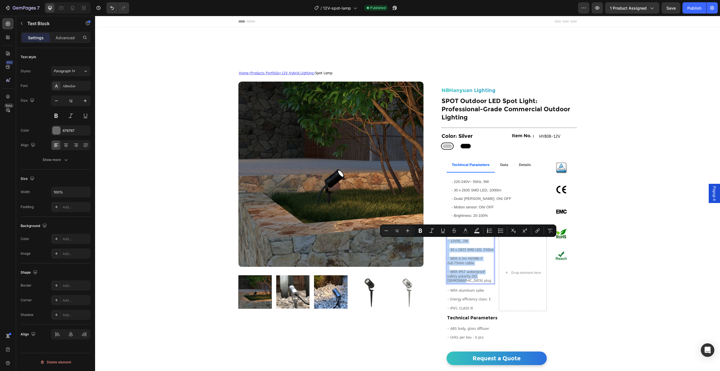
drag, startPoint x: 454, startPoint y: 280, endPoint x: 444, endPoint y: 241, distance: 39.8
click at [447, 241] on div "- 12VDC, 2W - 30 x 2835 SMD LED, 250lm - With 0.3m H05RN-F 2x0.75mm cable - Wit…" at bounding box center [471, 259] width 48 height 50
copy div "- 12VDC, 2W - 30 x 2835 SMD LED, 250lm - With 0.3m H05RN-F 2x0.75mm cable - Wit…"
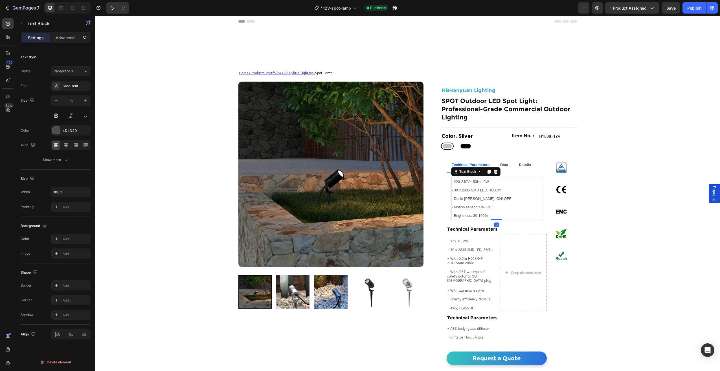
click at [472, 206] on span "- Motion sensor: ON/ OFF" at bounding box center [473, 207] width 42 height 4
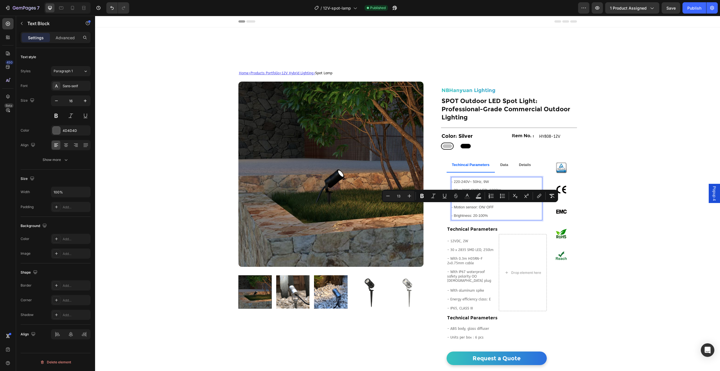
click at [491, 216] on p "- 220-240V~ 50Hz, 9W - 30 x 2835 SMD LED, 1000lm - Dusk/ [PERSON_NAME] senosr: …" at bounding box center [497, 198] width 90 height 42
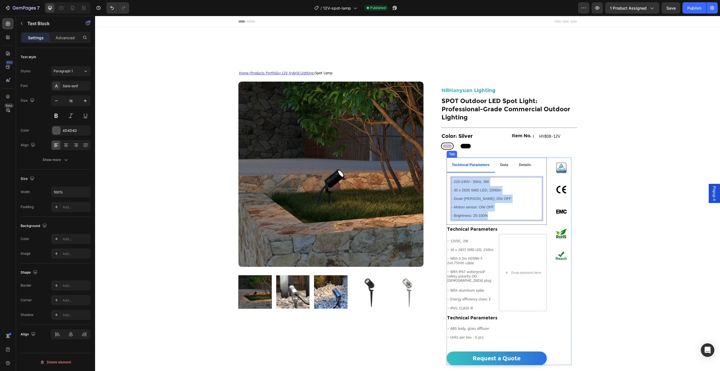
drag, startPoint x: 486, startPoint y: 215, endPoint x: 449, endPoint y: 183, distance: 49.8
click at [449, 183] on div "- 220-240V~ 50Hz, 9W - 30 x 2835 SMD LED, 1000lm - Dusk/ Dawn senosr: ON/ OFF -…" at bounding box center [497, 198] width 100 height 52
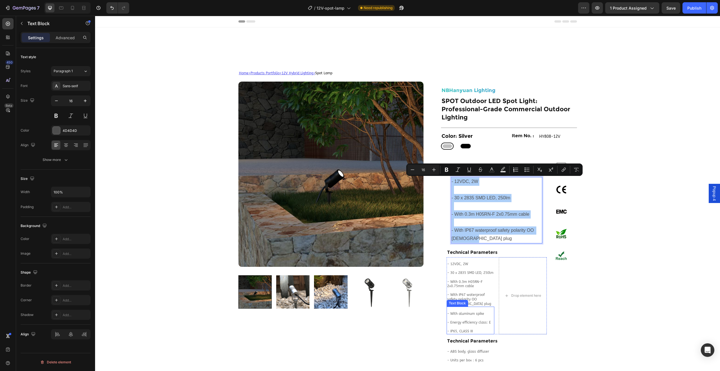
click at [473, 327] on p at bounding box center [470, 326] width 47 height 5
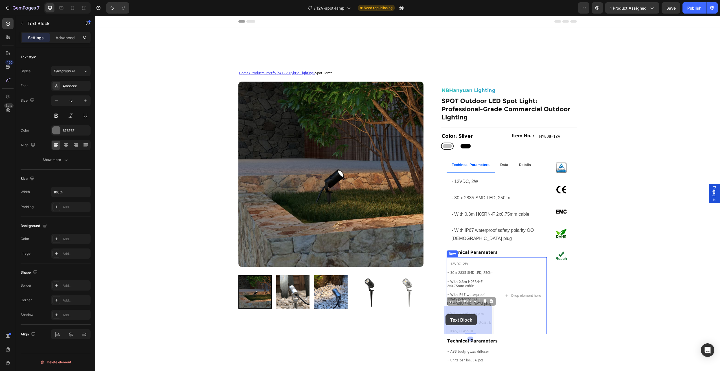
drag, startPoint x: 471, startPoint y: 331, endPoint x: 446, endPoint y: 314, distance: 30.6
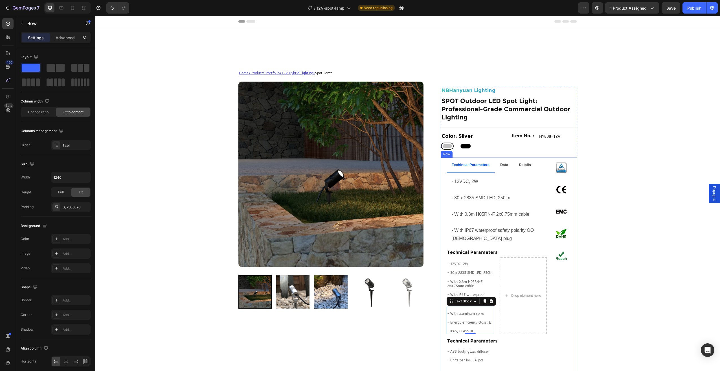
click at [444, 313] on div "Techincal Parameters Data Details - 12VDC, 2W - 30 x 2835 SMD LED, 250lm - With…" at bounding box center [509, 272] width 136 height 231
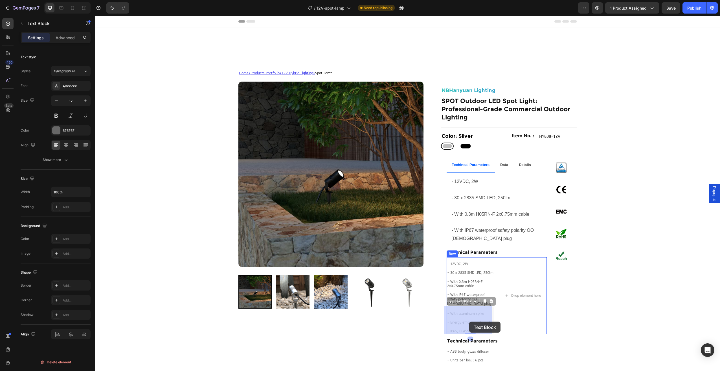
drag, startPoint x: 446, startPoint y: 313, endPoint x: 469, endPoint y: 322, distance: 25.4
click at [471, 330] on p "- IP65, CLASS III" at bounding box center [470, 331] width 47 height 5
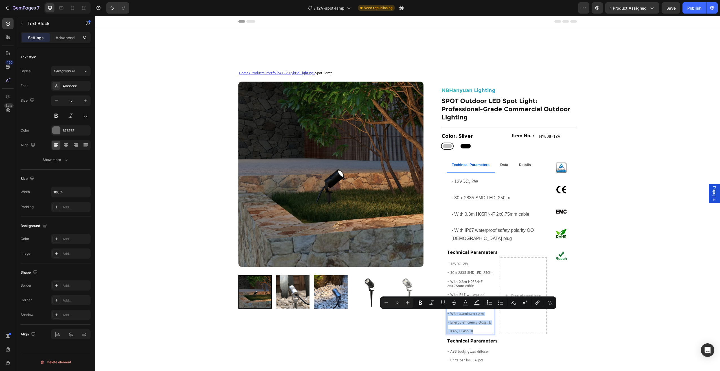
drag, startPoint x: 472, startPoint y: 331, endPoint x: 444, endPoint y: 313, distance: 33.3
click at [447, 313] on div "- With aluminum spike - Energy efficiency class: E - IP65, CLASS III" at bounding box center [471, 320] width 48 height 28
copy div "- With aluminum spike - Energy efficiency class: E - IP65, CLASS III"
click at [475, 243] on div "- 12VDC, 2W - 30 x 2835 SMD LED, 250lm - With 0.3m H05RN-F 2x0.75mm cable - Wit…" at bounding box center [496, 210] width 91 height 66
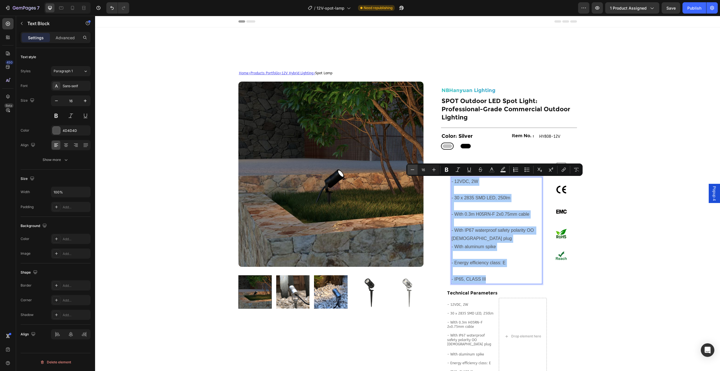
click at [410, 167] on icon "Editor contextual toolbar" at bounding box center [413, 170] width 6 height 6
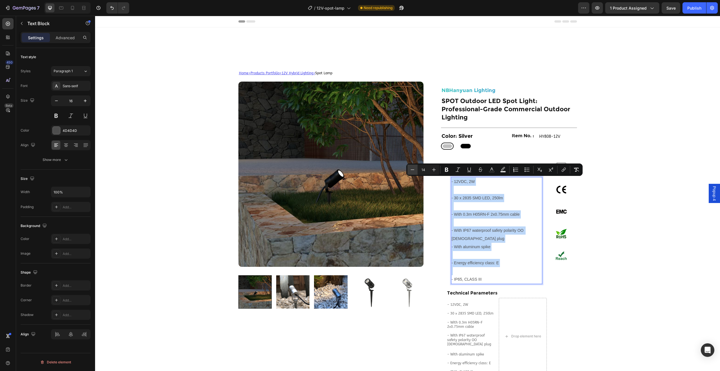
type input "13"
click at [462, 193] on p "- 12VDC, 2W" at bounding box center [497, 185] width 90 height 17
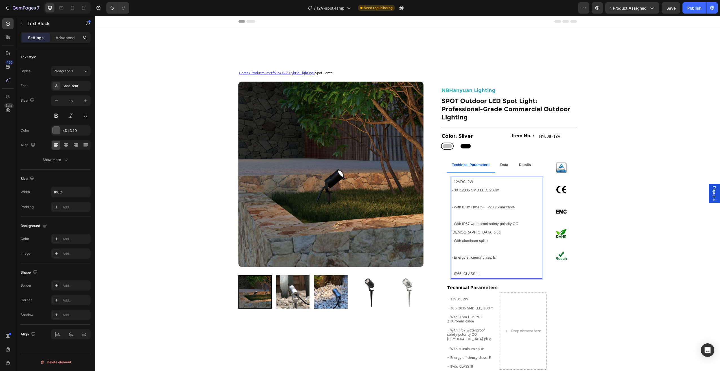
click at [458, 201] on p "- 30 x 2835 SMD LED, 250lm" at bounding box center [497, 194] width 90 height 17
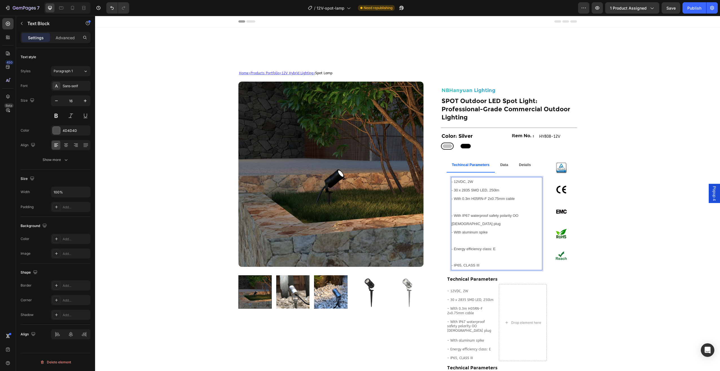
click at [460, 206] on p "- With 0.3m H05RN-F 2x0.75mm cable" at bounding box center [497, 202] width 90 height 17
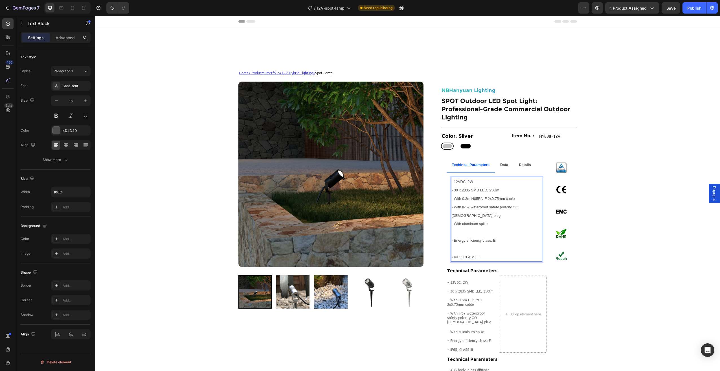
click at [459, 228] on p "- Energy efficiency class: E" at bounding box center [497, 236] width 90 height 17
click at [468, 228] on p "- Energy efficiency class: E" at bounding box center [497, 236] width 90 height 17
click at [464, 236] on p "Rich Text Editor. Editing area: main" at bounding box center [497, 240] width 90 height 8
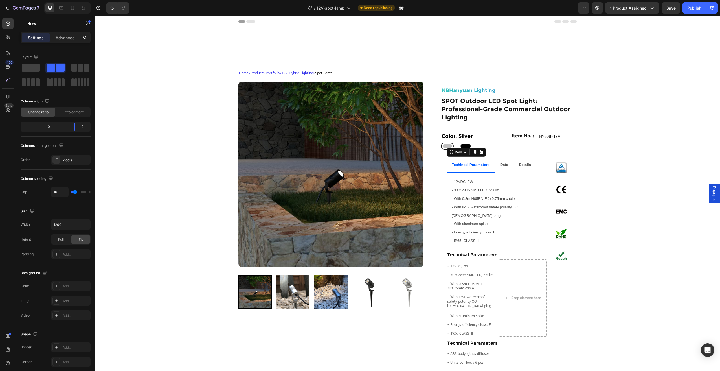
click at [465, 251] on div "Techincal Parameters Data Details - 12VDC, 2W - 30 x 2835 SMD LED, 250lm - With…" at bounding box center [497, 273] width 100 height 233
click at [467, 251] on h2 "Technical Parameters" at bounding box center [497, 254] width 100 height 7
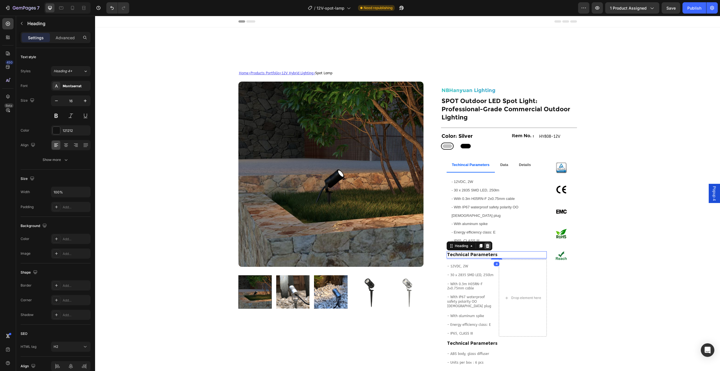
click at [486, 244] on icon at bounding box center [488, 246] width 4 height 4
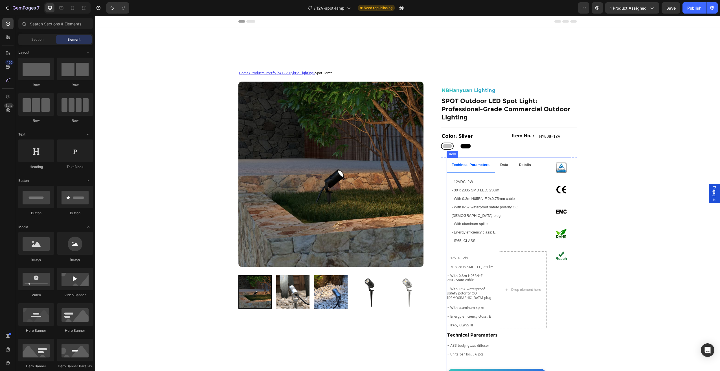
click at [476, 252] on p "Rich Text Editor. Editing area: main" at bounding box center [470, 254] width 47 height 5
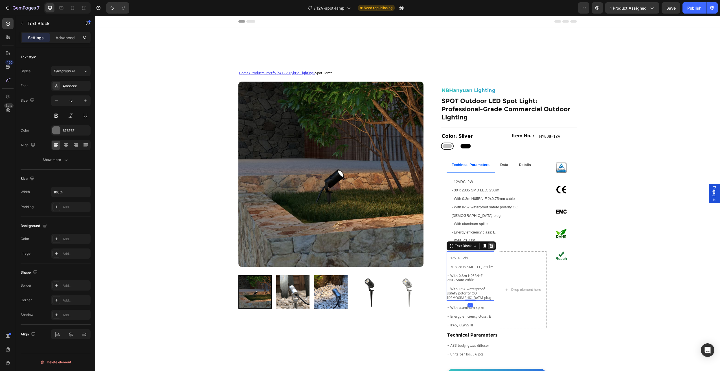
click at [489, 244] on icon at bounding box center [491, 246] width 4 height 4
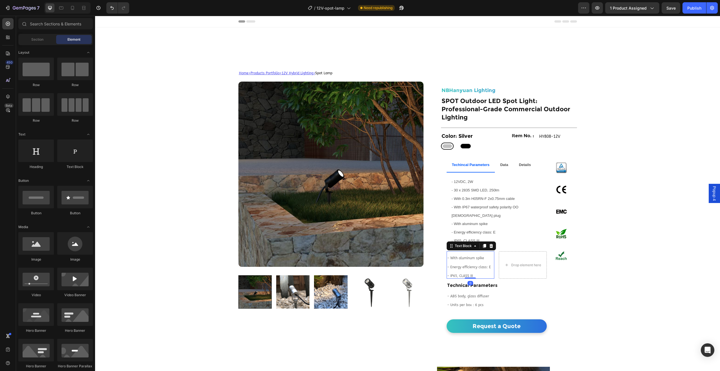
click at [465, 260] on p "- Energy efficiency class: E" at bounding box center [470, 264] width 47 height 9
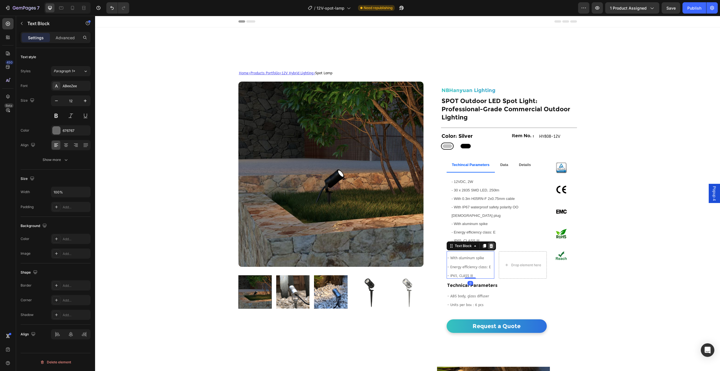
click at [489, 242] on div at bounding box center [491, 245] width 7 height 7
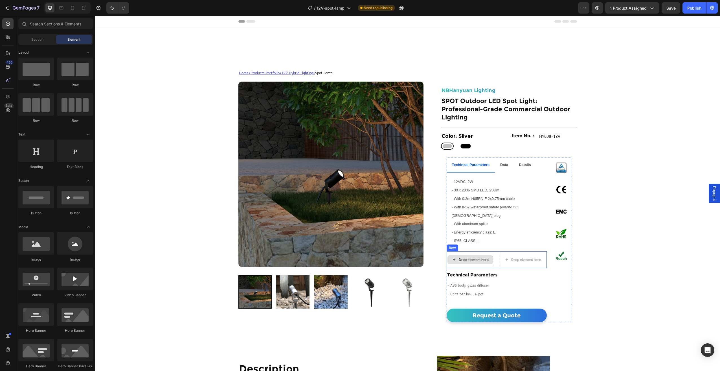
click at [454, 251] on div "Drop element here" at bounding box center [471, 259] width 48 height 17
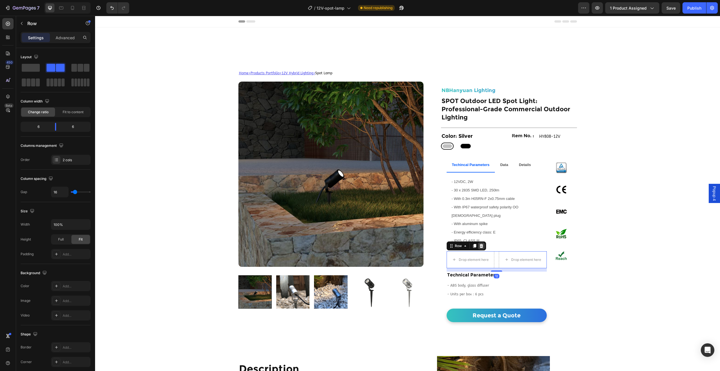
click at [479, 244] on icon at bounding box center [481, 246] width 4 height 4
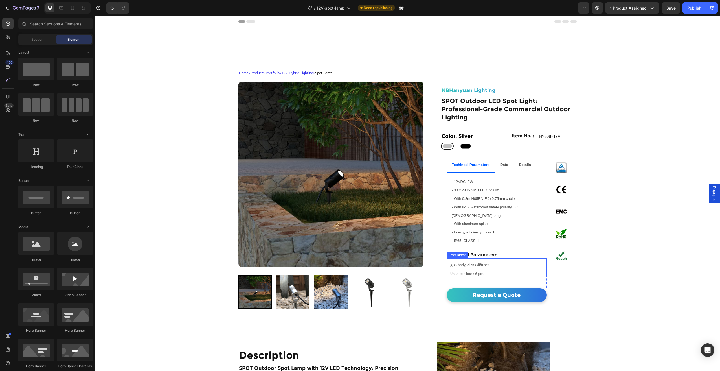
click at [486, 268] on p at bounding box center [496, 270] width 99 height 5
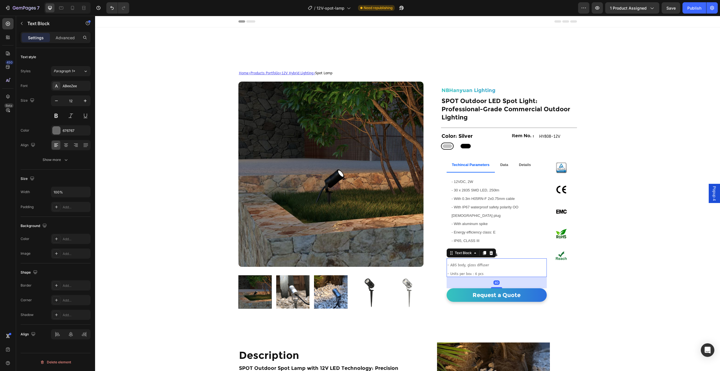
click at [481, 272] on p "- Units per box：6 pcs" at bounding box center [496, 274] width 99 height 5
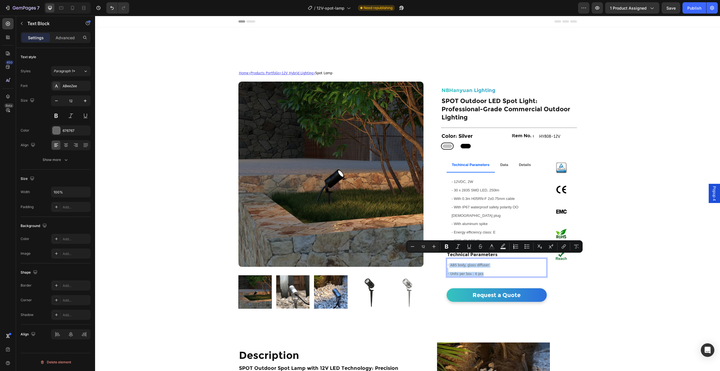
drag, startPoint x: 482, startPoint y: 265, endPoint x: 446, endPoint y: 255, distance: 36.7
click at [447, 258] on div "- ABS body, glass diffuser - Units per box：6 pcs" at bounding box center [497, 267] width 100 height 19
click at [483, 272] on p "- Units per box：6 pcs" at bounding box center [496, 274] width 99 height 5
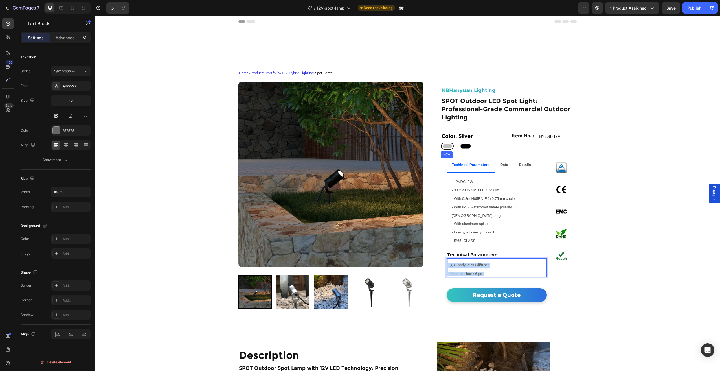
drag, startPoint x: 482, startPoint y: 266, endPoint x: 438, endPoint y: 251, distance: 45.8
click at [441, 251] on div "Techincal Parameters Data Details - 12VDC, 2W - 30 x 2835 SMD LED, 250lm - With…" at bounding box center [509, 229] width 136 height 144
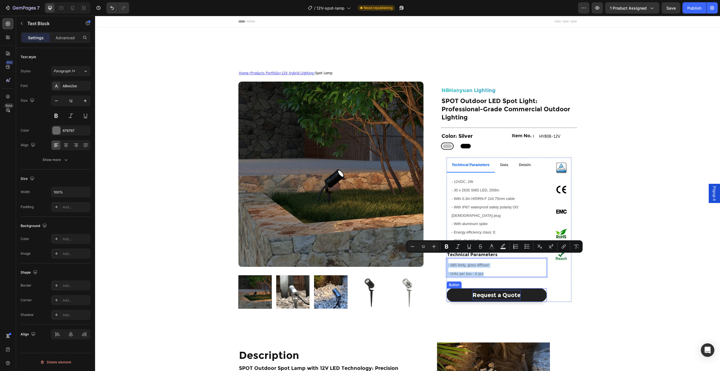
copy div "- ABS body, glass diffuser - Units per box：6 pcs"
click at [520, 169] on div "Details" at bounding box center [525, 165] width 14 height 11
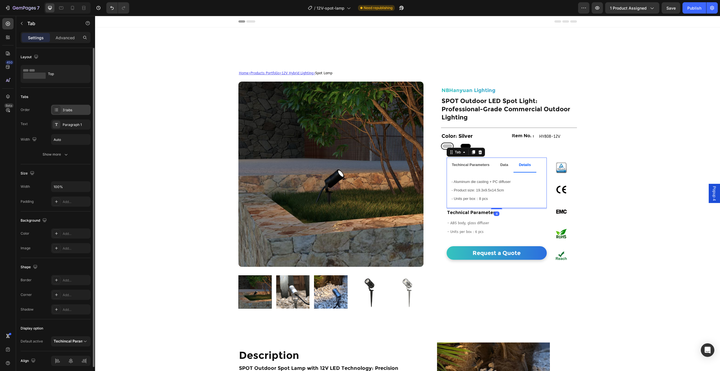
click at [86, 111] on div "3 tabs" at bounding box center [76, 110] width 27 height 5
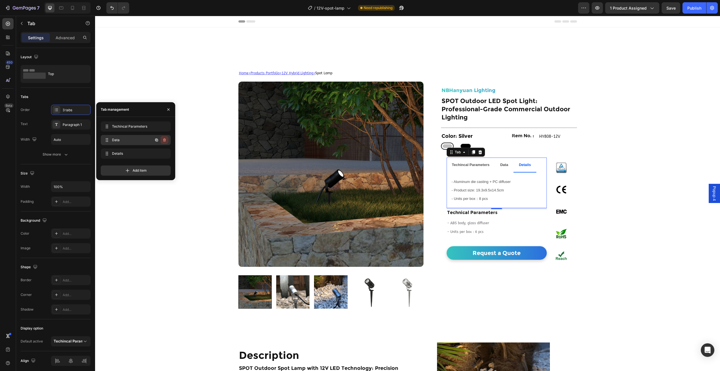
click at [164, 137] on button "button" at bounding box center [165, 140] width 8 height 8
click at [164, 137] on button "Delete" at bounding box center [161, 140] width 16 height 8
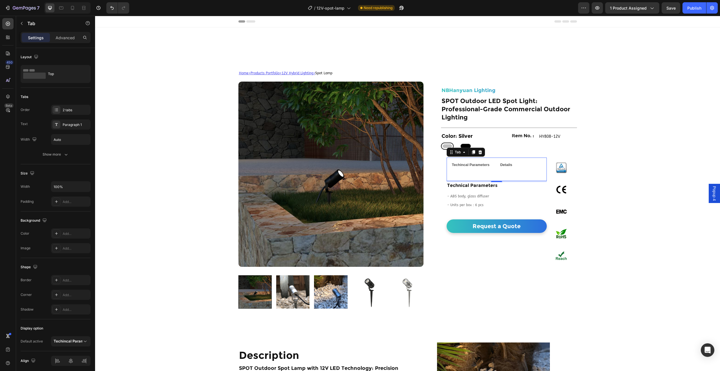
click at [506, 164] on strong "Details" at bounding box center [506, 165] width 12 height 4
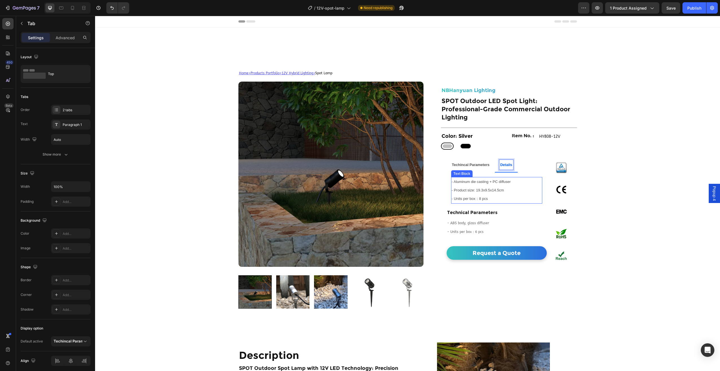
click at [474, 199] on span "- Units per box：8 pcs" at bounding box center [470, 198] width 36 height 4
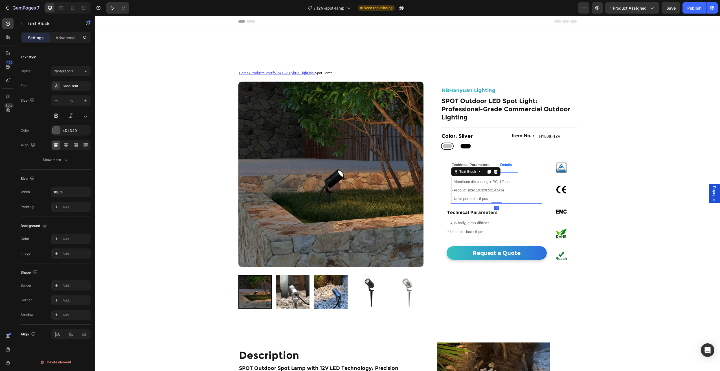
click at [489, 198] on p "- Units per box：8 pcs" at bounding box center [497, 198] width 90 height 8
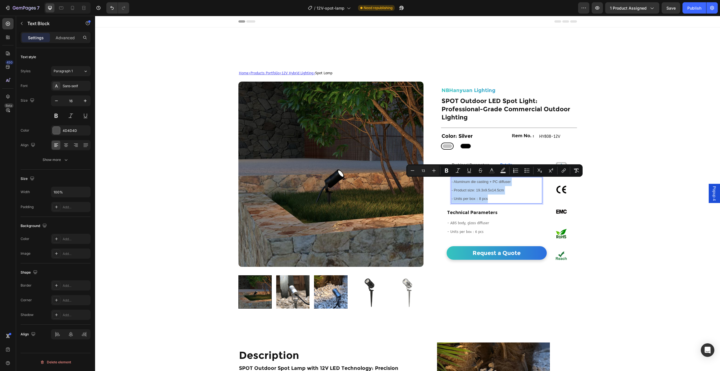
drag, startPoint x: 487, startPoint y: 199, endPoint x: 449, endPoint y: 183, distance: 40.9
click at [451, 183] on div "- Aluminum die casting + PC diffuser - Product size: 19.3x9.5x14.5cm - Units pe…" at bounding box center [496, 190] width 91 height 26
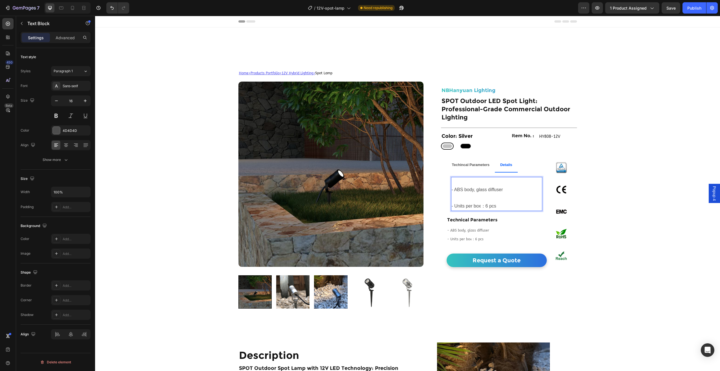
click at [455, 185] on p "Rich Text Editor. Editing area: main" at bounding box center [497, 181] width 90 height 8
click at [452, 189] on p "- ABS body, glass diffuser" at bounding box center [497, 190] width 90 height 8
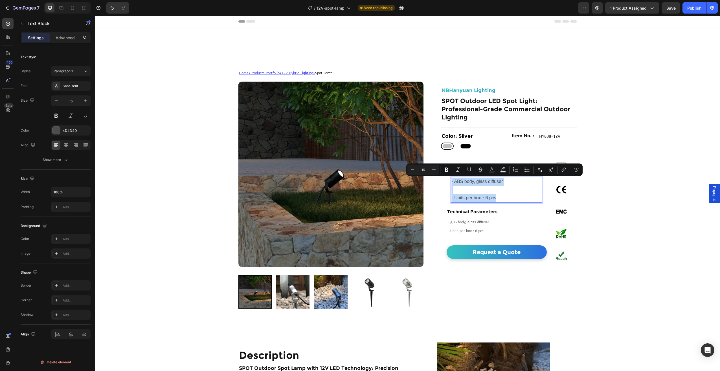
drag, startPoint x: 497, startPoint y: 196, endPoint x: 449, endPoint y: 181, distance: 50.8
click at [451, 181] on div "- ABS body, glass diffuser - Units per box：6 pcs" at bounding box center [496, 189] width 91 height 25
click at [411, 168] on icon "Editor contextual toolbar" at bounding box center [413, 170] width 6 height 6
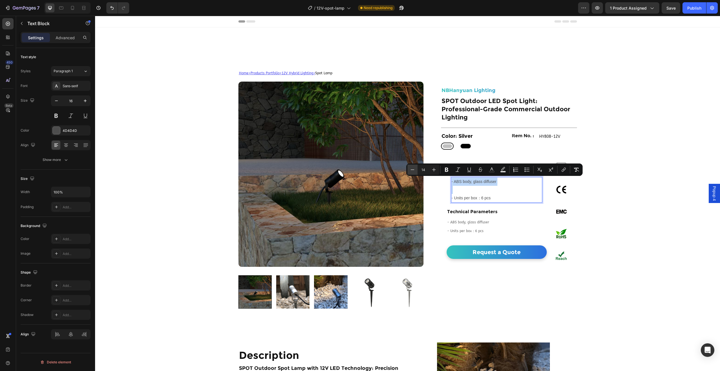
type input "13"
click at [461, 187] on p "Rich Text Editor. Editing area: main" at bounding box center [497, 190] width 90 height 8
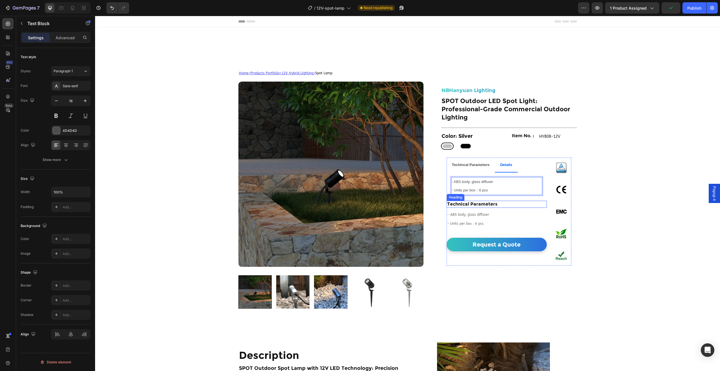
click at [460, 206] on h2 "Technical Parameters" at bounding box center [497, 204] width 100 height 7
click at [485, 195] on icon at bounding box center [487, 195] width 5 height 5
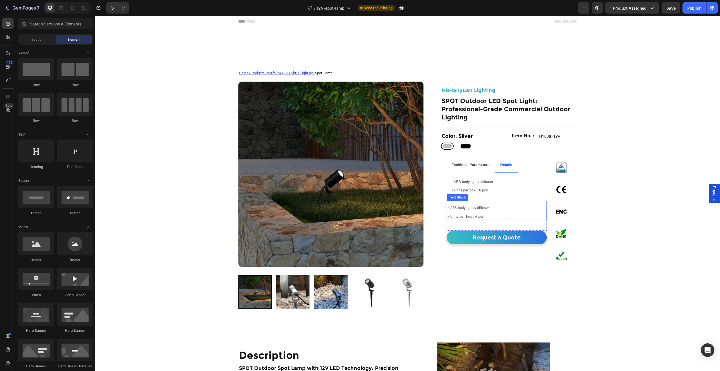
click at [477, 208] on p "- ABS body, glass diffuser" at bounding box center [496, 208] width 99 height 5
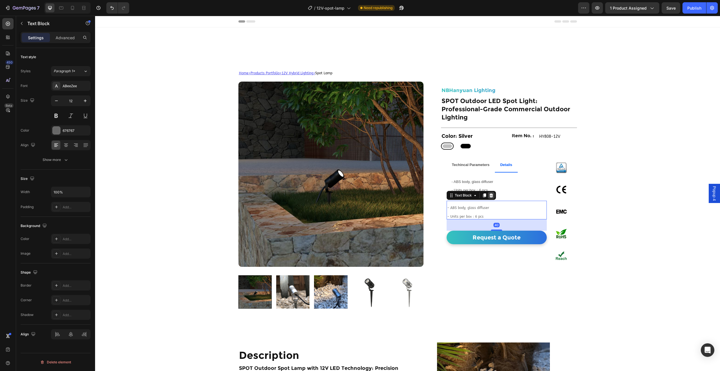
click at [490, 196] on icon at bounding box center [491, 195] width 4 height 4
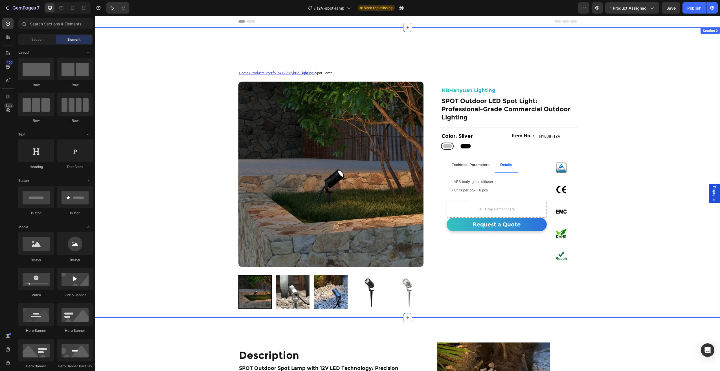
click at [643, 226] on div "Home > Products Portfolio > 12V Hybrid Lighting > Spot Lamp Text Block Product …" at bounding box center [407, 172] width 625 height 290
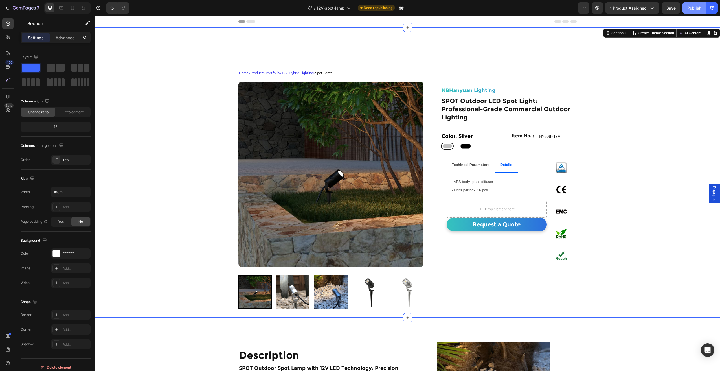
click at [700, 12] on button "Publish" at bounding box center [695, 7] width 24 height 11
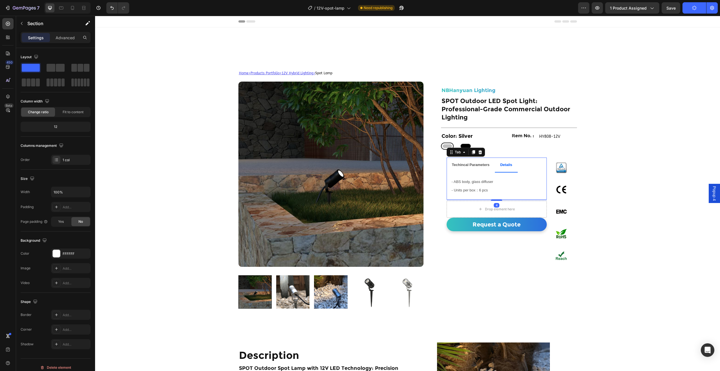
click at [464, 173] on div "- 12VDC, 2W - 30 x 2835 SMD LED, 250lm - With 0.3m H05RN-F 2x0.75mm cable - Wit…" at bounding box center [497, 185] width 100 height 27
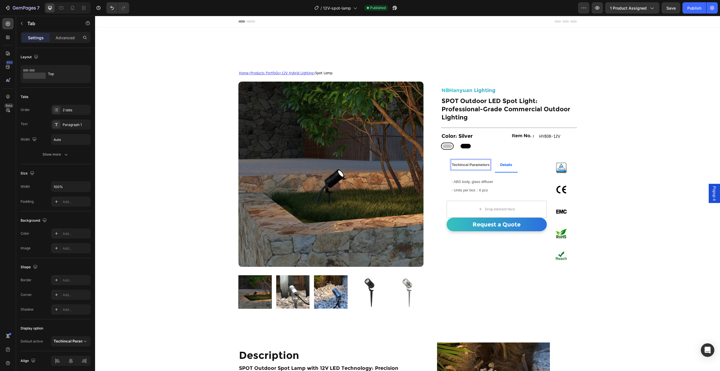
click at [487, 166] on strong "Techincal Parameters" at bounding box center [471, 165] width 38 height 4
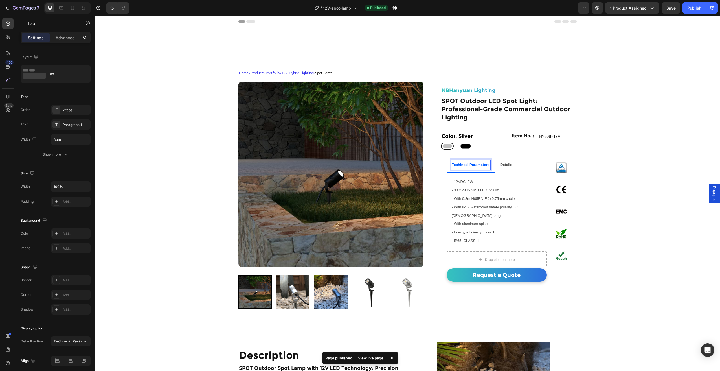
click at [505, 165] on strong "Details" at bounding box center [506, 165] width 12 height 4
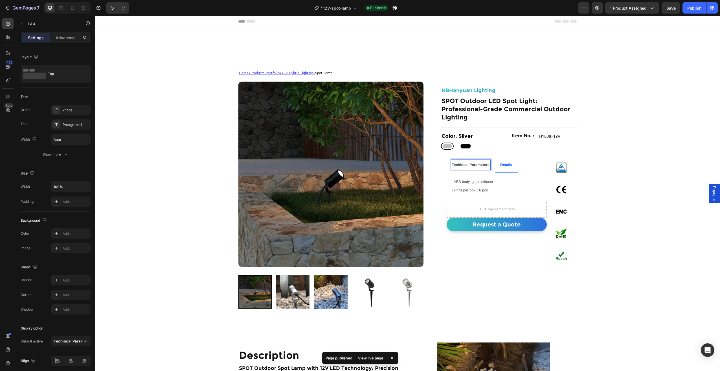
click at [472, 166] on strong "Techincal Parameters" at bounding box center [471, 165] width 38 height 4
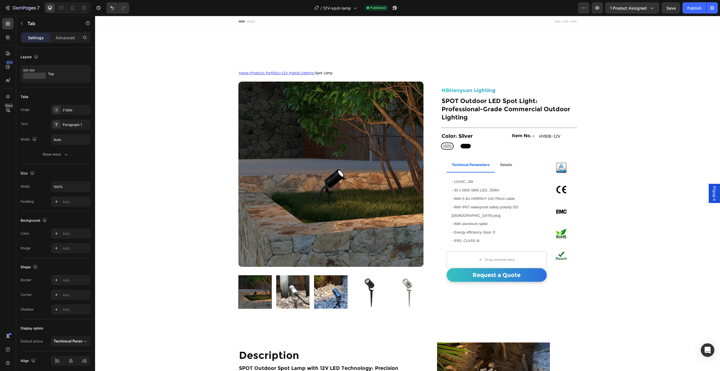
scroll to position [141, 0]
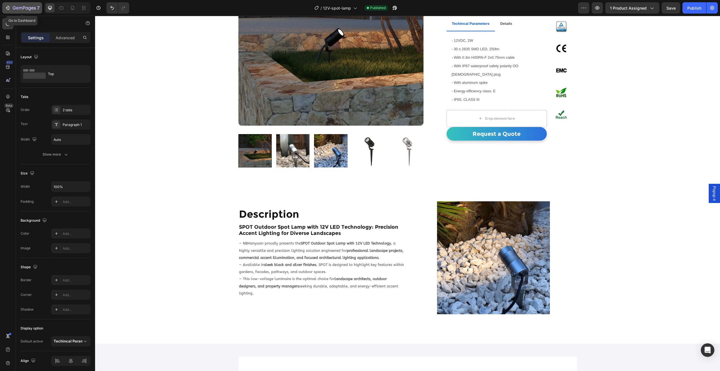
click at [26, 9] on icon "button" at bounding box center [26, 8] width 3 height 3
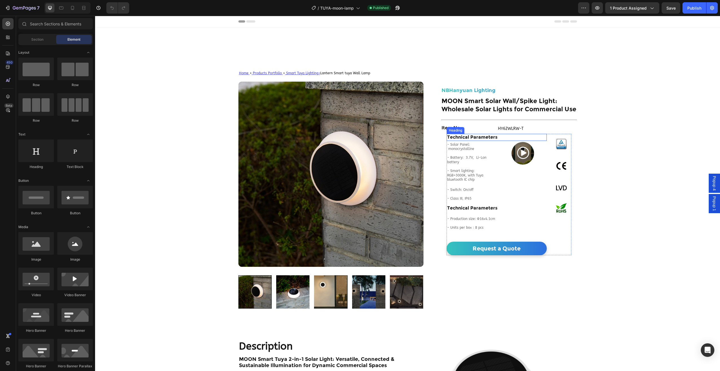
click at [512, 137] on h2 "Technical Parameters" at bounding box center [497, 137] width 100 height 7
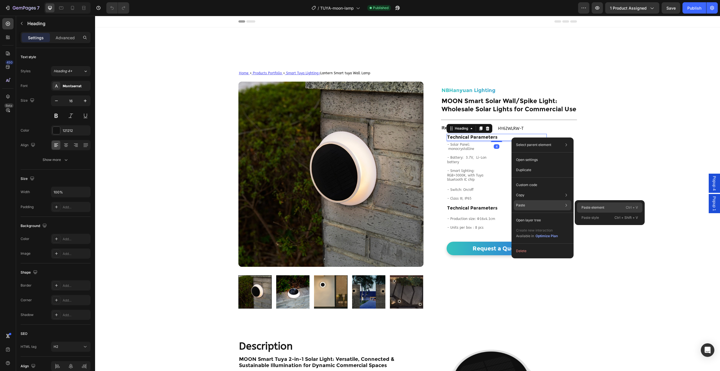
click at [593, 205] on p "Paste element" at bounding box center [593, 207] width 23 height 5
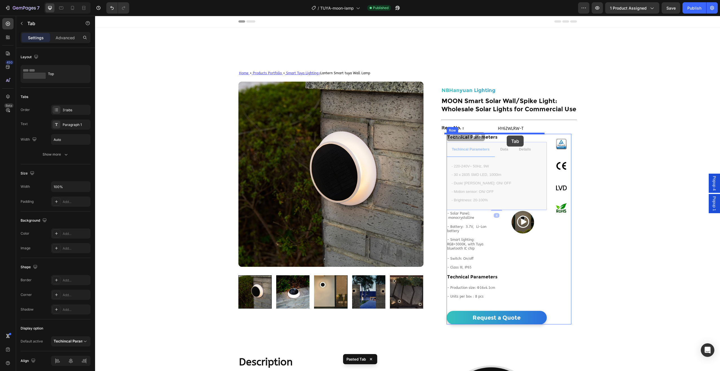
drag, startPoint x: 510, startPoint y: 143, endPoint x: 507, endPoint y: 135, distance: 8.1
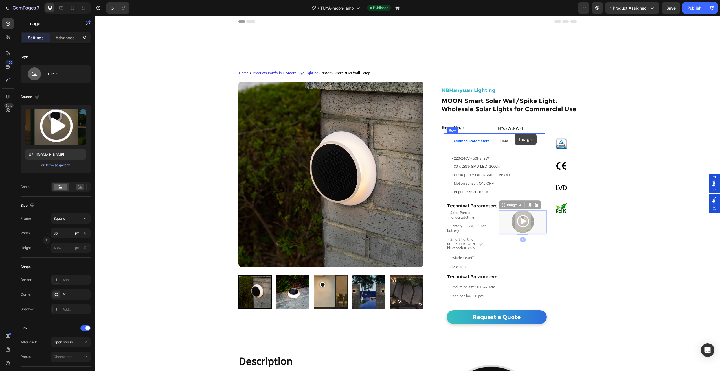
drag, startPoint x: 508, startPoint y: 226, endPoint x: 515, endPoint y: 134, distance: 92.2
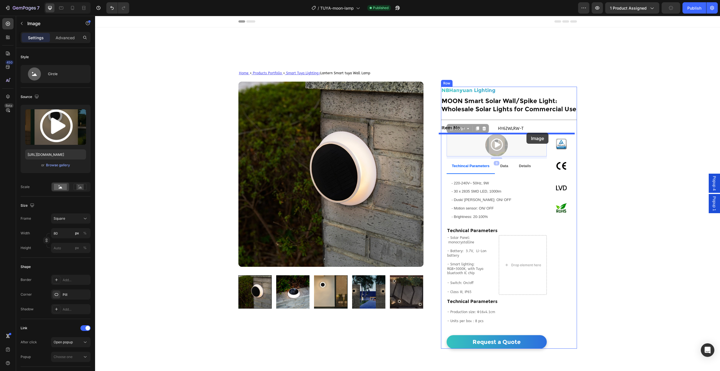
drag, startPoint x: 518, startPoint y: 145, endPoint x: 527, endPoint y: 133, distance: 15.0
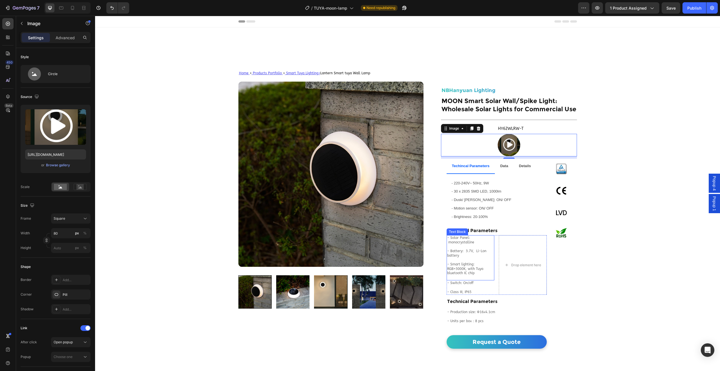
click at [482, 245] on p "- Battery: 3.7V, Li-Lon battery" at bounding box center [470, 251] width 47 height 13
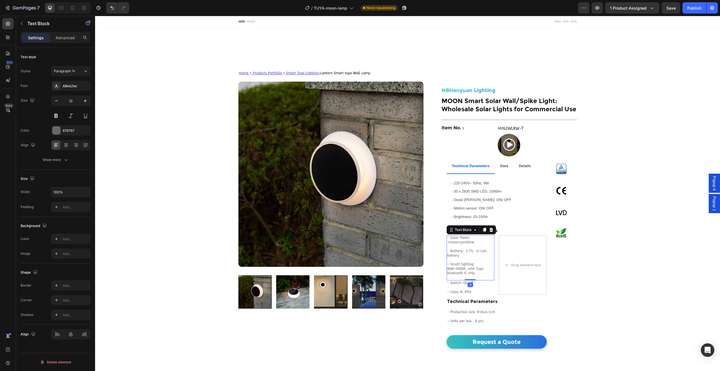
click at [472, 260] on p "- Smart lighting: RGB+3000K, with Tuya bluetooth IC chip" at bounding box center [470, 266] width 47 height 17
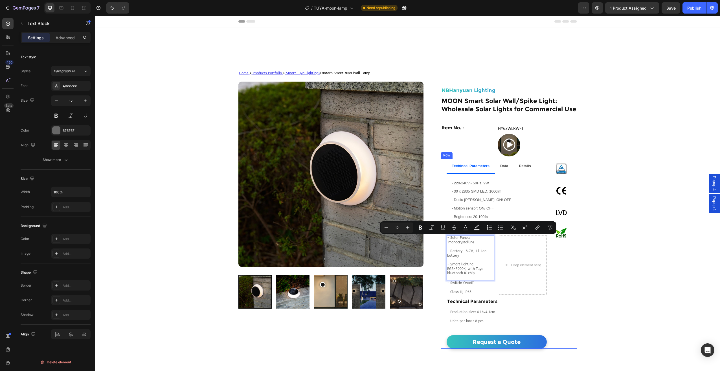
drag, startPoint x: 474, startPoint y: 274, endPoint x: 444, endPoint y: 237, distance: 47.5
click at [444, 237] on div "Techincal Parameters Data Details - 220-240V~ 50Hz, 9W - 30 x 2835 SMD LED, 100…" at bounding box center [509, 254] width 136 height 190
copy div "- Solar Panel: monocrystalline - Battery: 3.7V, Li-Lon battery ⁠⁠⁠⁠⁠⁠⁠ - Smart …"
click at [466, 201] on span "- Dusk/ [PERSON_NAME]: ON/ OFF" at bounding box center [482, 200] width 60 height 4
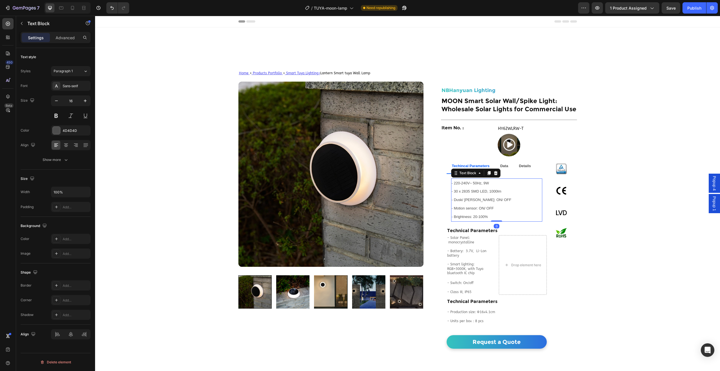
click at [466, 201] on span "- Dusk/ [PERSON_NAME]: ON/ OFF" at bounding box center [482, 200] width 60 height 4
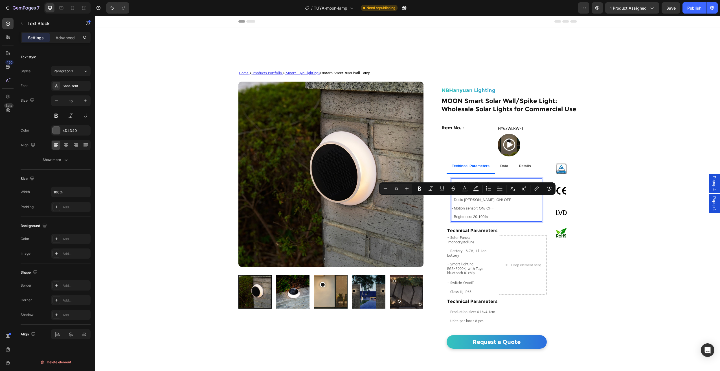
click at [489, 219] on p "- 220-240V~ 50Hz, 9W - 30 x 2835 SMD LED, 1000lm - Dusk/ [PERSON_NAME] senosr: …" at bounding box center [497, 200] width 90 height 42
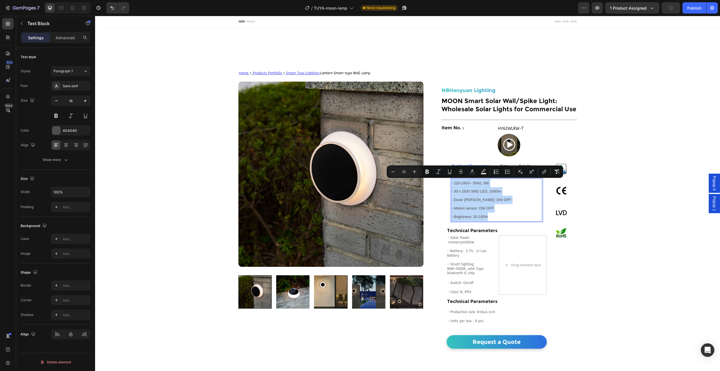
drag, startPoint x: 488, startPoint y: 218, endPoint x: 449, endPoint y: 184, distance: 51.7
click at [451, 184] on div "- 220-240V~ 50Hz, 9W - 30 x 2835 SMD LED, 1000lm - Dusk/ [PERSON_NAME] senosr: …" at bounding box center [496, 199] width 91 height 43
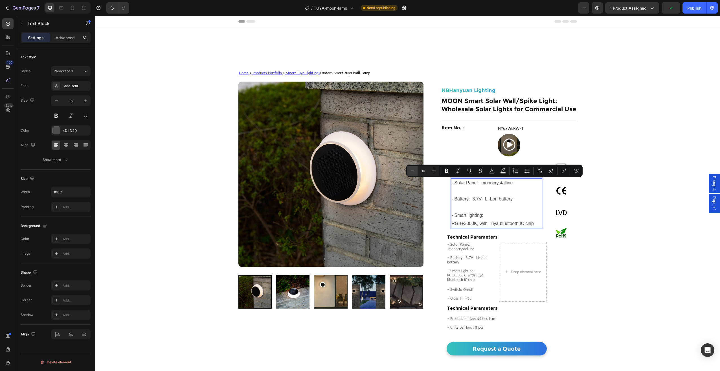
click at [415, 171] on icon "Editor contextual toolbar" at bounding box center [413, 171] width 6 height 6
type input "13"
click at [462, 190] on p "- Battery: 3.7V, Li-Lon battery" at bounding box center [497, 195] width 90 height 17
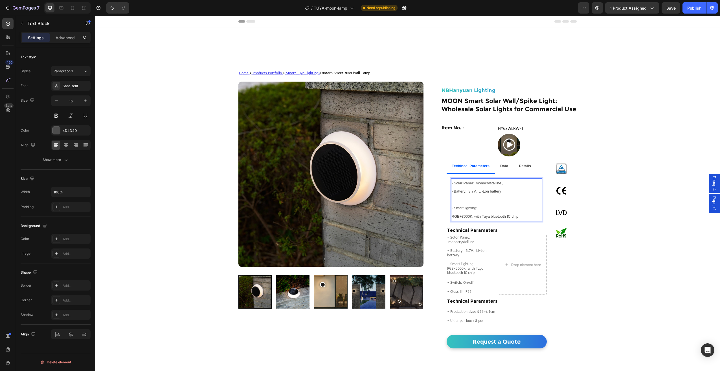
click at [455, 203] on p "- Smart lighting: RGB+3000K, with Tuya bluetooth IC chip" at bounding box center [497, 208] width 90 height 25
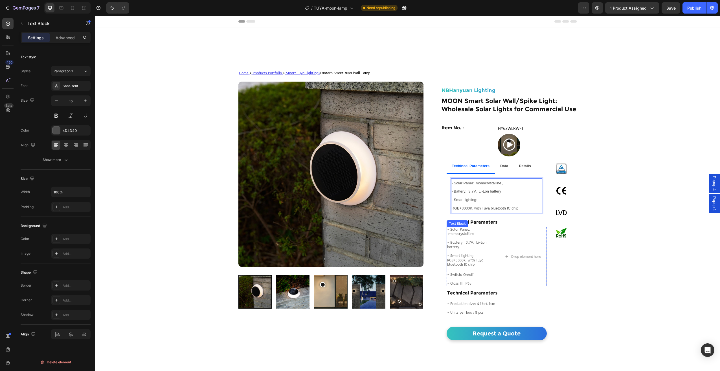
click at [462, 265] on p "- Smart lighting: RGB+3000K, with Tuya bluetooth IC chip" at bounding box center [470, 257] width 47 height 17
click at [470, 285] on div "- Switch: On/off - Class III, IP65 Text Block" at bounding box center [471, 279] width 48 height 14
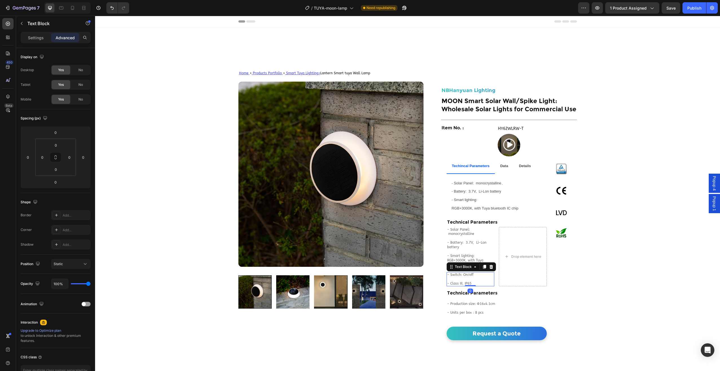
click at [470, 281] on p at bounding box center [470, 279] width 47 height 5
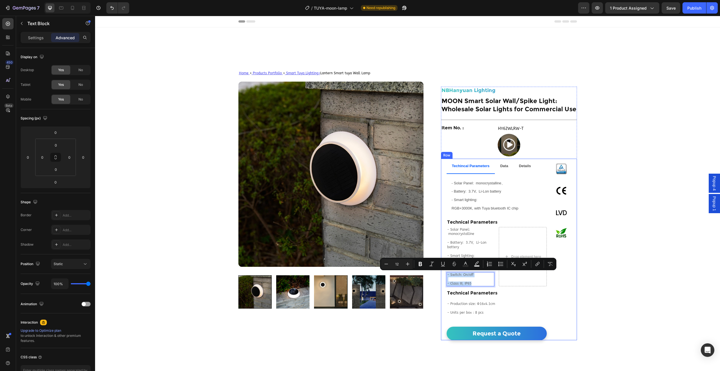
drag, startPoint x: 470, startPoint y: 282, endPoint x: 442, endPoint y: 271, distance: 30.6
click at [442, 271] on div "Techincal Parameters Data Details - Solar Panel: monocrystalline、 - Battery: 3.…" at bounding box center [509, 250] width 136 height 182
copy div "- Switch: On/off - Class III, IP65"
click at [516, 209] on span "RGB+3000K, with Tuya bluetooth IC chip" at bounding box center [485, 208] width 67 height 4
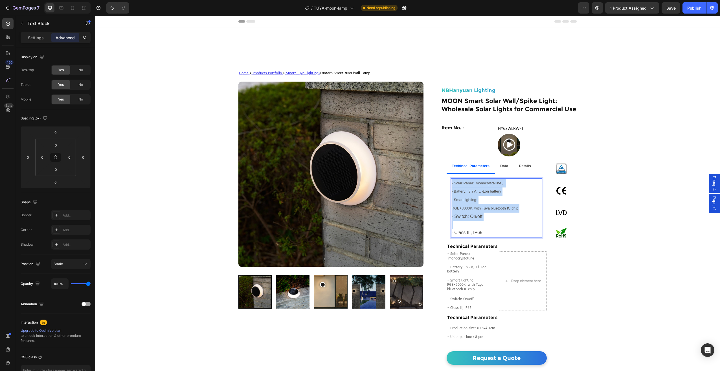
drag, startPoint x: 480, startPoint y: 233, endPoint x: 468, endPoint y: 226, distance: 13.6
click at [486, 228] on p "Rich Text Editor. Editing area: main" at bounding box center [497, 225] width 90 height 8
drag, startPoint x: 482, startPoint y: 234, endPoint x: 448, endPoint y: 216, distance: 38.6
click at [448, 216] on div "- Solar Panel: monocrystalline、 - Battery: 3.7V, Li-Lon battery - Smart lightin…" at bounding box center [497, 208] width 100 height 68
click at [478, 223] on p "Rich Text Editor. Editing area: main" at bounding box center [497, 225] width 90 height 8
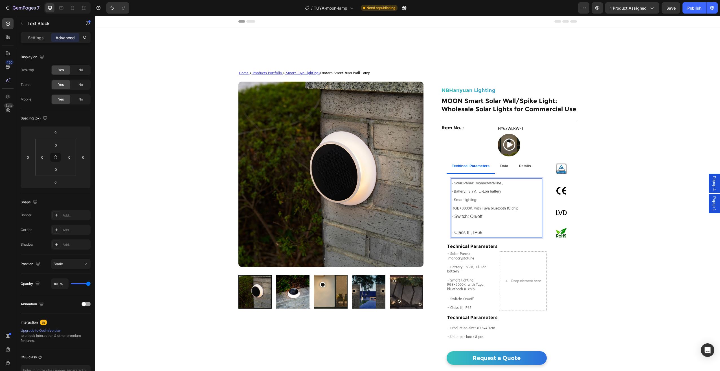
click at [452, 216] on p "- Switch: On/off" at bounding box center [497, 216] width 90 height 8
drag, startPoint x: 450, startPoint y: 216, endPoint x: 481, endPoint y: 232, distance: 35.3
click at [481, 232] on div "- Solar Panel: monocrystalline、 - Battery: 3.7V, Li-Lon battery - Smart lightin…" at bounding box center [496, 207] width 91 height 59
click at [482, 231] on p "- Class III, IP65" at bounding box center [497, 233] width 90 height 8
click at [491, 222] on p "Rich Text Editor. Editing area: main" at bounding box center [497, 225] width 90 height 8
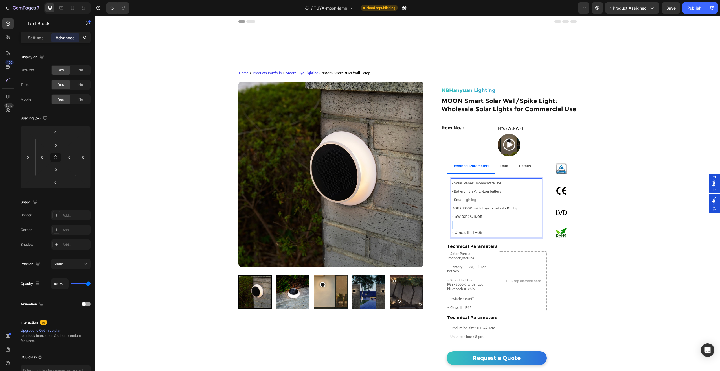
click at [491, 222] on p "Rich Text Editor. Editing area: main" at bounding box center [497, 225] width 90 height 8
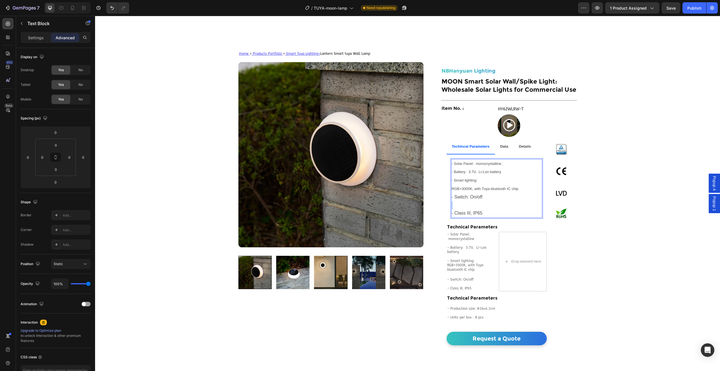
scroll to position [28, 0]
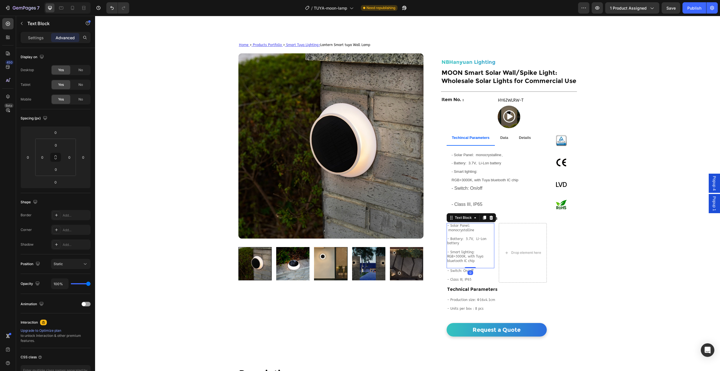
click at [469, 246] on p "- Smart lighting: RGB+3000K, with Tuya bluetooth IC chip" at bounding box center [470, 253] width 47 height 17
click at [457, 198] on p "Rich Text Editor. Editing area: main" at bounding box center [497, 196] width 90 height 8
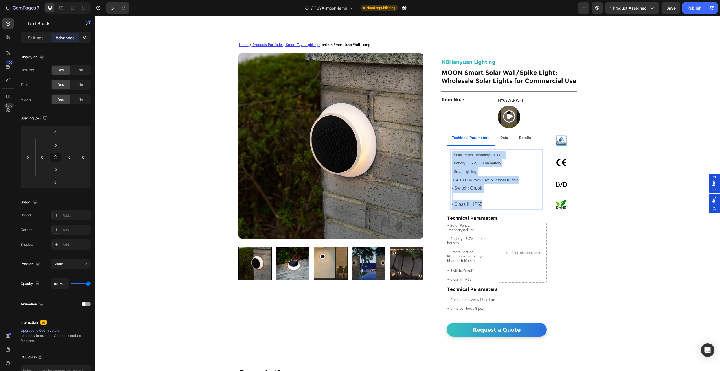
drag, startPoint x: 480, startPoint y: 203, endPoint x: 449, endPoint y: 153, distance: 58.0
click at [451, 153] on div "- Solar Panel: monocrystalline、 - Battery: 3.7V, Li-Lon battery - Smart lightin…" at bounding box center [496, 179] width 91 height 59
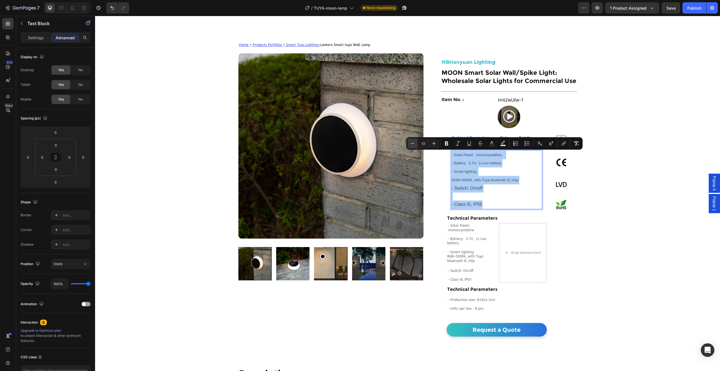
click at [410, 146] on button "Minus" at bounding box center [412, 143] width 10 height 10
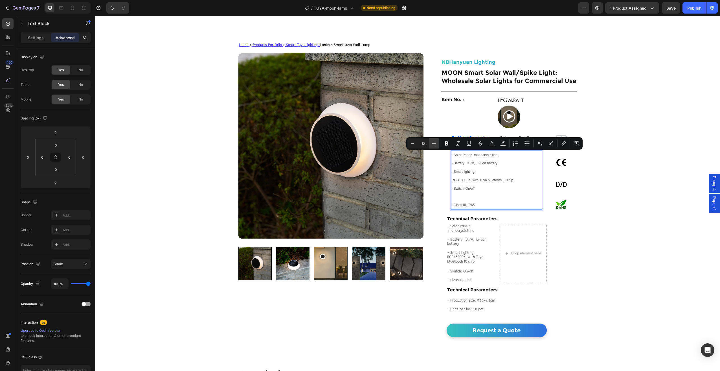
click at [434, 145] on icon "Editor contextual toolbar" at bounding box center [434, 144] width 6 height 6
type input "13"
click at [454, 200] on p "Rich Text Editor. Editing area: main" at bounding box center [497, 197] width 90 height 8
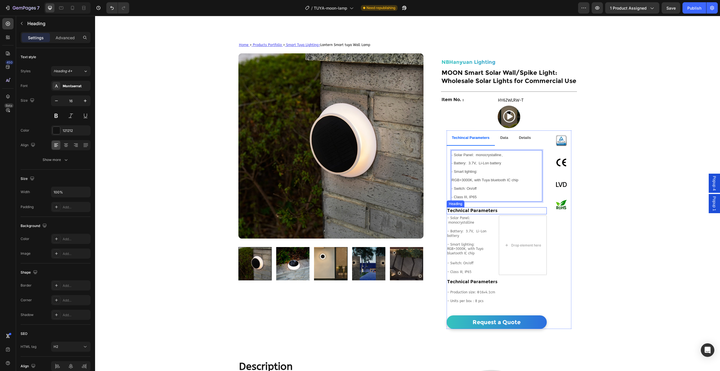
click at [461, 212] on h2 "Technical Parameters" at bounding box center [497, 210] width 100 height 7
click at [486, 202] on icon at bounding box center [488, 202] width 4 height 4
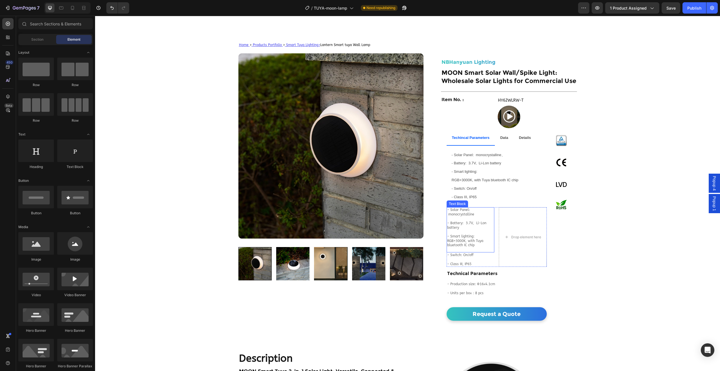
click at [466, 214] on p "- Solar Panel: monocrystalline" at bounding box center [470, 212] width 47 height 9
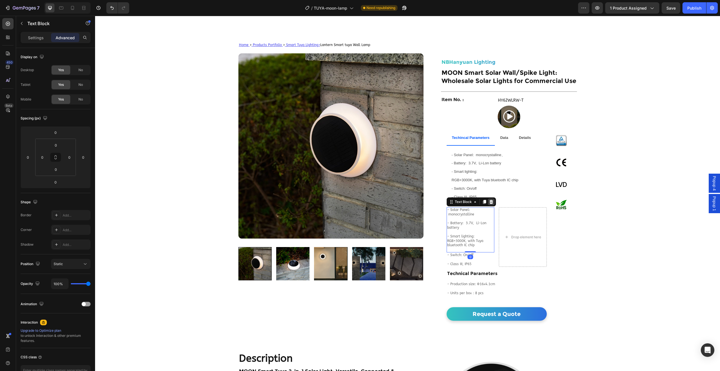
click at [489, 202] on icon at bounding box center [491, 201] width 5 height 5
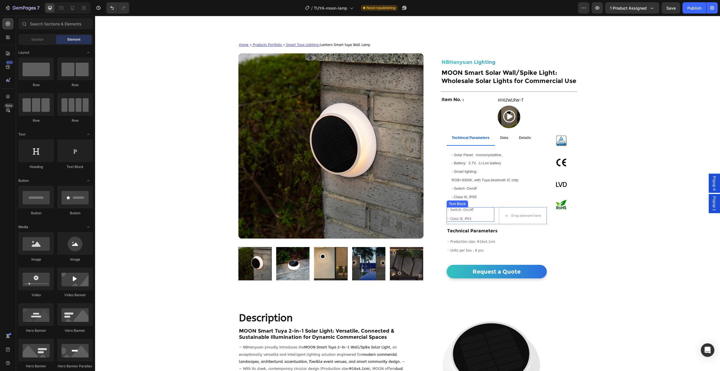
click at [464, 215] on p "Rich Text Editor. Editing area: main" at bounding box center [470, 214] width 47 height 5
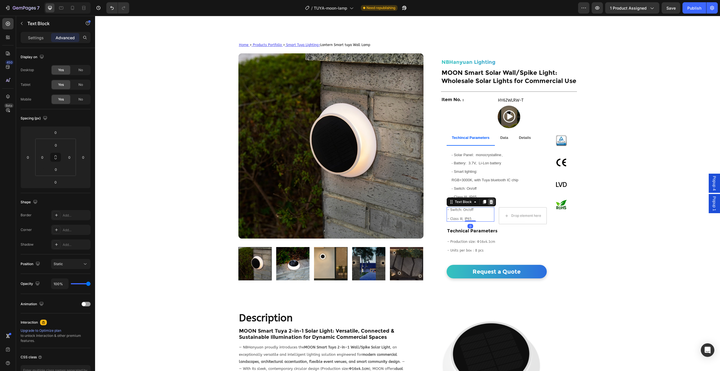
click at [492, 201] on div "Text Block" at bounding box center [471, 201] width 49 height 9
click at [491, 201] on icon at bounding box center [491, 201] width 5 height 5
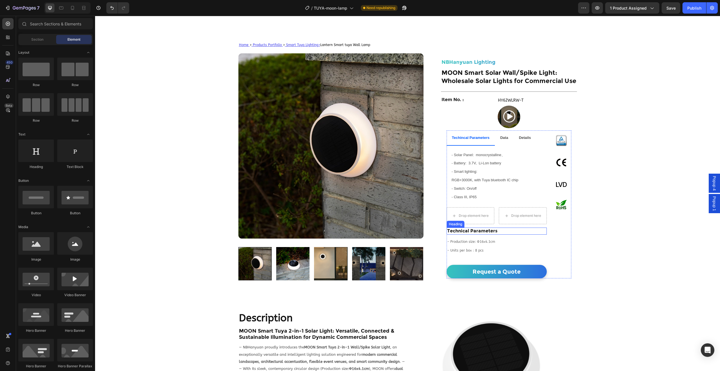
click at [481, 230] on h2 "Technical Parameters" at bounding box center [497, 230] width 100 height 7
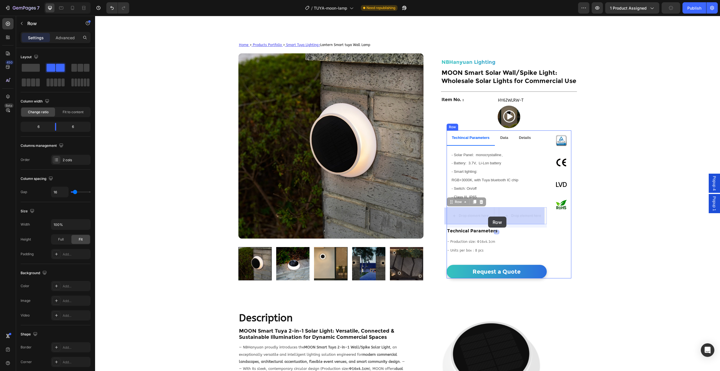
drag, startPoint x: 496, startPoint y: 209, endPoint x: 488, endPoint y: 216, distance: 11.0
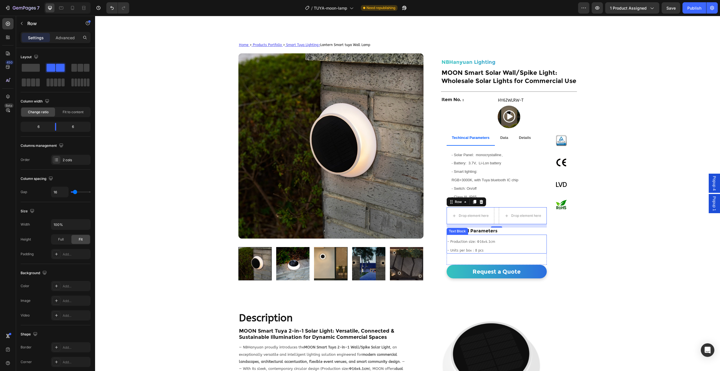
click at [469, 239] on p at bounding box center [496, 237] width 99 height 5
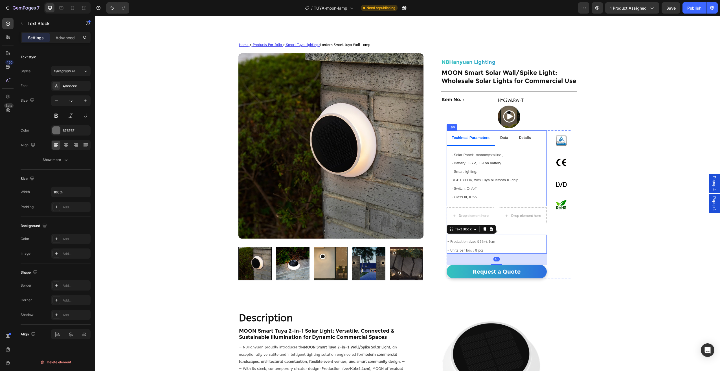
click at [504, 141] on p "Data" at bounding box center [504, 137] width 8 height 8
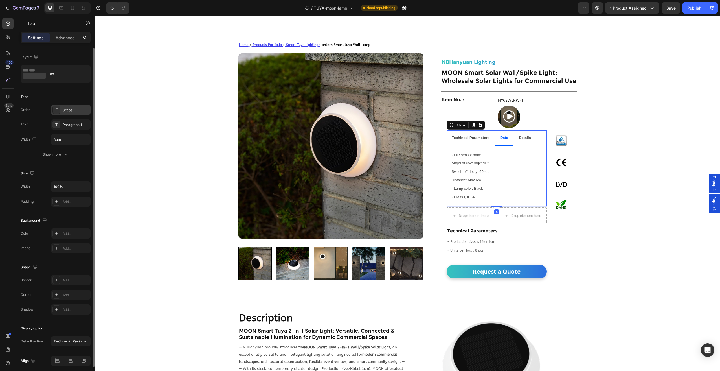
click at [71, 106] on div "3 tabs" at bounding box center [71, 110] width 40 height 10
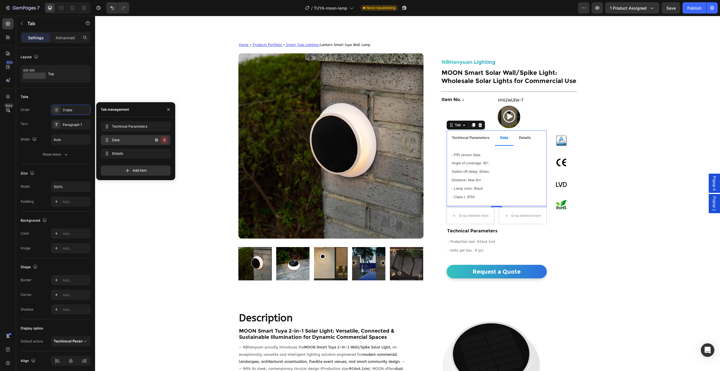
click at [163, 141] on icon "button" at bounding box center [164, 140] width 5 height 5
click at [163, 141] on div "Delete" at bounding box center [160, 139] width 10 height 5
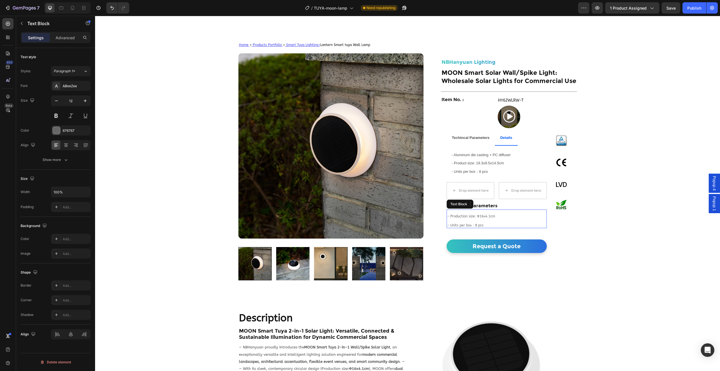
click at [465, 221] on p at bounding box center [496, 221] width 99 height 5
click at [484, 225] on p "- Units per box：8 pcs" at bounding box center [496, 225] width 99 height 5
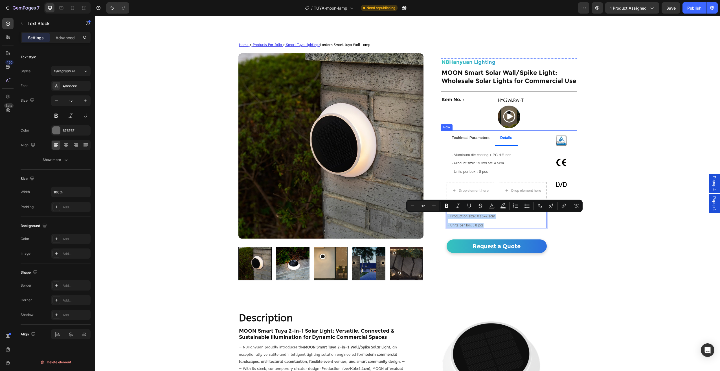
drag, startPoint x: 483, startPoint y: 225, endPoint x: 441, endPoint y: 216, distance: 42.5
click at [441, 216] on div "Techincal Parameters Details - Solar Panel: monocrystalline、 - Battery: 3.7V, L…" at bounding box center [509, 191] width 136 height 122
copy div "- Production size: Ф16x4.1cm - Units per box：8 pcs"
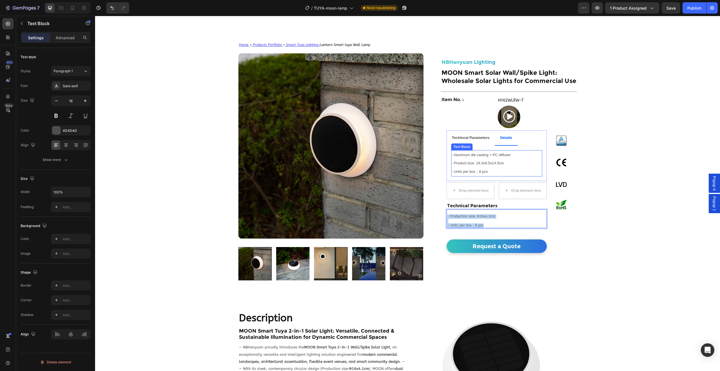
click at [484, 165] on span "- Product size: 19.3x9.5x14.5cm" at bounding box center [478, 163] width 52 height 4
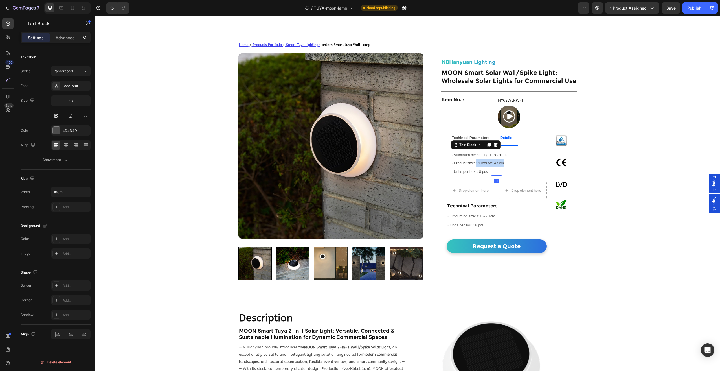
click at [484, 166] on p "- Product size: 19.3x9.5x14.5cm" at bounding box center [497, 163] width 90 height 8
click at [487, 169] on p "- Units per box：8 pcs" at bounding box center [497, 171] width 90 height 8
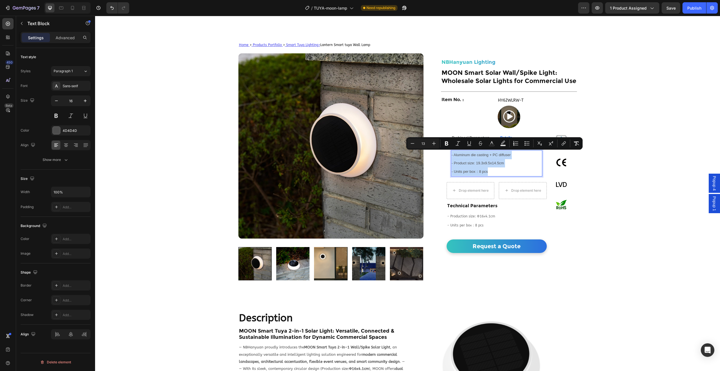
drag, startPoint x: 487, startPoint y: 171, endPoint x: 449, endPoint y: 156, distance: 40.8
click at [451, 156] on div "- Aluminum die casting + PC diffuser - Product size: 19.3x9.5x14.5cm - Units pe…" at bounding box center [496, 163] width 91 height 26
type input "16"
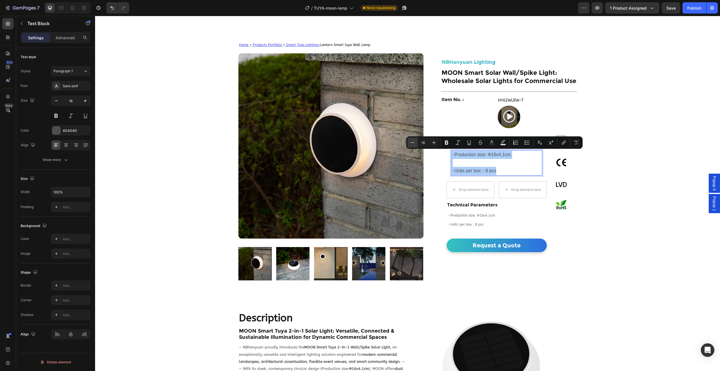
click at [414, 145] on icon "Editor contextual toolbar" at bounding box center [413, 143] width 6 height 6
type input "13"
click at [463, 162] on p "Rich Text Editor. Editing area: main" at bounding box center [497, 163] width 90 height 8
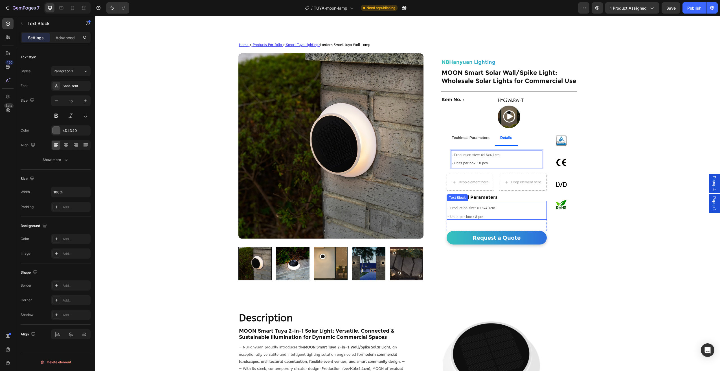
click at [492, 205] on p "Rich Text Editor. Editing area: main" at bounding box center [496, 203] width 99 height 5
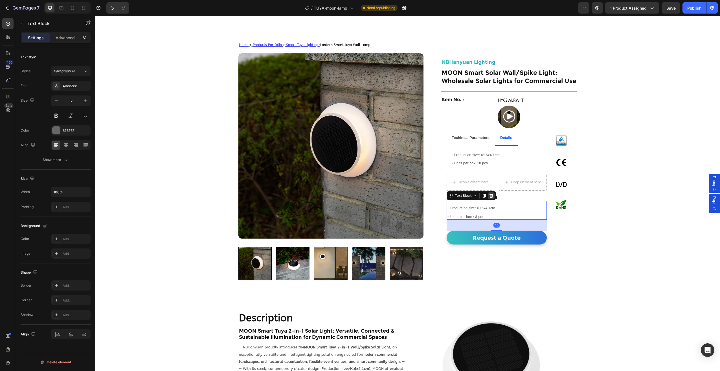
click at [491, 196] on div at bounding box center [491, 195] width 7 height 7
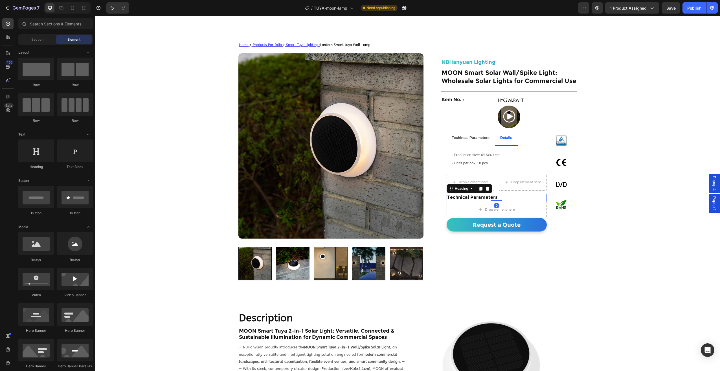
click at [491, 196] on h2 "Technical Parameters" at bounding box center [497, 197] width 100 height 7
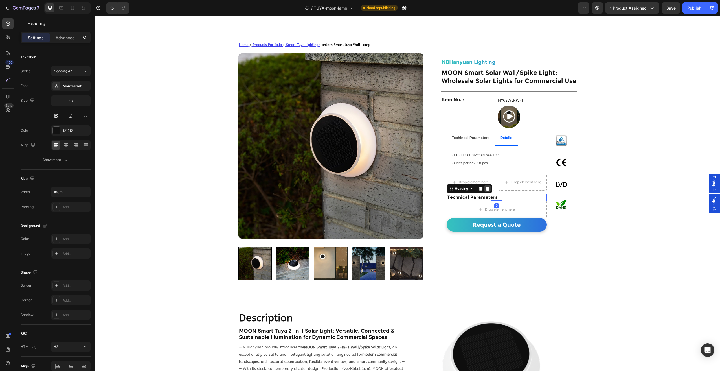
click at [486, 189] on icon at bounding box center [488, 189] width 4 height 4
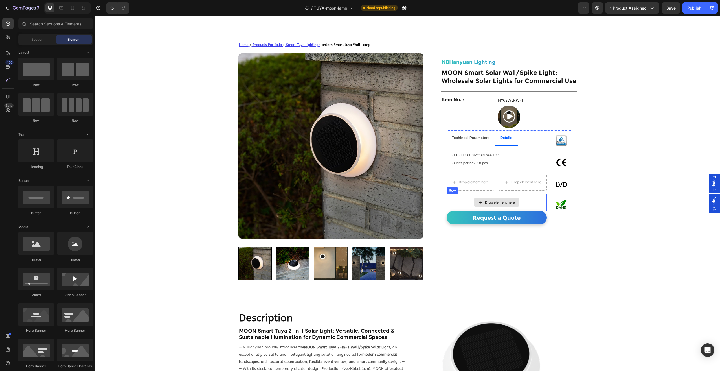
click at [484, 198] on div "Drop element here" at bounding box center [497, 202] width 46 height 9
click at [465, 199] on div "Drop element here" at bounding box center [497, 202] width 100 height 17
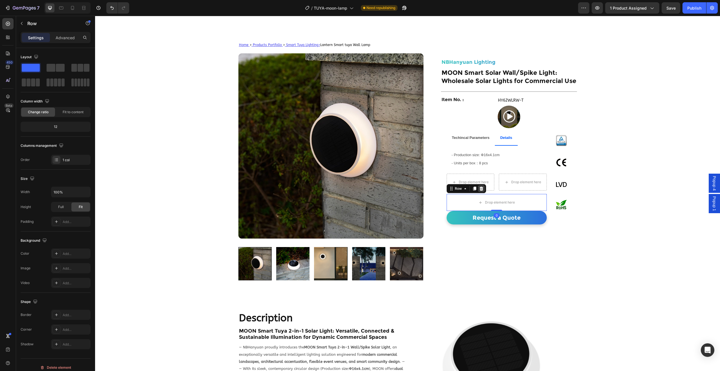
click at [481, 190] on icon at bounding box center [481, 188] width 5 height 5
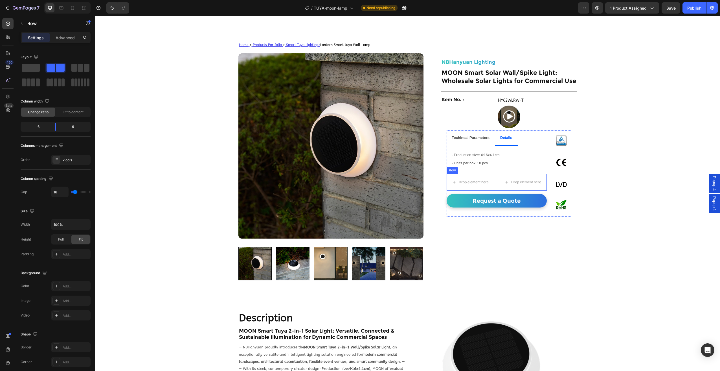
click at [495, 185] on div "Drop element here Drop element here Row" at bounding box center [497, 182] width 100 height 17
click at [478, 168] on div at bounding box center [481, 168] width 7 height 7
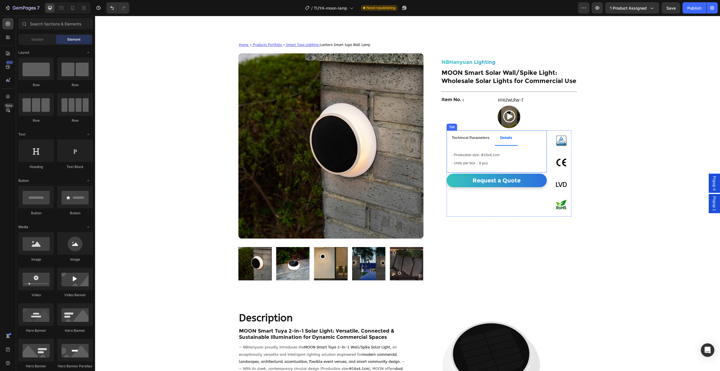
click at [463, 136] on strong "Techincal Parameters" at bounding box center [471, 137] width 38 height 4
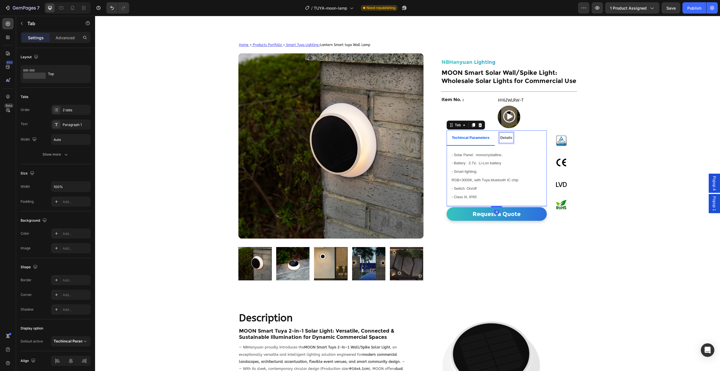
click at [508, 141] on p "Details" at bounding box center [506, 137] width 12 height 8
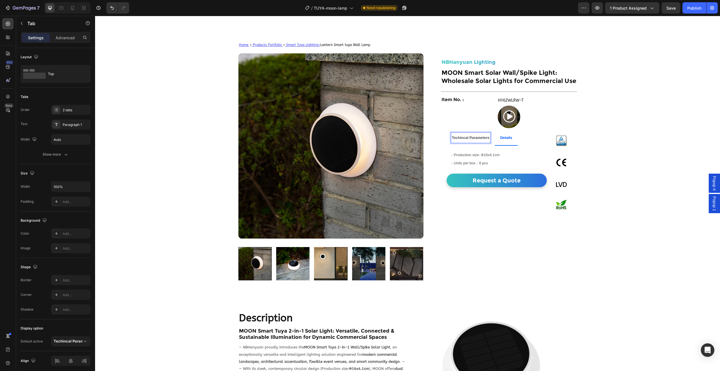
click at [474, 140] on strong "Techincal Parameters" at bounding box center [471, 137] width 38 height 4
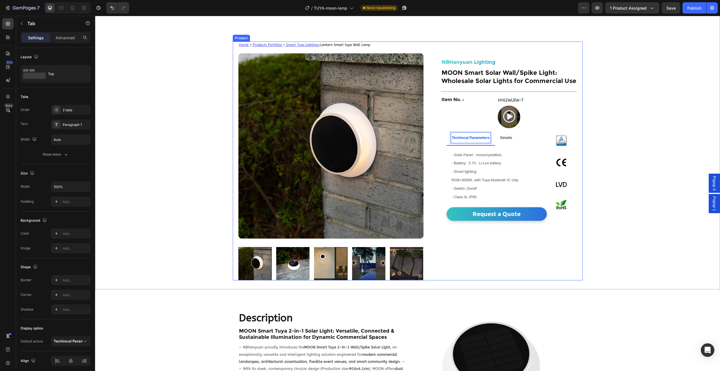
click at [477, 243] on div "NBHanyuan Lighting Heading MOON Smart Solar Wall/Spike Light: Wholesale Solar L…" at bounding box center [509, 160] width 136 height 239
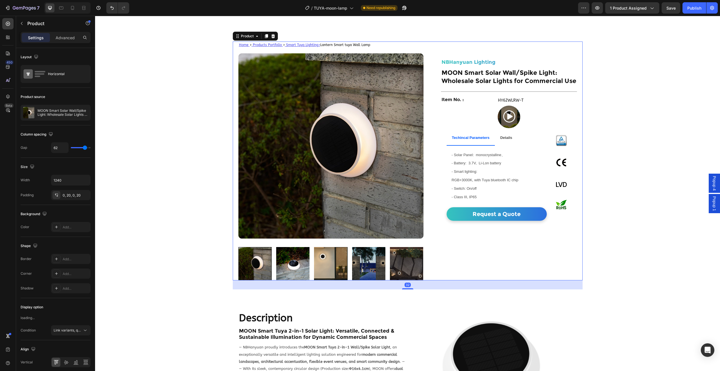
scroll to position [0, 0]
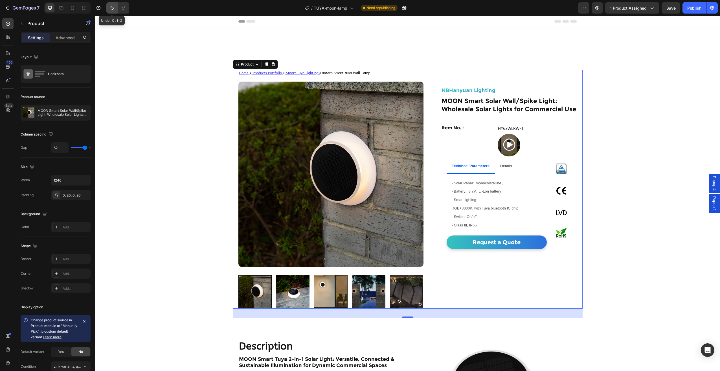
click at [107, 9] on button "Undo/Redo" at bounding box center [111, 7] width 11 height 11
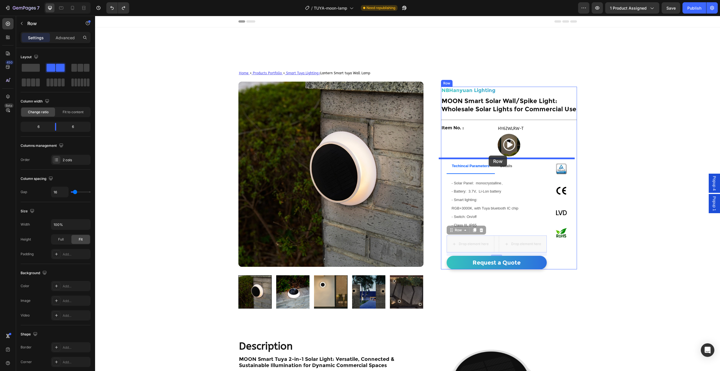
drag, startPoint x: 494, startPoint y: 244, endPoint x: 489, endPoint y: 155, distance: 89.0
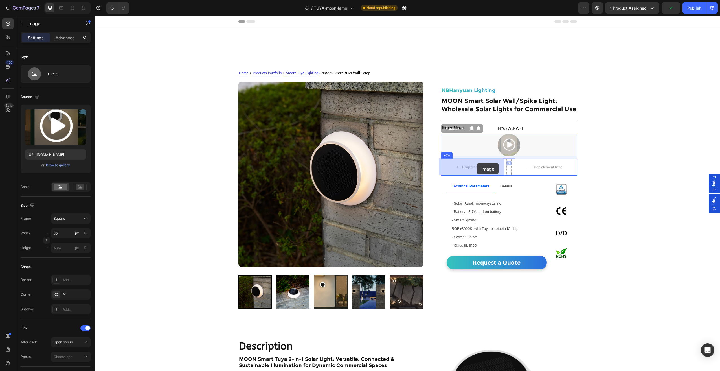
drag, startPoint x: 508, startPoint y: 147, endPoint x: 477, endPoint y: 163, distance: 34.8
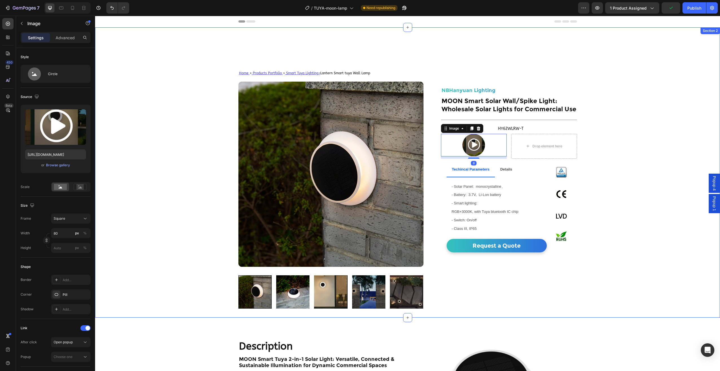
click at [639, 222] on div "Home > Products Portfolio > Smart Tuya Lighting > Lantern Smart tuya Wall Lamp …" at bounding box center [407, 172] width 625 height 290
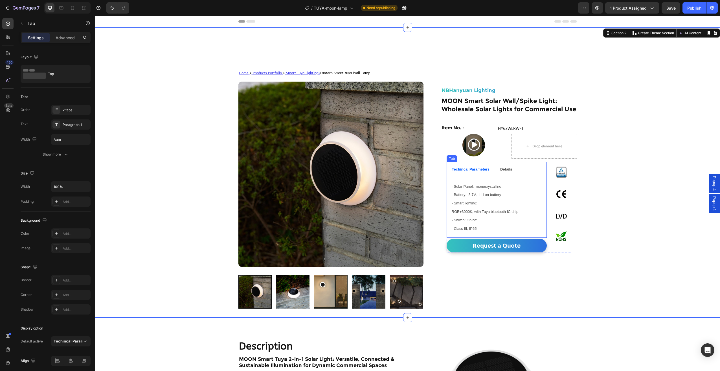
click at [507, 171] on strong "Details" at bounding box center [506, 169] width 12 height 4
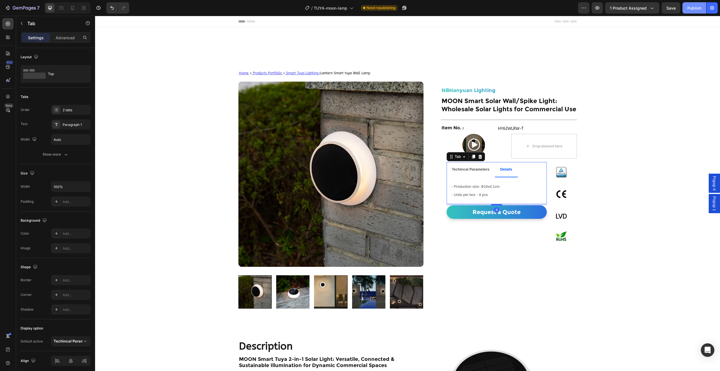
click at [690, 10] on div "Publish" at bounding box center [694, 8] width 14 height 6
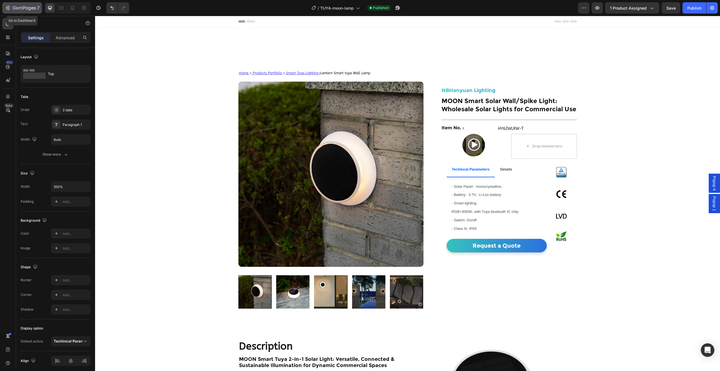
click at [33, 10] on icon "button" at bounding box center [24, 8] width 23 height 5
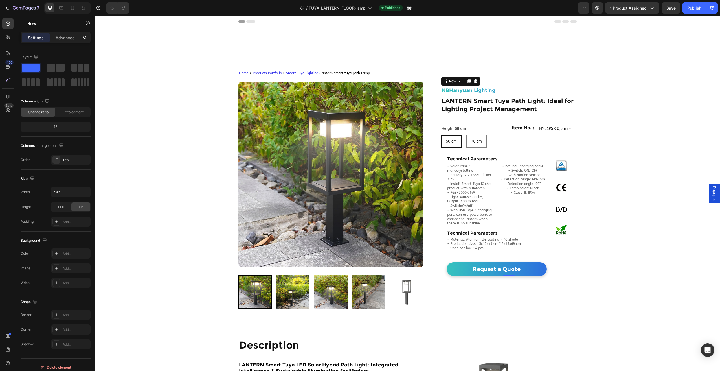
click at [506, 155] on div "NBHanyuan Lighting Heading LANTERN Smart Tuya Path Light: Ideal for Lighting Pr…" at bounding box center [509, 181] width 136 height 189
click at [506, 157] on h2 "Technical Parameters" at bounding box center [497, 158] width 100 height 7
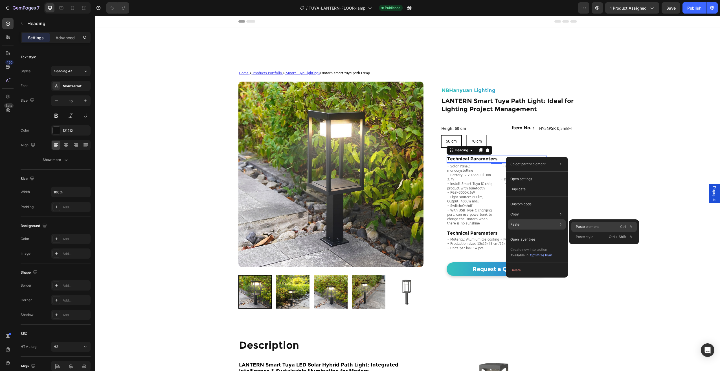
click at [581, 225] on p "Paste element" at bounding box center [587, 226] width 23 height 5
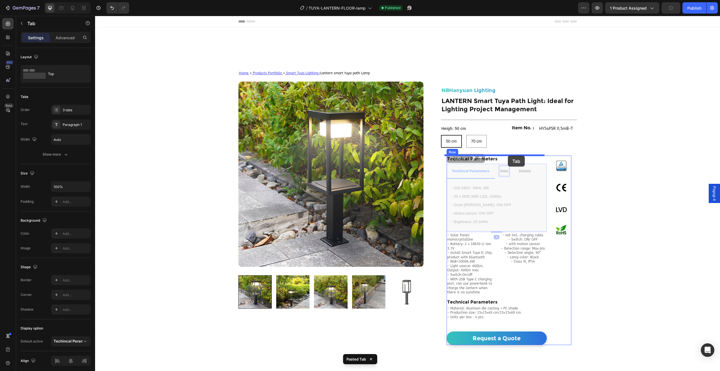
drag, startPoint x: 507, startPoint y: 165, endPoint x: 508, endPoint y: 156, distance: 9.3
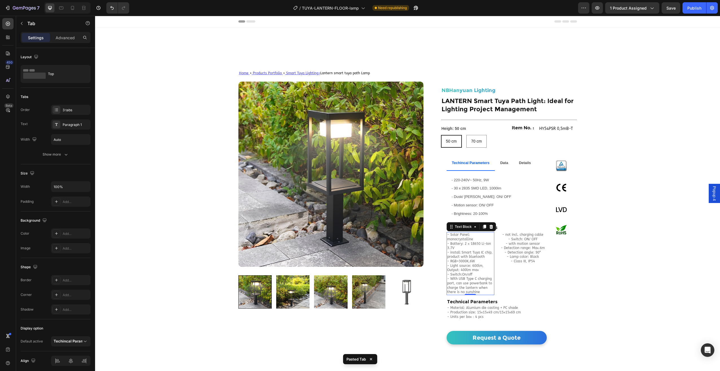
click at [461, 246] on p "- Solar Panel: monocrystalline - Battery: 2 x 18650 Li-Ion 3.7V - install Smart…" at bounding box center [470, 264] width 47 height 62
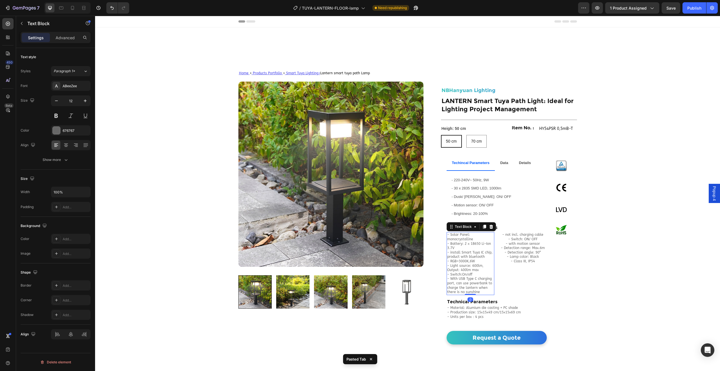
click at [465, 281] on p "- Solar Panel: monocrystalline - Battery: 2 x 18650 Li-Ion 3.7V - install Smart…" at bounding box center [470, 264] width 47 height 62
click at [480, 291] on p "- Solar Panel: monocrystalline - Battery: 2 x 18650 Li-Ion 3.7V - install Smart…" at bounding box center [470, 264] width 47 height 62
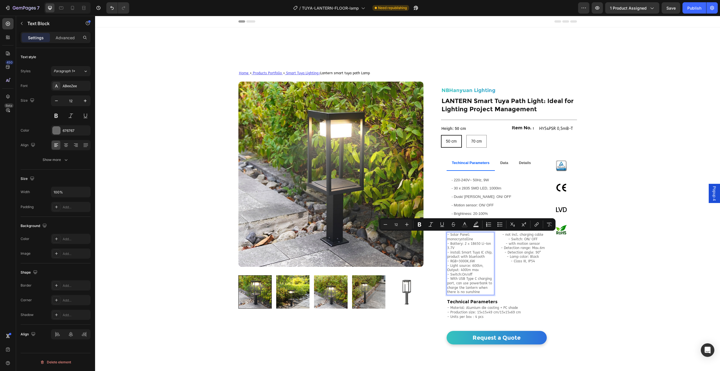
drag, startPoint x: 480, startPoint y: 292, endPoint x: 445, endPoint y: 235, distance: 67.0
click at [447, 235] on p "- Solar Panel: monocrystalline - Battery: 2 x 18650 Li-Ion 3.7V - install Smart…" at bounding box center [470, 264] width 47 height 62
copy p "- Solar Panel: monocrystalline - Battery: 2 x 18650 Li-Ion 3.7V - install Smart…"
click at [469, 181] on span "- 220-240V~ 50Hz, 9W" at bounding box center [471, 180] width 38 height 4
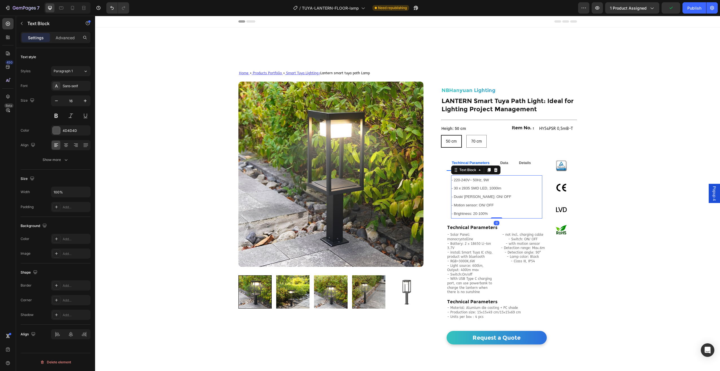
click at [470, 183] on p "- 220-240V~ 50Hz, 9W - 30 x 2835 SMD LED, 1000lm - Dusk/ [PERSON_NAME] senosr: …" at bounding box center [497, 197] width 90 height 42
click at [472, 193] on p "- 220-240V~ 50Hz, 9W - 30 x 2835 SMD LED, 1000lm - Dusk/ [PERSON_NAME] senosr: …" at bounding box center [497, 197] width 90 height 42
click at [485, 200] on p "- 220-240V~ 50Hz, 9W - 30 x 2835 SMD LED, 1000lm - Dusk/ [PERSON_NAME] senosr: …" at bounding box center [497, 197] width 90 height 42
click at [488, 212] on p "- 220-240V~ 50Hz, 9W - 30 x 2835 SMD LED, 1000lm - Dusk/ [PERSON_NAME] senosr: …" at bounding box center [497, 197] width 90 height 42
click at [503, 164] on strong "Data" at bounding box center [504, 163] width 8 height 4
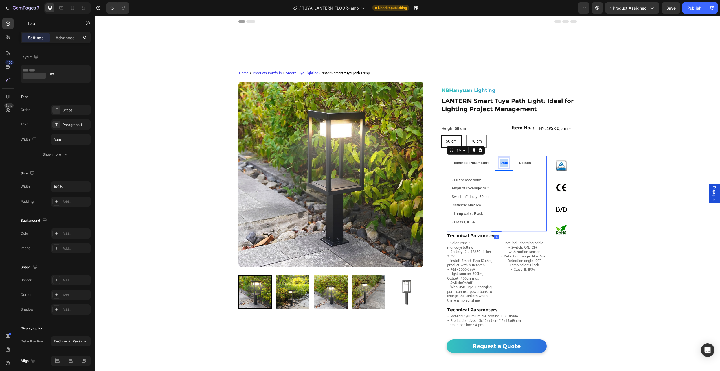
click at [502, 164] on strong "Data" at bounding box center [504, 163] width 8 height 4
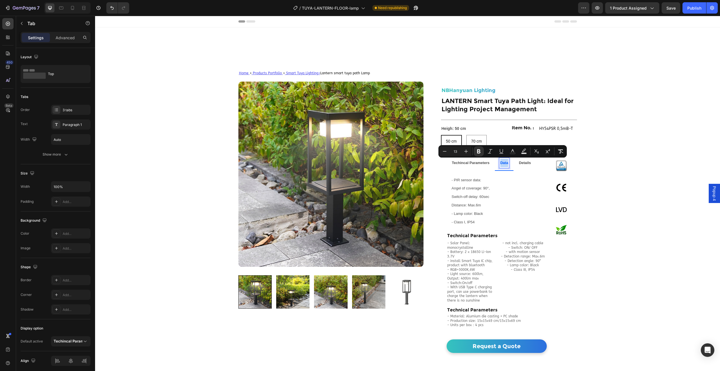
click at [500, 165] on strong "Data" at bounding box center [504, 163] width 8 height 4
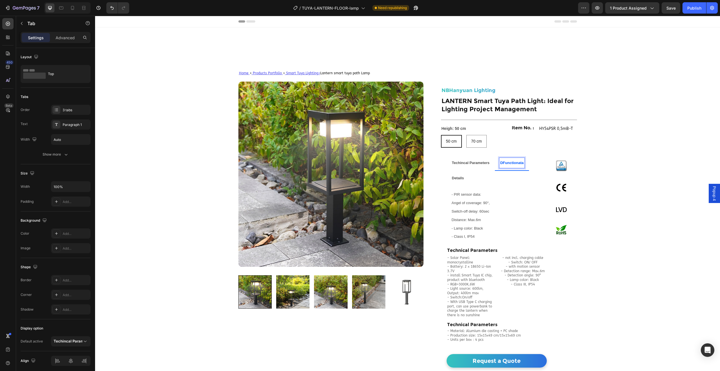
click at [501, 164] on strong "DFunctionata" at bounding box center [511, 163] width 23 height 4
click at [520, 162] on strong "Functionata" at bounding box center [510, 163] width 21 height 4
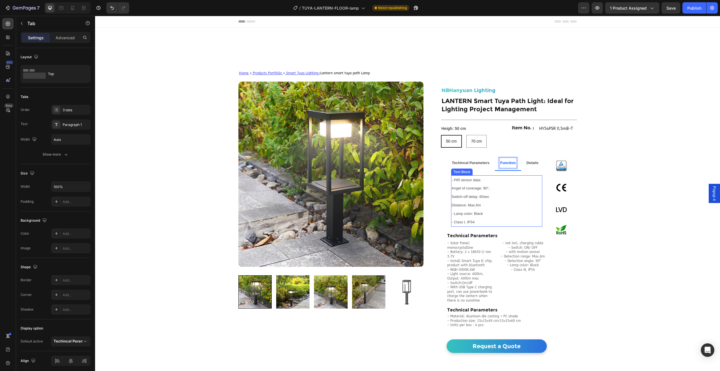
click at [480, 220] on p "- Class I, IP54" at bounding box center [497, 222] width 90 height 8
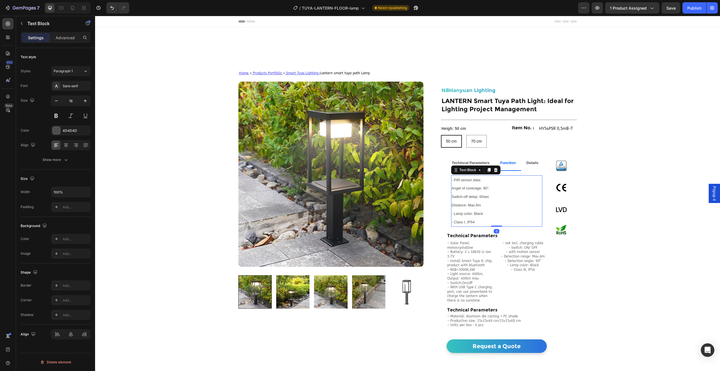
click at [472, 221] on p "- Class I, IP54" at bounding box center [497, 222] width 90 height 8
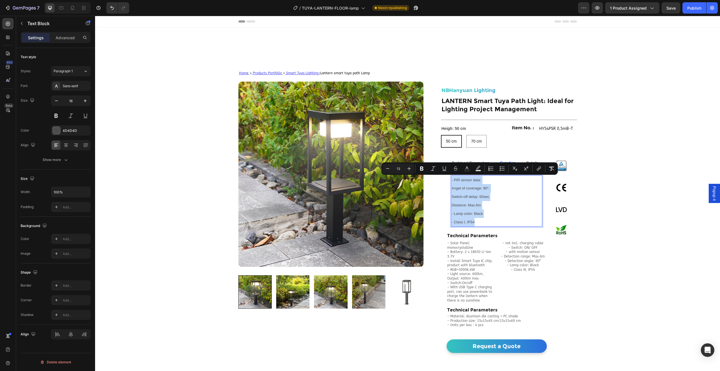
drag, startPoint x: 473, startPoint y: 223, endPoint x: 449, endPoint y: 179, distance: 50.3
click at [451, 179] on div "- PIR sensor data: Angel of coverage: 90°, Switch-off delay: 60sec Distance: Ma…" at bounding box center [496, 201] width 91 height 52
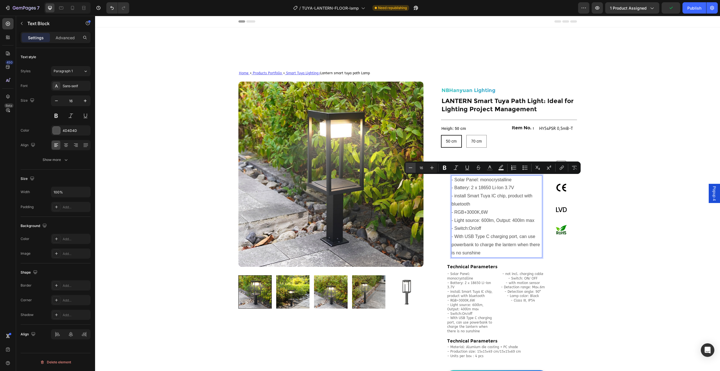
click at [410, 166] on icon "Editor contextual toolbar" at bounding box center [411, 168] width 6 height 6
type input "13"
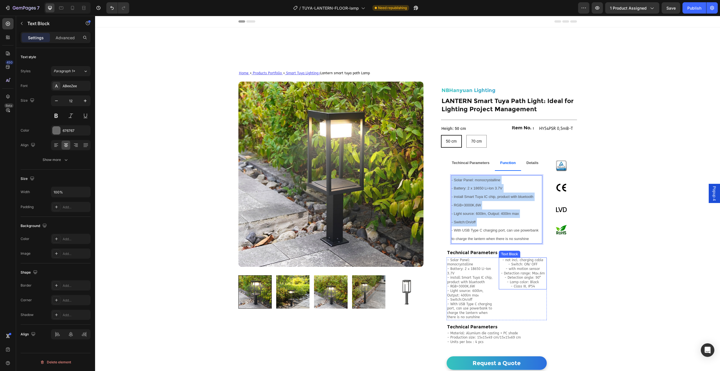
click at [510, 278] on p "- not incl. charging cable - Switch: ON/ OFF - with motion sensor - Detection r…" at bounding box center [522, 271] width 47 height 27
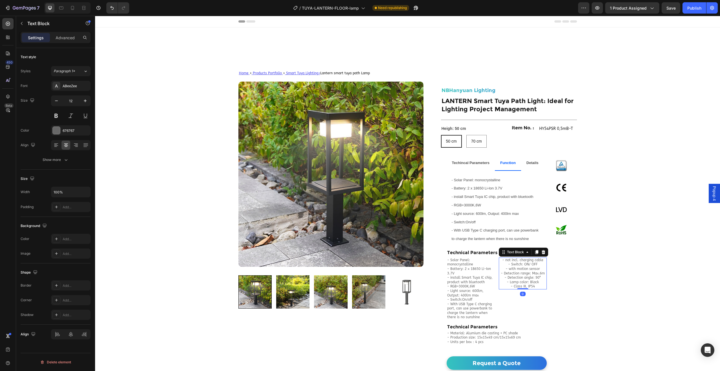
click at [533, 284] on p "- not incl. charging cable - Switch: ON/ OFF - with motion sensor - Detection r…" at bounding box center [522, 271] width 47 height 27
drag, startPoint x: 534, startPoint y: 295, endPoint x: 498, endPoint y: 260, distance: 50.9
click at [499, 260] on div "- not incl. charging cable - Switch: ON/ OFF - with motion sensor - Detection r…" at bounding box center [523, 273] width 48 height 32
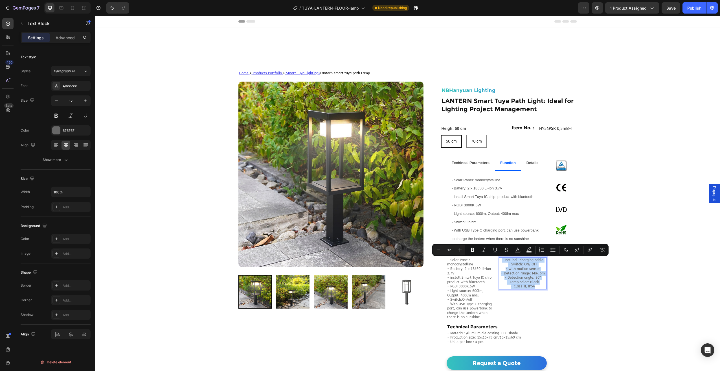
copy div "- not incl. charging cable - Switch: ON/ OFF - with motion sensor - Detection r…"
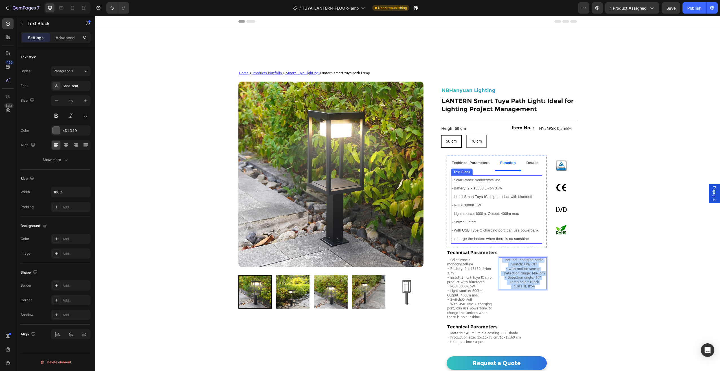
click at [478, 226] on p "- Solar Panel: monocrystalline - Battery: 2 x 18650 Li-Ion 3.7V - install Smart…" at bounding box center [497, 209] width 90 height 67
click at [528, 238] on span "- With USB Type C charging port, can use powerbank to charge the lantern when t…" at bounding box center [496, 234] width 88 height 13
drag, startPoint x: 531, startPoint y: 239, endPoint x: 450, endPoint y: 180, distance: 100.2
click at [452, 180] on p "- Solar Panel: monocrystalline - Battery: 2 x 18650 Li-Ion 3.7V - install Smart…" at bounding box center [497, 209] width 90 height 67
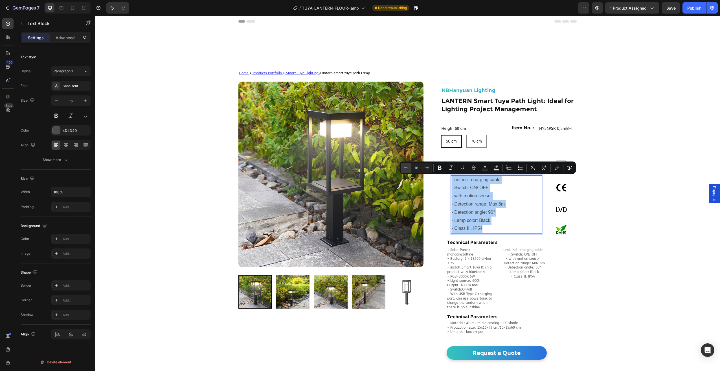
click at [409, 165] on button "Minus" at bounding box center [406, 168] width 10 height 10
type input "13"
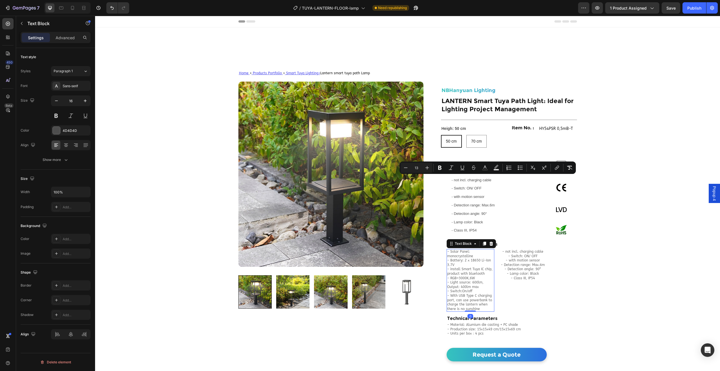
click at [470, 251] on p "- Solar Panel: monocrystalline - Battery: 2 x 18650 Li-Ion 3.7V - install Smart…" at bounding box center [470, 280] width 47 height 62
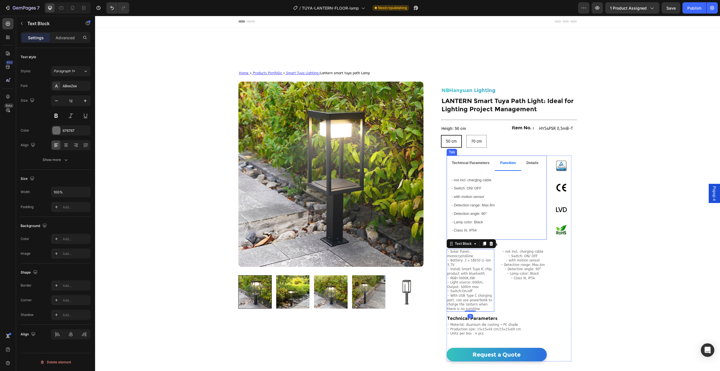
click at [463, 168] on div "Techincal Parameters" at bounding box center [470, 163] width 39 height 11
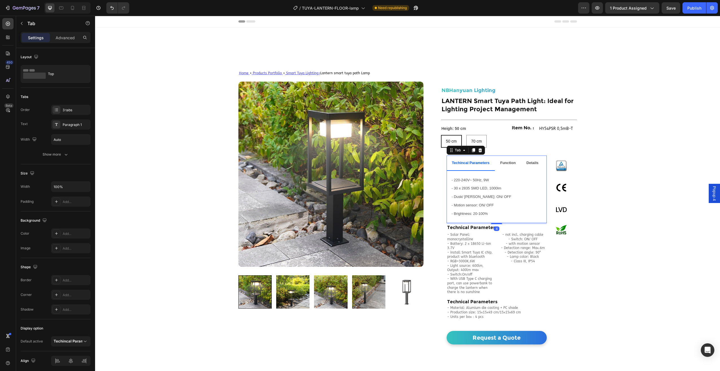
click at [508, 171] on div "- 220-240V~ 50Hz, 9W - 30 x 2835 SMD LED, 1000lm - Dusk/ [PERSON_NAME] senosr: …" at bounding box center [497, 197] width 100 height 52
click at [511, 165] on strong "Function" at bounding box center [508, 163] width 16 height 4
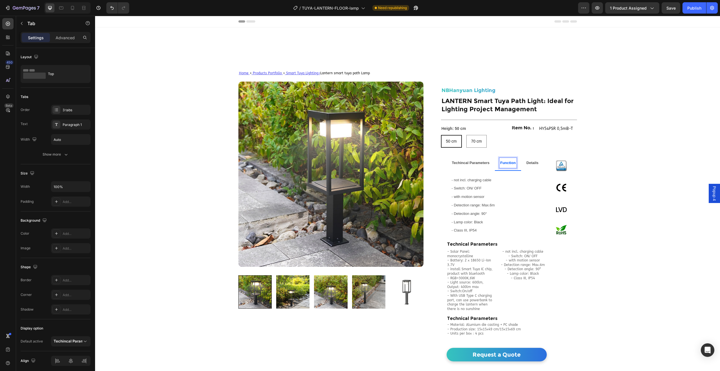
click at [477, 165] on strong "Techincal Parameters" at bounding box center [471, 163] width 38 height 4
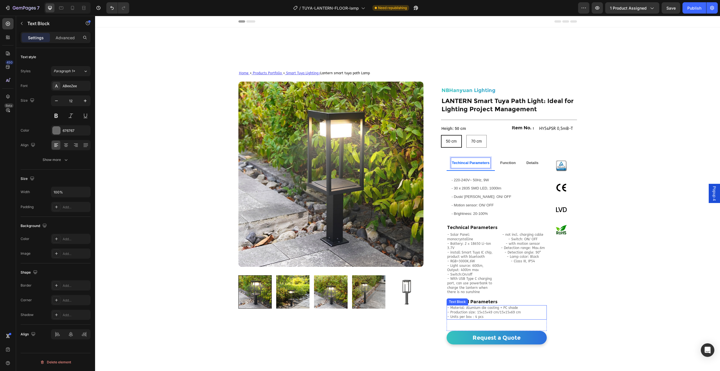
click at [465, 311] on p "- Production size: 15x15x49 cm/15x15x69 cm" at bounding box center [496, 312] width 99 height 5
click at [481, 317] on p "- Units per box：4 pcs" at bounding box center [496, 317] width 99 height 5
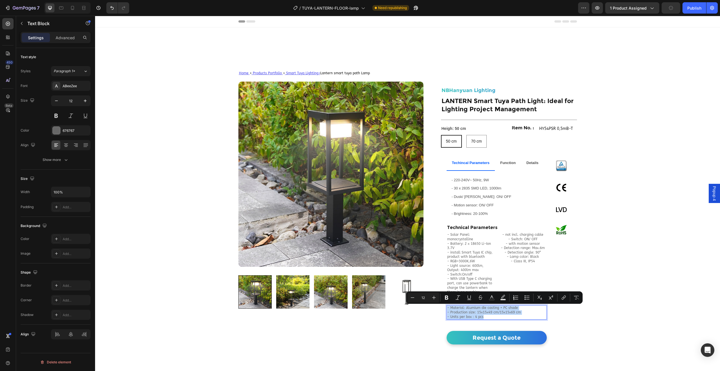
drag, startPoint x: 483, startPoint y: 318, endPoint x: 445, endPoint y: 310, distance: 39.0
click at [447, 310] on div "- Material: Alumium die casting + PC shade - Production size: 15x15x49 cm/15x15…" at bounding box center [497, 312] width 100 height 14
copy div "- Material: Alumium die casting + PC shade - Production size: 15x15x49 cm/15x15…"
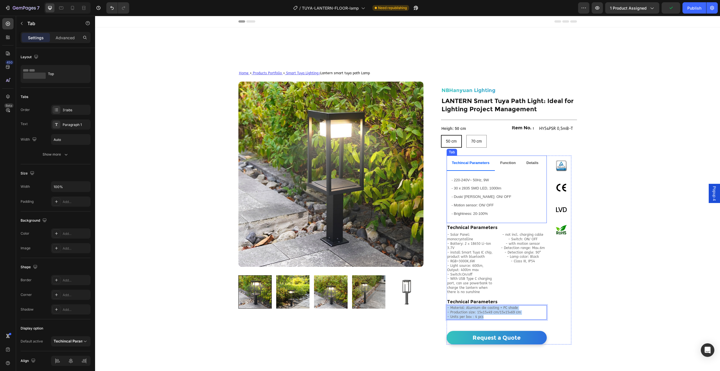
click at [532, 160] on p "Details" at bounding box center [533, 163] width 12 height 8
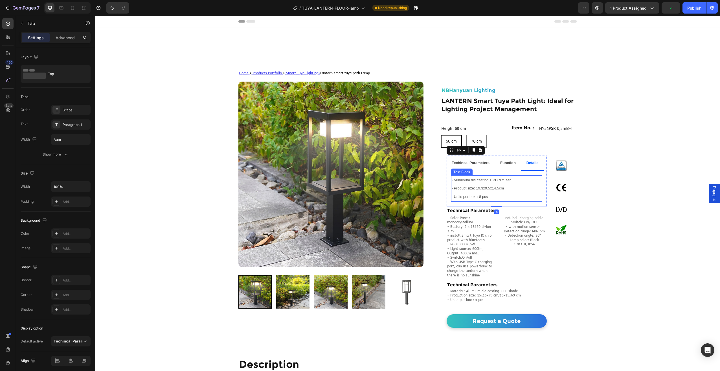
click at [488, 193] on p "- Units per box：8 pcs" at bounding box center [497, 196] width 90 height 8
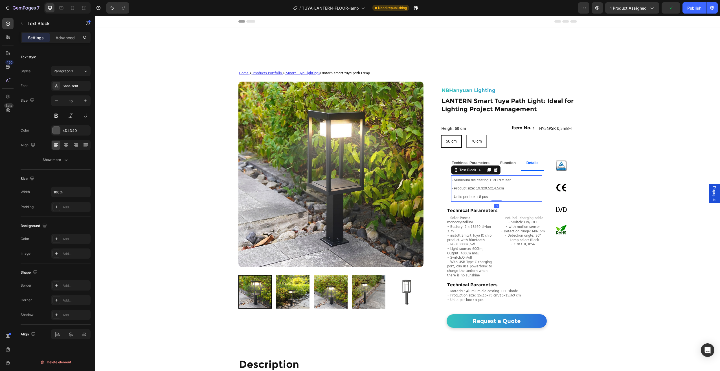
click at [487, 196] on p "- Units per box：8 pcs" at bounding box center [497, 196] width 90 height 8
drag, startPoint x: 488, startPoint y: 196, endPoint x: 449, endPoint y: 180, distance: 42.1
click at [451, 180] on div "- Aluminum die casting + PC diffuser - Product size: 19.3x9.5x14.5cm - Units pe…" at bounding box center [496, 188] width 91 height 26
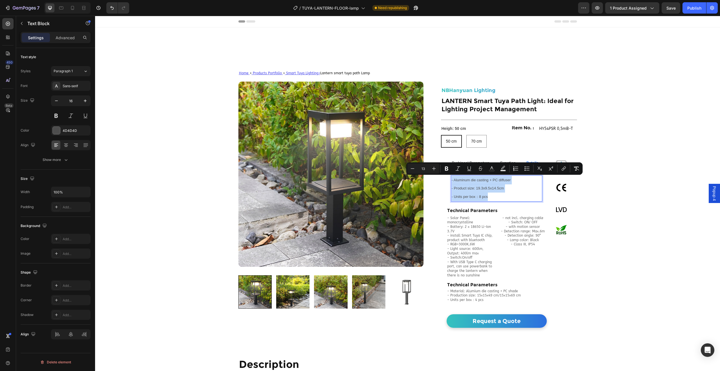
type input "16"
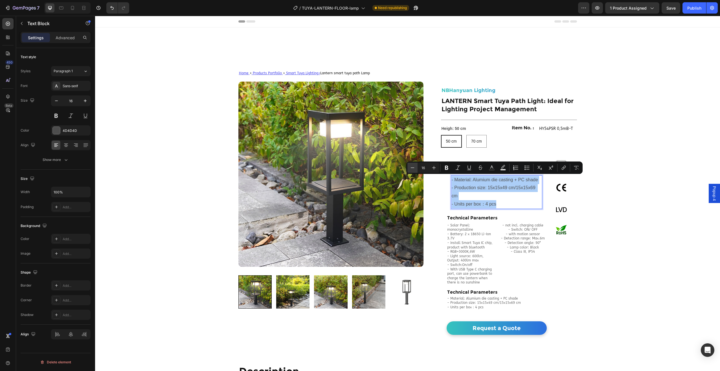
click at [416, 168] on button "Minus" at bounding box center [412, 168] width 10 height 10
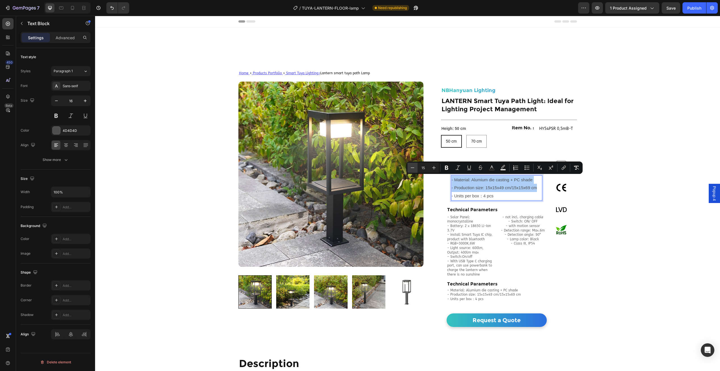
click at [416, 168] on button "Minus" at bounding box center [412, 168] width 10 height 10
type input "13"
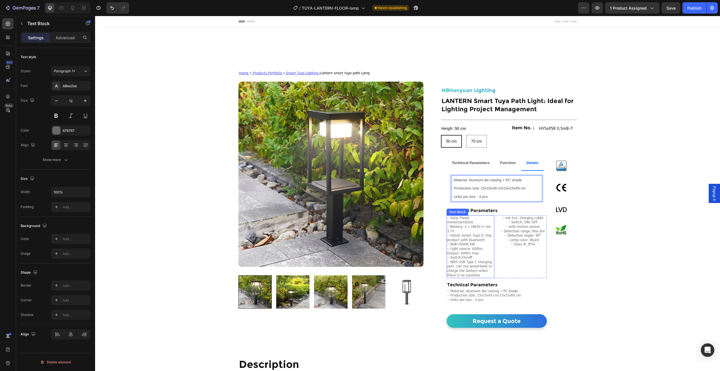
click at [464, 231] on p "- Solar Panel: monocrystalline - Battery: 2 x 18650 Li-Ion 3.7V - install Smart…" at bounding box center [470, 247] width 47 height 62
click at [489, 210] on icon at bounding box center [491, 210] width 4 height 4
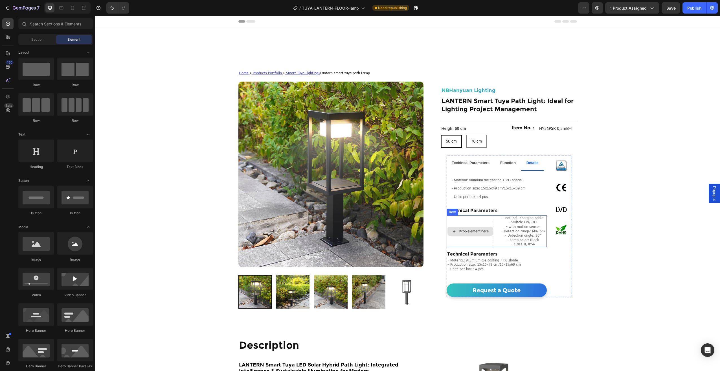
click at [479, 225] on div "Drop element here" at bounding box center [471, 231] width 48 height 32
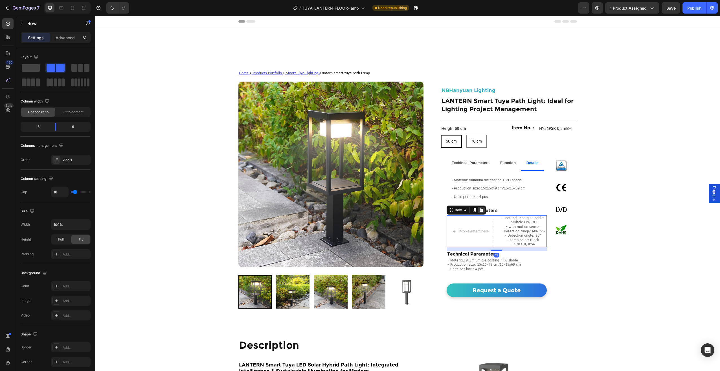
click at [479, 209] on icon at bounding box center [481, 210] width 4 height 4
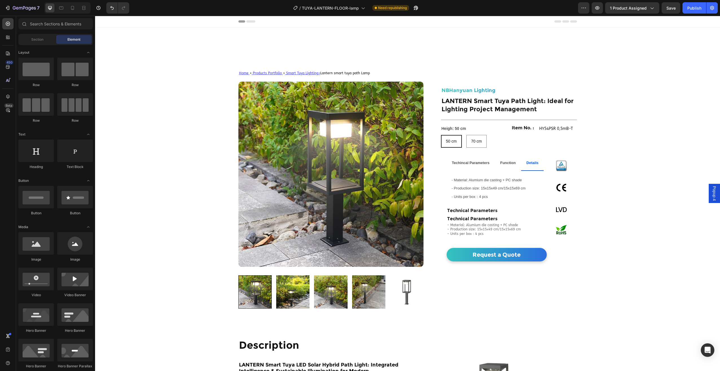
click at [488, 212] on h2 "Technical Parameters" at bounding box center [497, 210] width 100 height 7
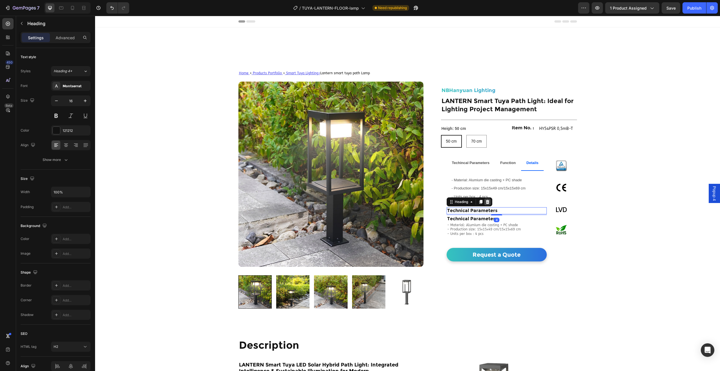
click at [485, 202] on icon at bounding box center [487, 201] width 5 height 5
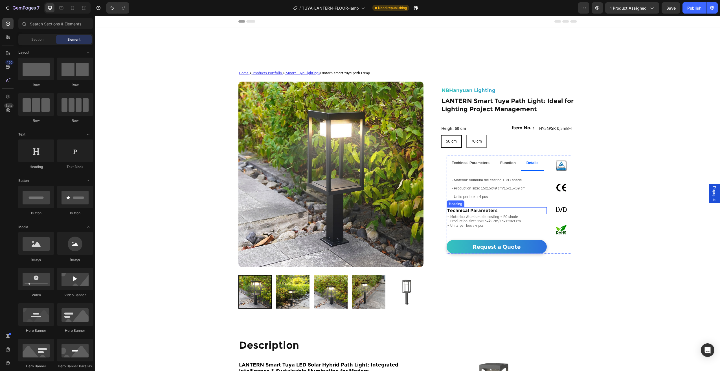
click at [483, 214] on div "- Material: Alumium die casting + PC shade - Production size: 15x15x49 cm/15x15…" at bounding box center [497, 221] width 100 height 14
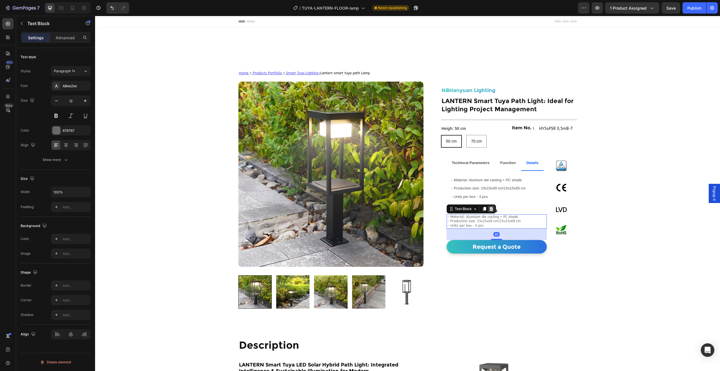
click at [490, 210] on icon at bounding box center [491, 209] width 5 height 5
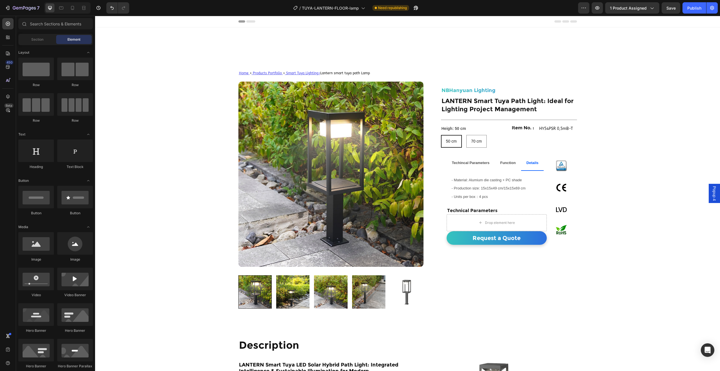
click at [490, 210] on h2 "Technical Parameters" at bounding box center [497, 210] width 100 height 7
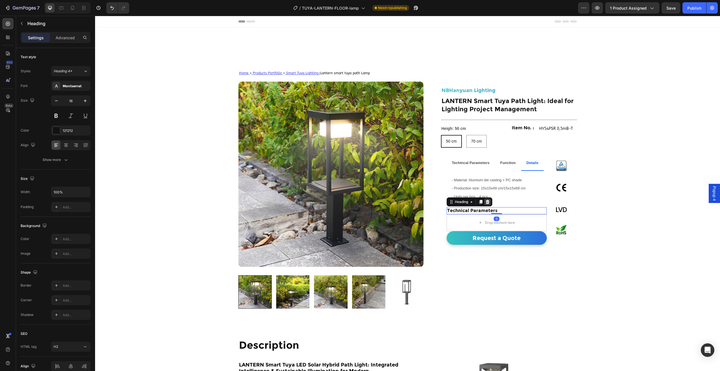
click at [488, 202] on div at bounding box center [487, 201] width 7 height 7
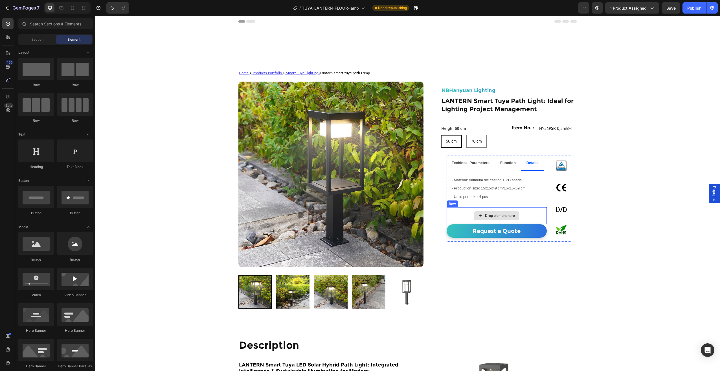
click at [486, 213] on div "Drop element here" at bounding box center [500, 215] width 30 height 5
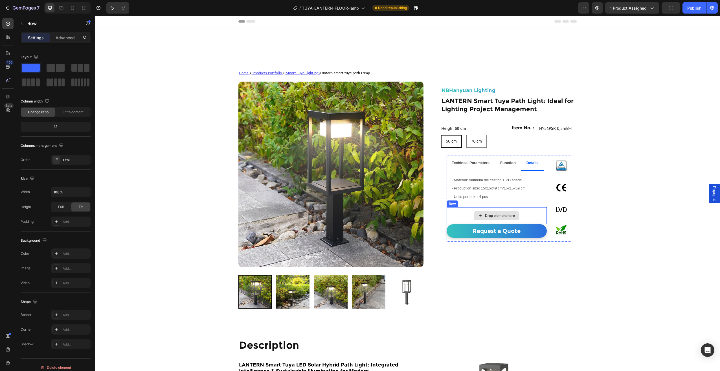
click at [475, 211] on div "Drop element here" at bounding box center [497, 215] width 100 height 17
click at [480, 202] on icon at bounding box center [481, 202] width 4 height 4
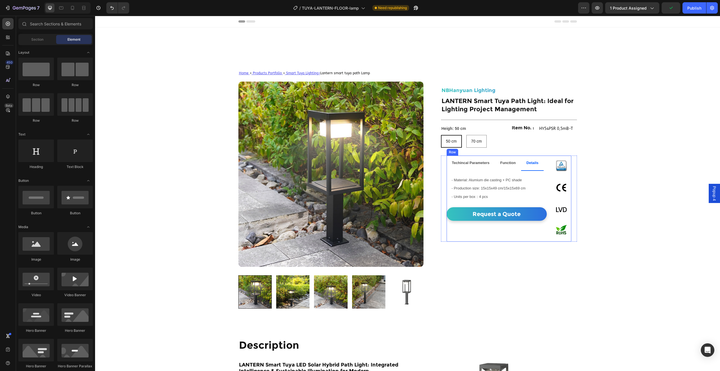
drag, startPoint x: 535, startPoint y: 250, endPoint x: 530, endPoint y: 242, distance: 9.3
click at [535, 250] on div "NBHanyuan Lighting Heading LANTERN Smart Tuya Path Light: Ideal for Lighting Pr…" at bounding box center [509, 189] width 136 height 239
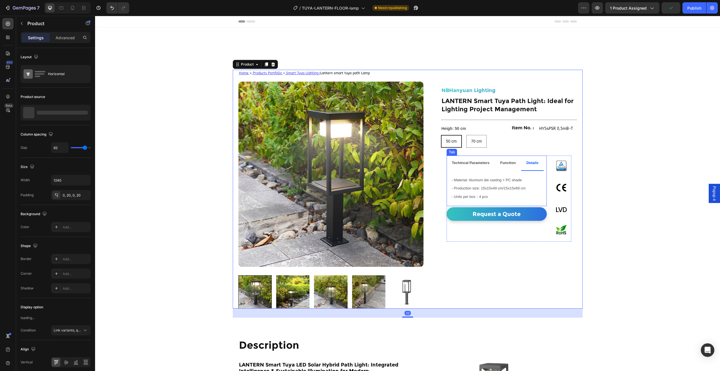
click at [458, 165] on strong "Techincal Parameters" at bounding box center [471, 163] width 38 height 4
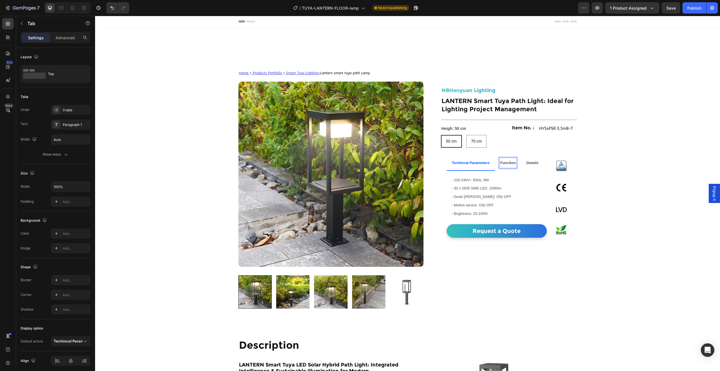
click at [534, 164] on strong "Details" at bounding box center [533, 163] width 12 height 4
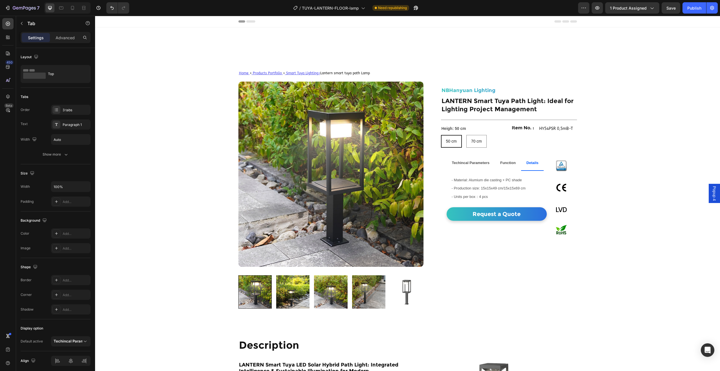
click at [510, 168] on div "Function" at bounding box center [507, 163] width 17 height 11
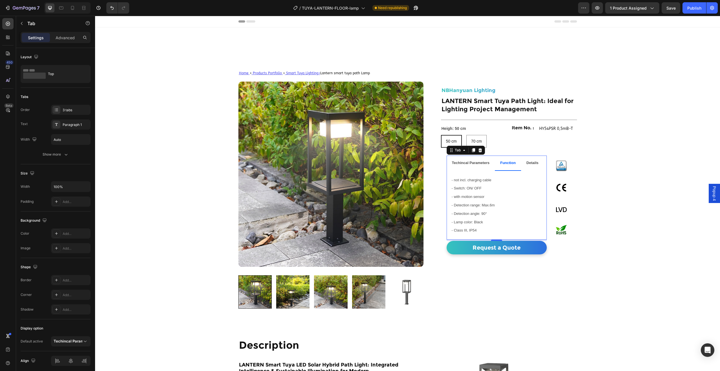
click at [466, 164] on strong "Techincal Parameters" at bounding box center [471, 163] width 38 height 4
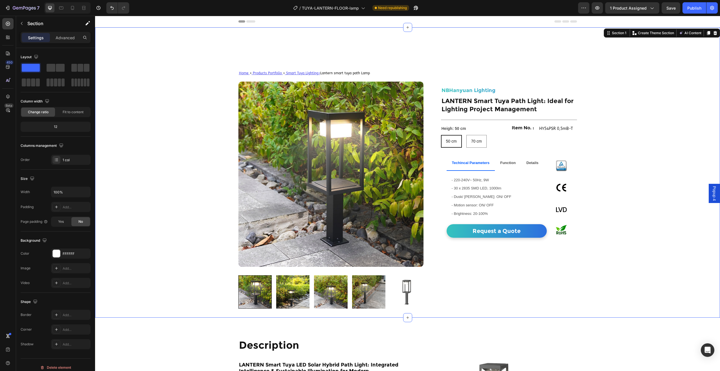
click at [637, 210] on div "Home > Products Portfolio > Smart Tuya Lighting > Lantern smart tuya path Lamp …" at bounding box center [407, 172] width 625 height 290
click at [699, 10] on div "Publish" at bounding box center [694, 8] width 14 height 6
click at [20, 6] on icon "button" at bounding box center [24, 8] width 23 height 5
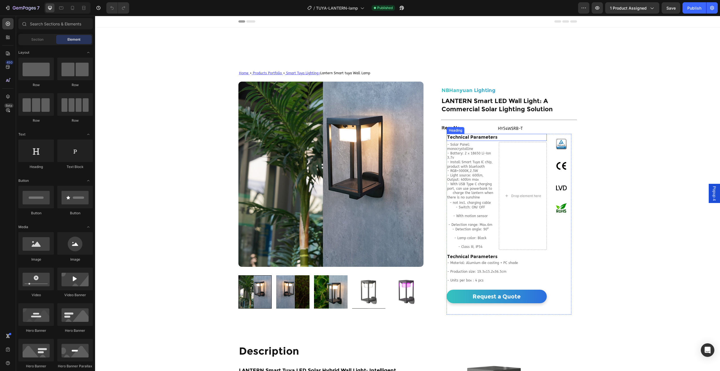
click at [512, 136] on h2 "Technical Parameters" at bounding box center [497, 137] width 100 height 7
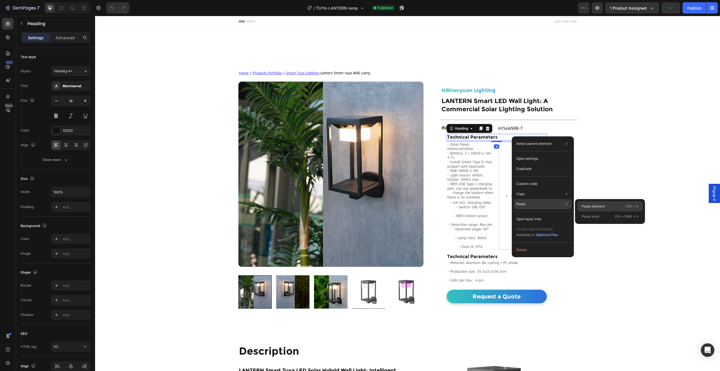
click at [586, 207] on p "Paste element" at bounding box center [593, 206] width 23 height 5
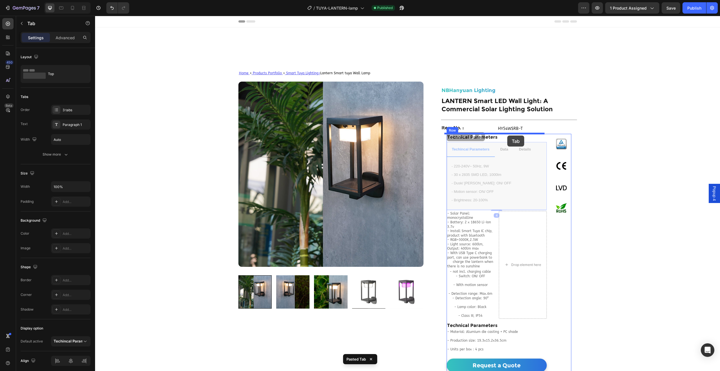
drag, startPoint x: 508, startPoint y: 144, endPoint x: 507, endPoint y: 135, distance: 9.1
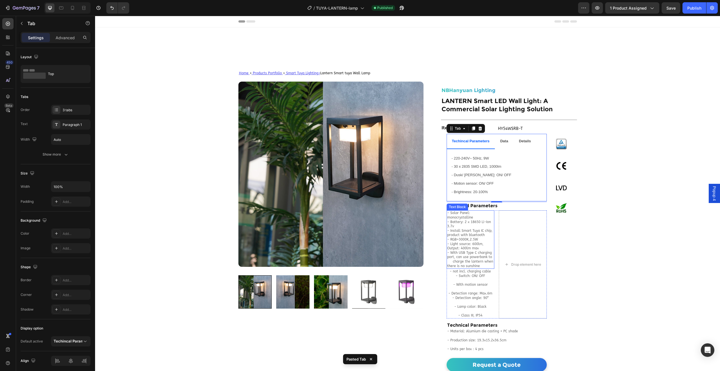
click at [465, 218] on p "- Solar Panel: monocrystalline - Battery: 2 x 18650 Li-Ion 3.7v - Install Smart…" at bounding box center [470, 239] width 47 height 57
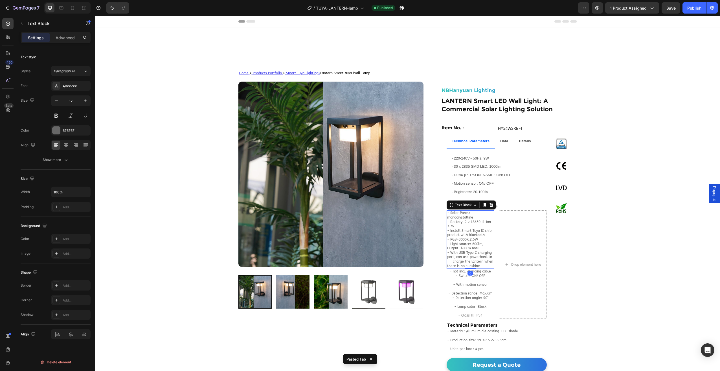
click at [470, 248] on p "- Solar Panel: monocrystalline - Battery: 2 x 18650 Li-Ion 3.7v - Install Smart…" at bounding box center [470, 239] width 47 height 57
click at [476, 267] on p "- Solar Panel: monocrystalline - Battery: 2 x 18650 Li-Ion 3.7v - Install Smart…" at bounding box center [470, 239] width 47 height 57
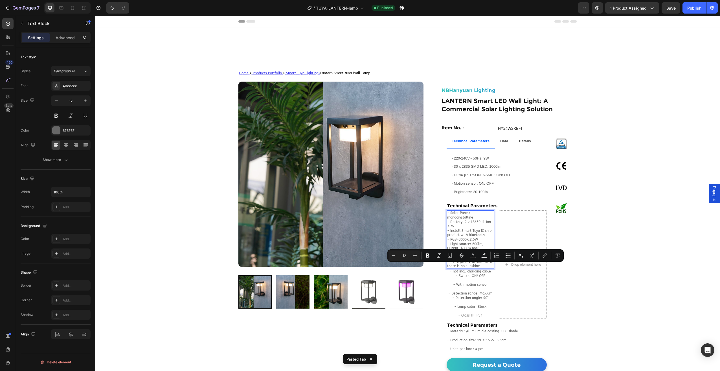
click at [479, 266] on p "- Solar Panel: monocrystalline - Battery: 2 x 18650 Li-Ion 3.7v - Install Smart…" at bounding box center [470, 239] width 47 height 57
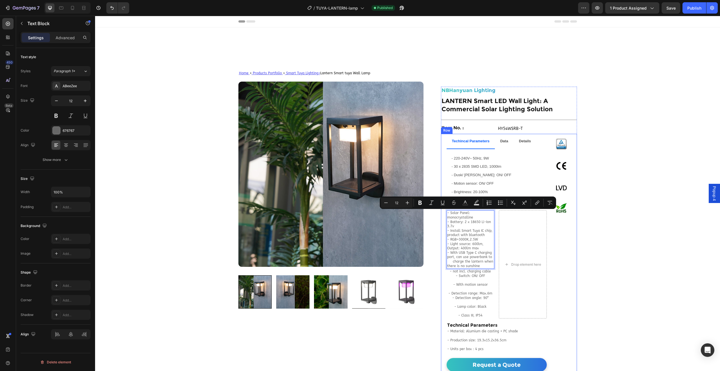
drag, startPoint x: 477, startPoint y: 266, endPoint x: 439, endPoint y: 212, distance: 65.9
click at [441, 212] on div "Techincal Parameters Data Details - 220-240V~ 50Hz, 9W - 30 x 2835 SMD LED, 100…" at bounding box center [509, 258] width 136 height 249
copy p "- Solar Panel: monocrystalline - Battery: 2 x 18650 Li-Ion 3.7v - Install Smart…"
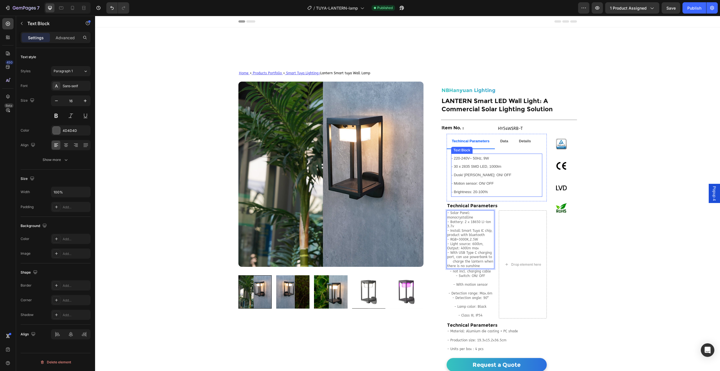
click at [470, 180] on p "- 220-240V~ 50Hz, 9W - 30 x 2835 SMD LED, 1000lm - Dusk/ [PERSON_NAME] senosr: …" at bounding box center [497, 175] width 90 height 42
click at [485, 192] on span "- Brightness: 20-100%" at bounding box center [470, 192] width 36 height 4
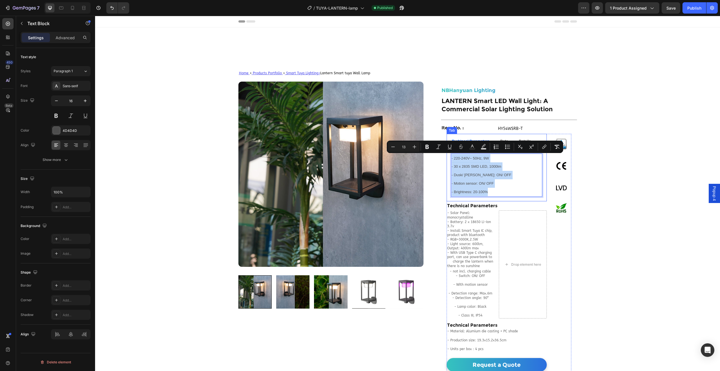
drag, startPoint x: 485, startPoint y: 192, endPoint x: 448, endPoint y: 158, distance: 50.7
click at [448, 158] on div "- 220-240V~ 50Hz, 9W - 30 x 2835 SMD LED, 1000lm - Dusk/ [PERSON_NAME] senosr: …" at bounding box center [497, 175] width 100 height 52
type input "16"
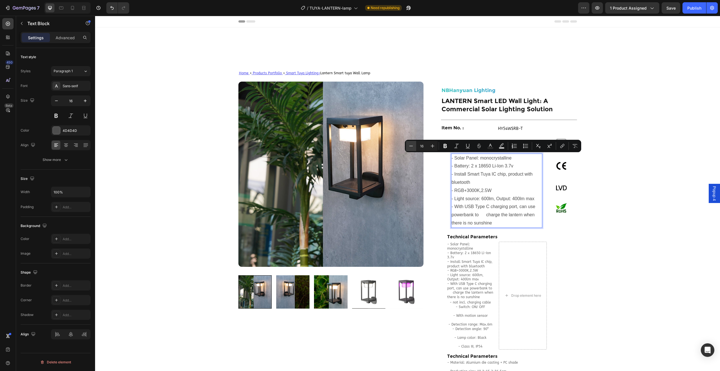
click at [413, 148] on icon "Editor contextual toolbar" at bounding box center [411, 146] width 6 height 6
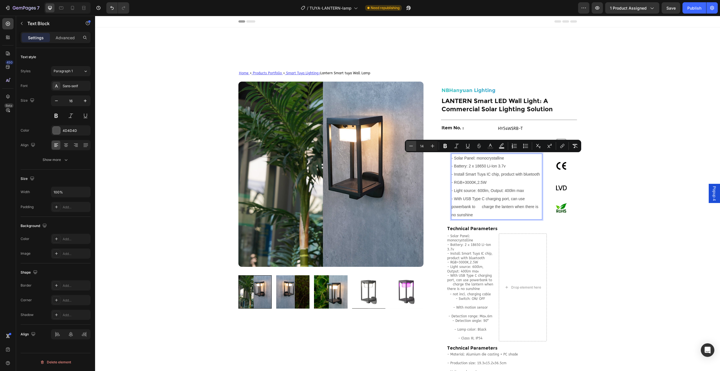
click at [413, 148] on icon "Editor contextual toolbar" at bounding box center [411, 146] width 6 height 6
type input "13"
click at [356, 240] on img at bounding box center [330, 174] width 185 height 185
